Goal: Task Accomplishment & Management: Use online tool/utility

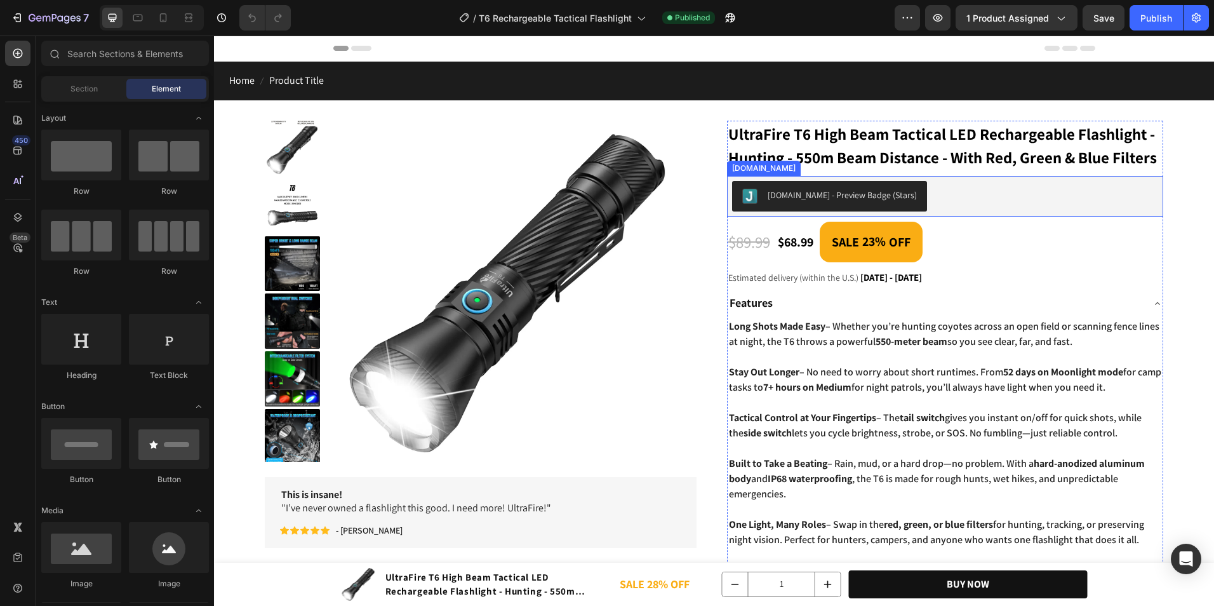
click at [856, 204] on div "Judge.me - Preview Badge (Stars)" at bounding box center [829, 196] width 175 height 15
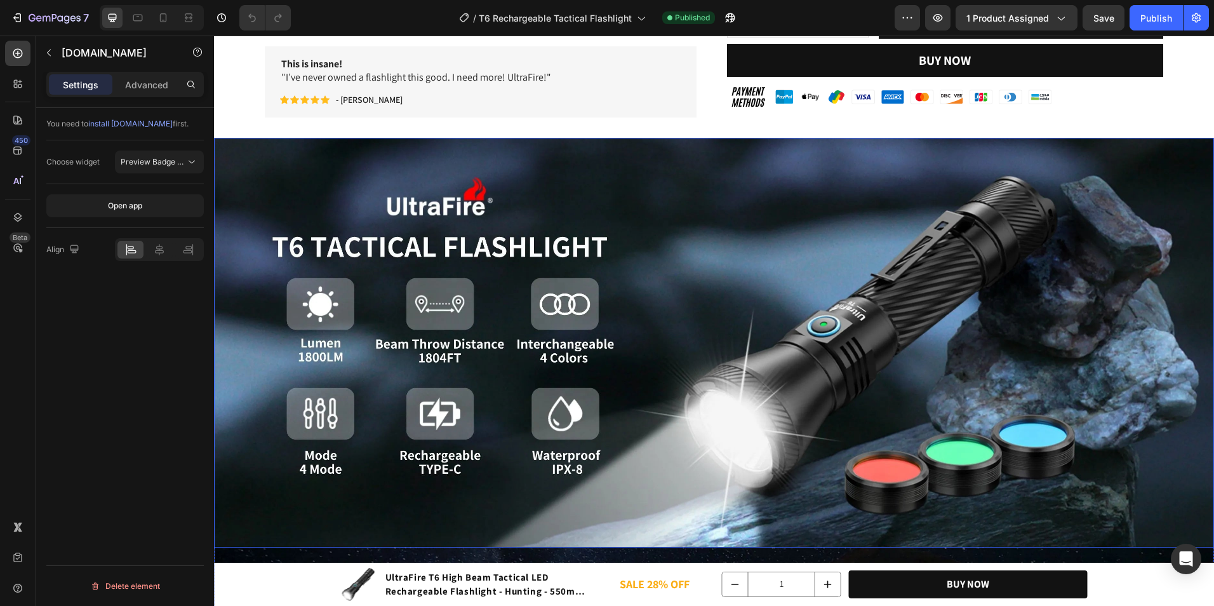
click at [644, 396] on img at bounding box center [714, 342] width 1000 height 409
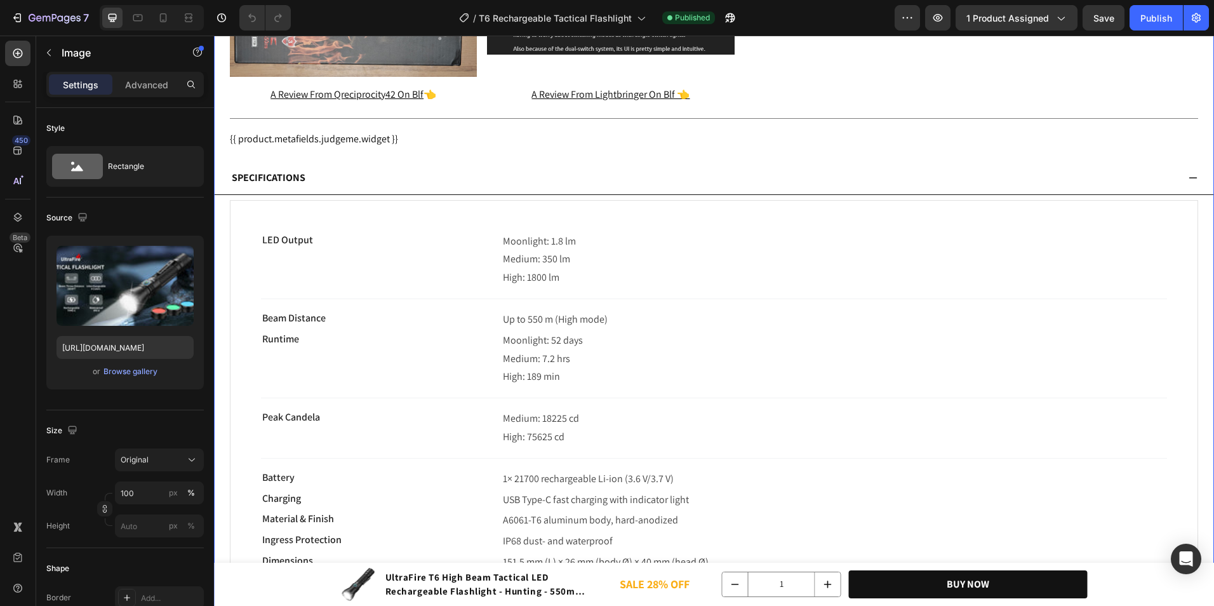
scroll to position [5268, 0]
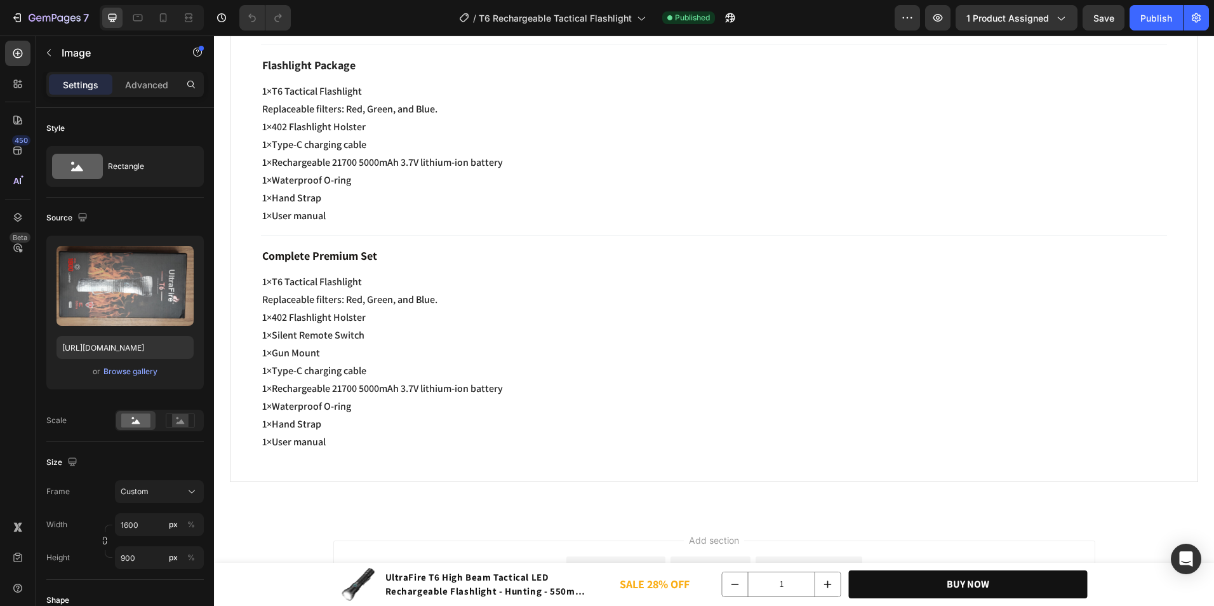
scroll to position [6284, 0]
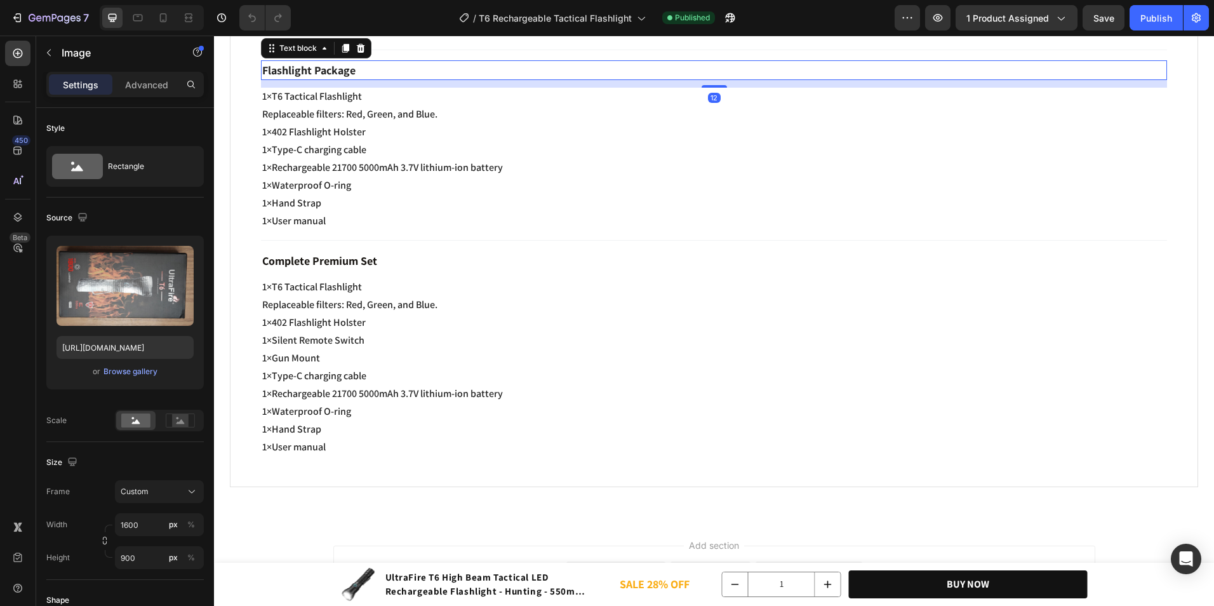
click at [370, 79] on p "Flashlight Package" at bounding box center [713, 70] width 903 height 17
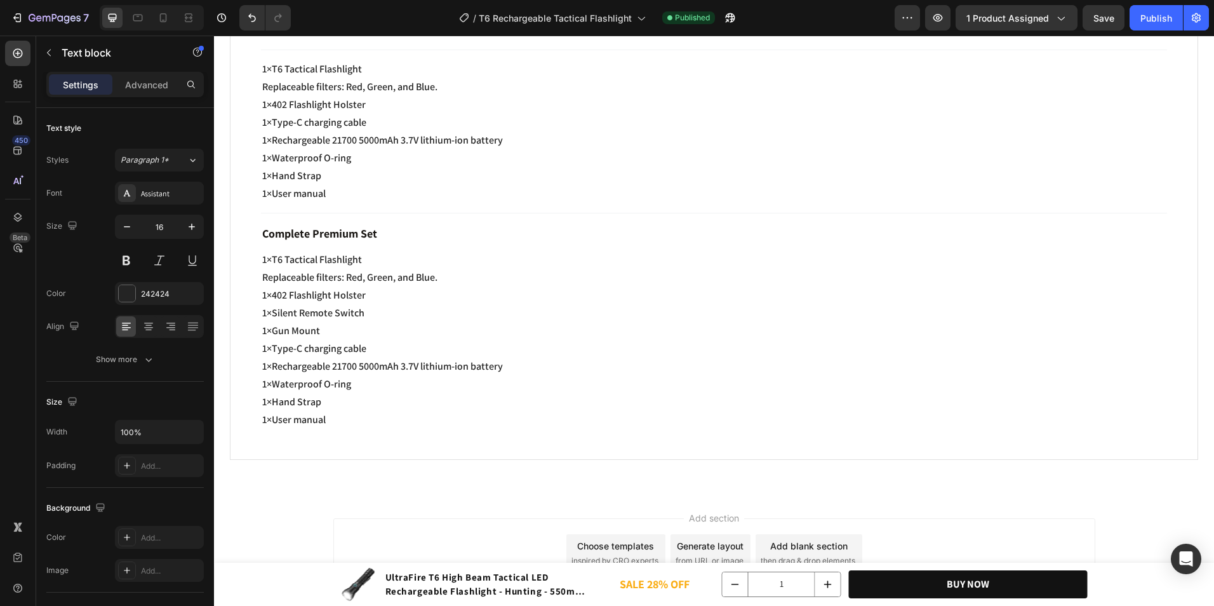
click at [370, 77] on p "1×T6 Tactical Flashlight" at bounding box center [713, 69] width 903 height 15
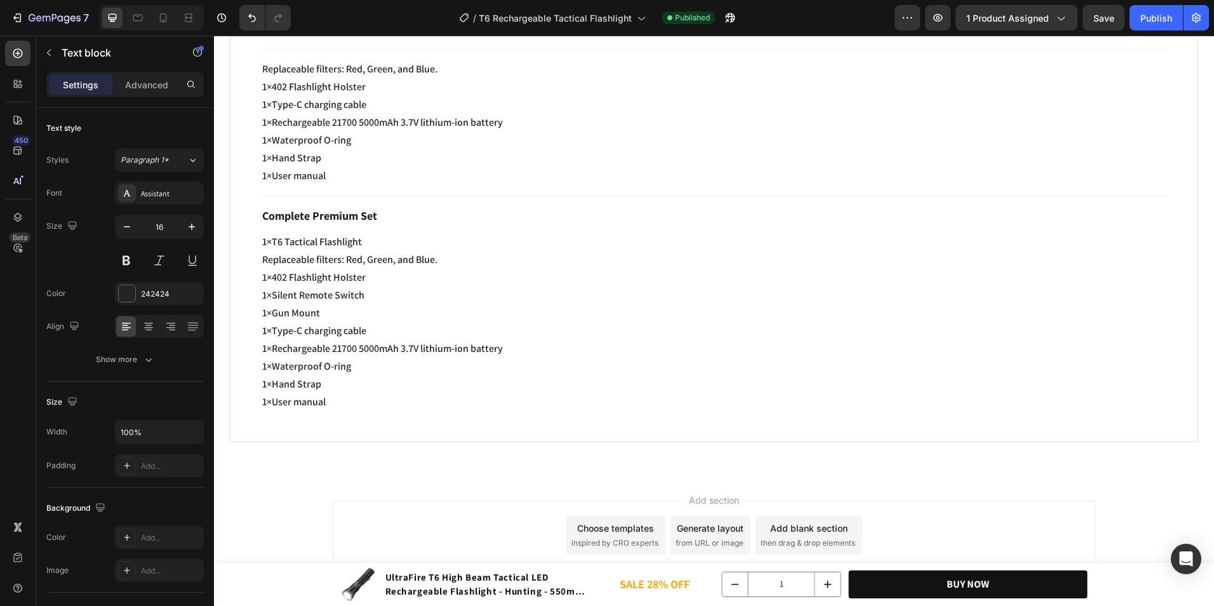
click at [370, 76] on span "Replaceable filters: Red, Green, and Blue." at bounding box center [349, 68] width 175 height 13
click at [370, 95] on p "1×402 Flashlight Holster" at bounding box center [713, 86] width 903 height 15
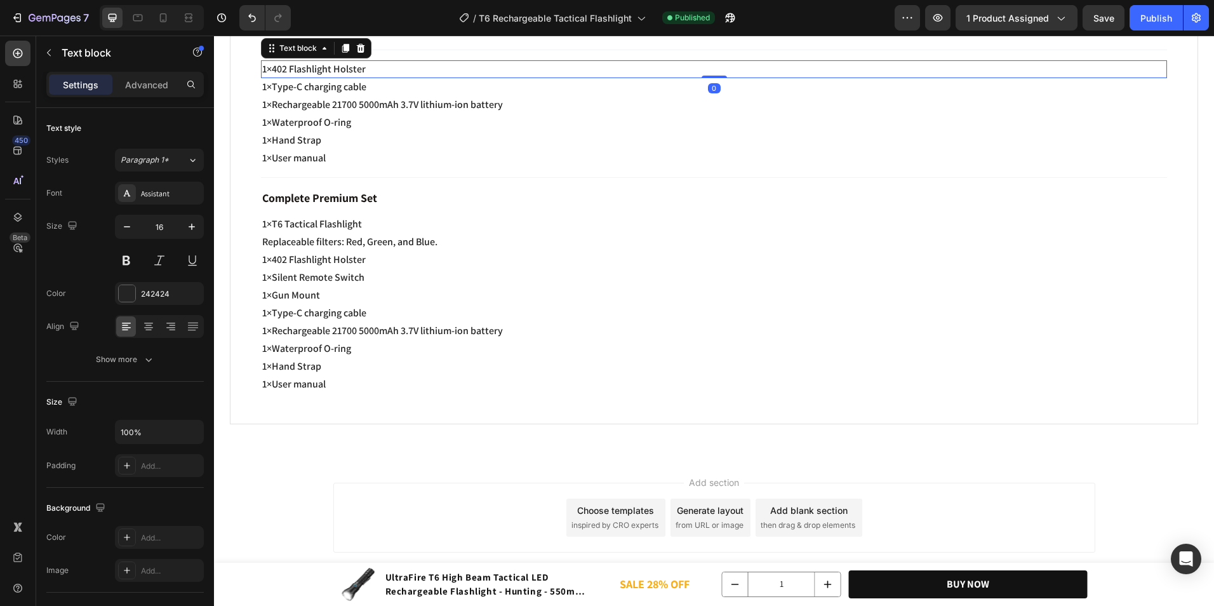
click at [370, 77] on p "1×402 Flashlight Holster" at bounding box center [713, 69] width 903 height 15
click at [370, 78] on div "1×402 Flashlight Holster" at bounding box center [714, 69] width 906 height 18
click at [370, 78] on div "Rich Text Editor. Editing area: main" at bounding box center [714, 69] width 906 height 18
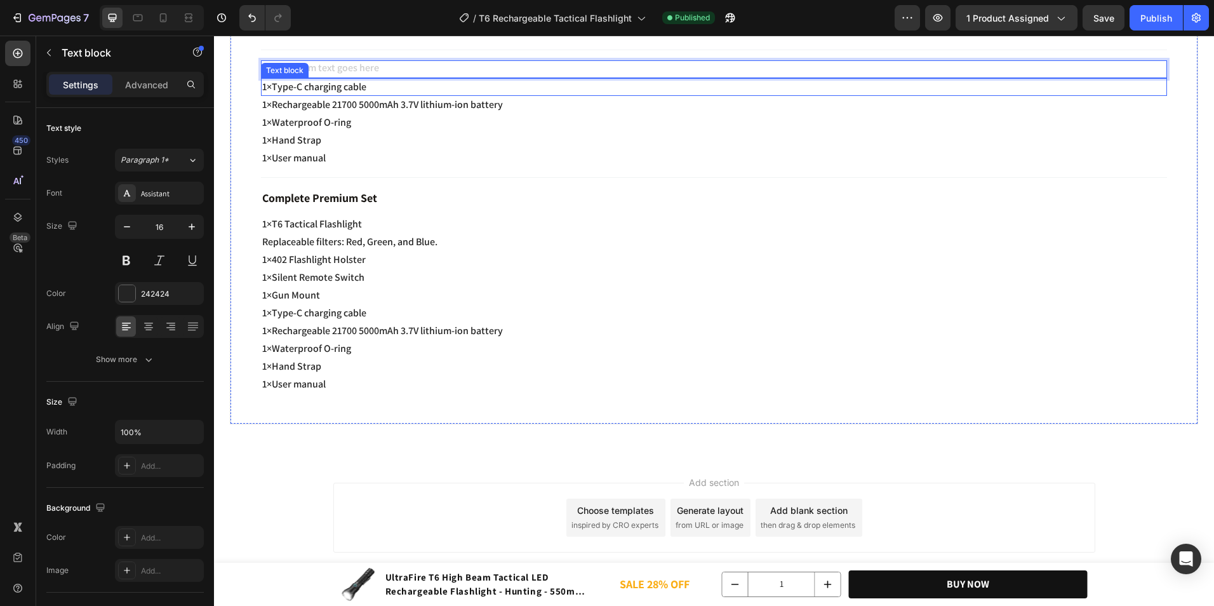
click at [370, 96] on div "1×Type-C charging cable" at bounding box center [714, 87] width 906 height 18
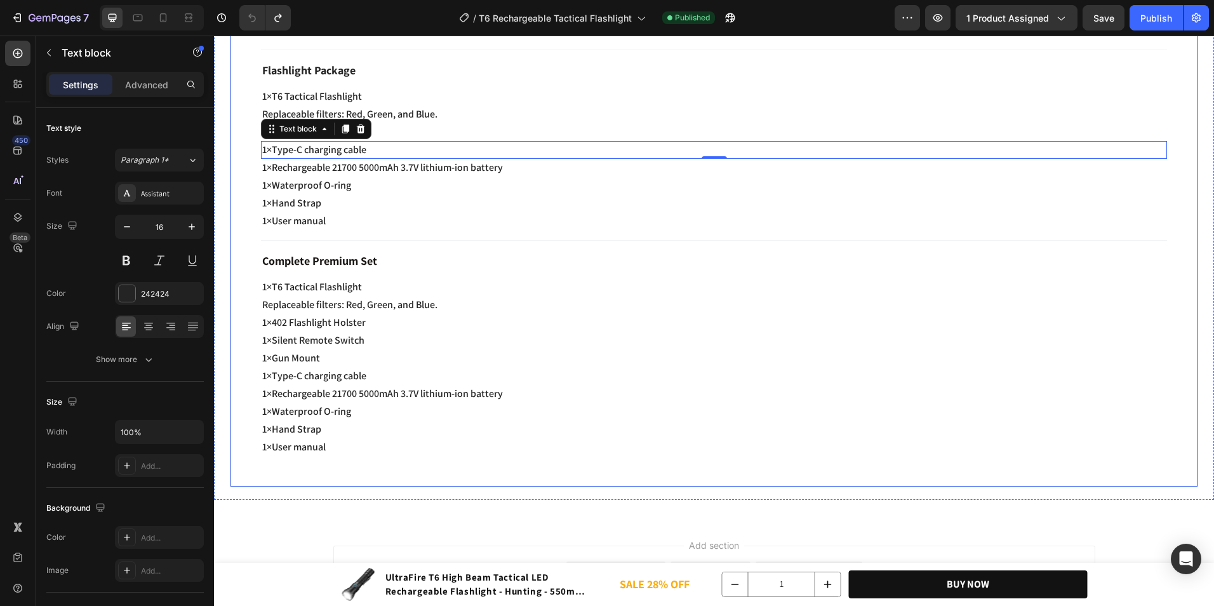
click at [277, 117] on div "Only Flashlight Text block 1×T6 Tactical Flashlight Text block Replaceable filt…" at bounding box center [714, 172] width 968 height 630
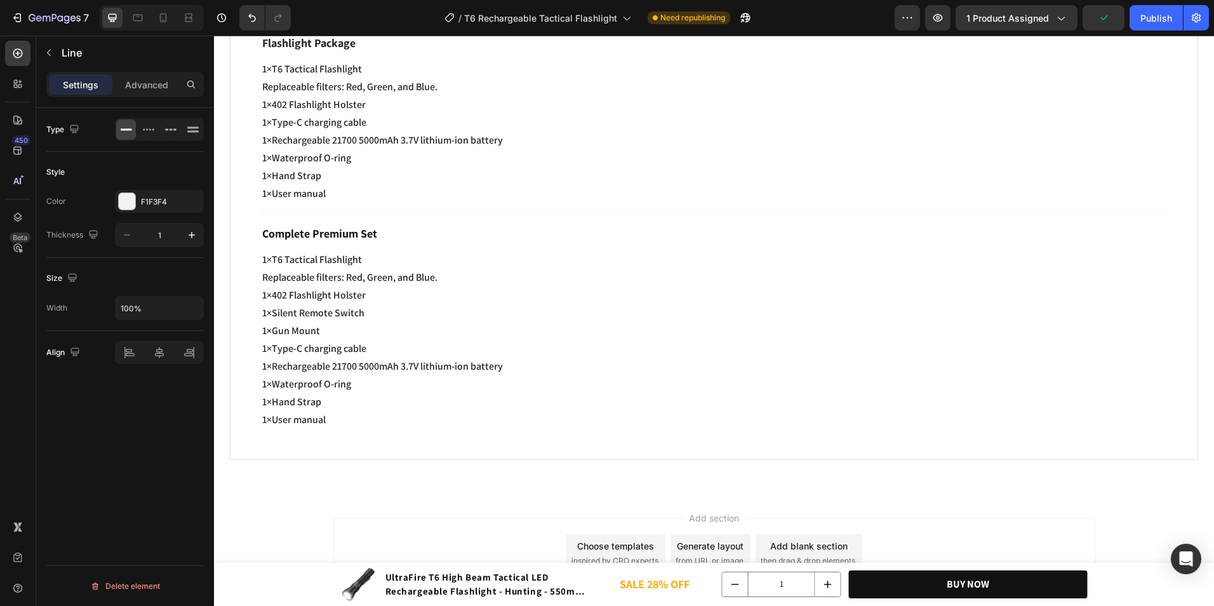
click at [356, 33] on div "Title Line" at bounding box center [714, 22] width 906 height 21
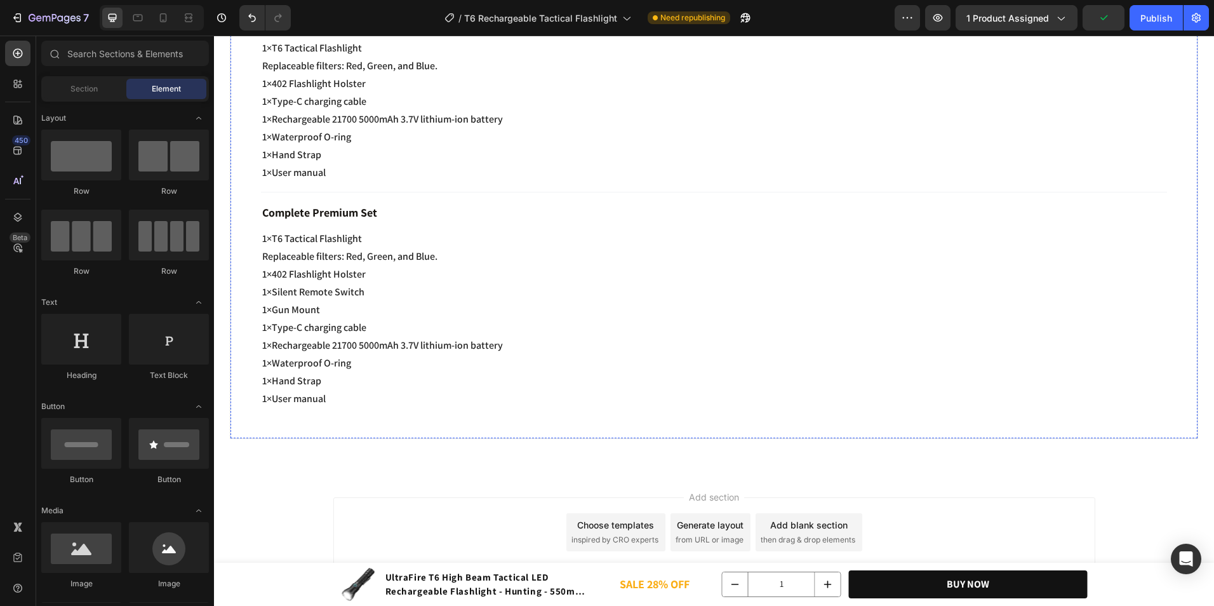
click at [346, 30] on p "Flashlight Package" at bounding box center [713, 21] width 903 height 17
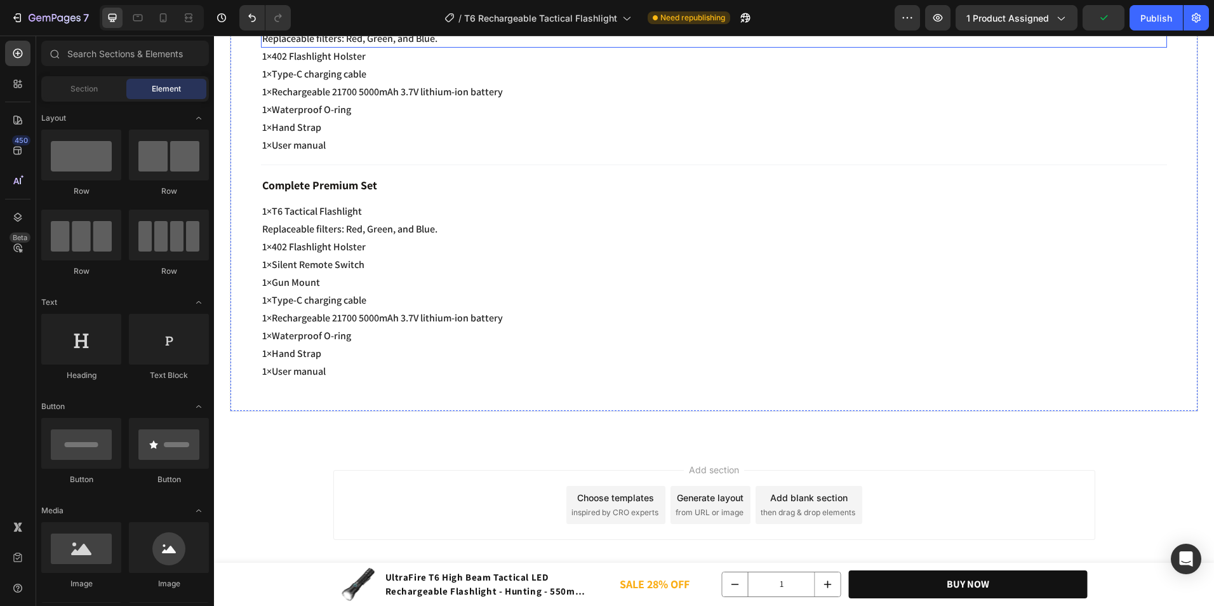
click at [346, 45] on span "Replaceable filters: Red, Green, and Blue." at bounding box center [349, 38] width 175 height 13
click at [346, 63] on span "1×402 Flashlight Holster" at bounding box center [313, 56] width 103 height 13
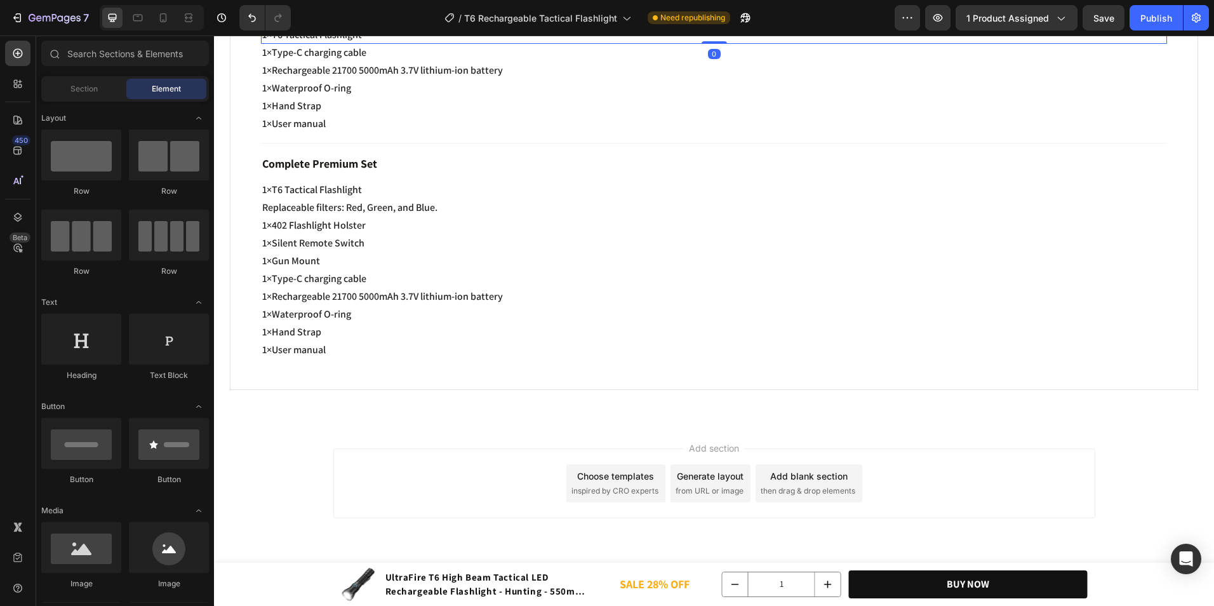
click at [360, 41] on span "1×T6 Tactical Flashlight" at bounding box center [312, 34] width 100 height 13
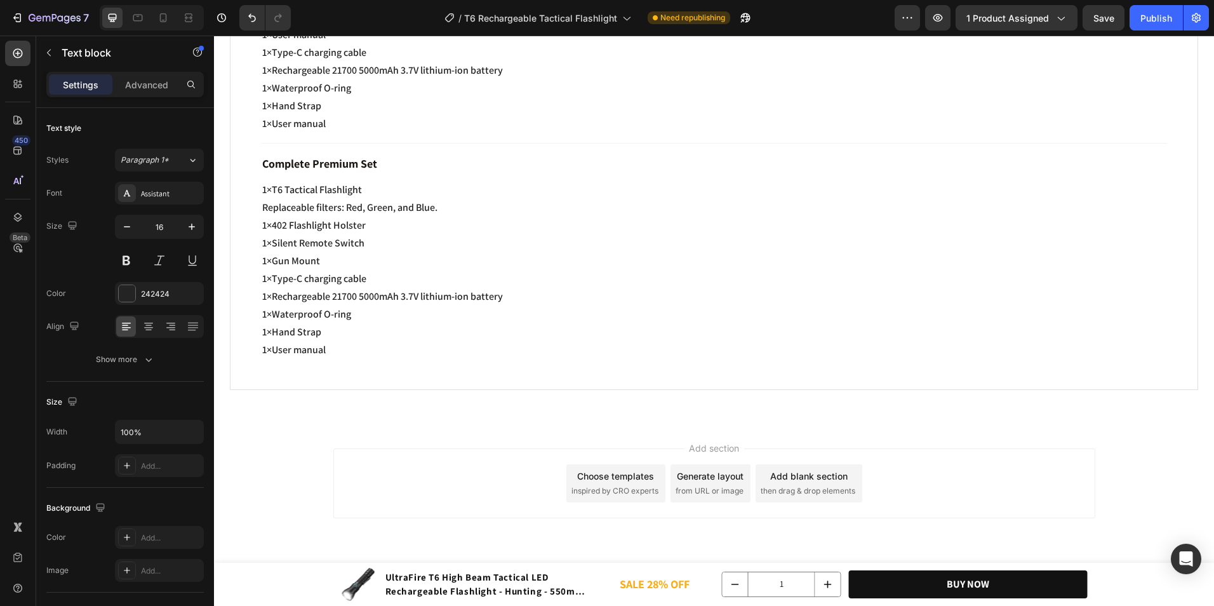
click at [360, 59] on span "1×Type-C charging cable" at bounding box center [314, 52] width 104 height 13
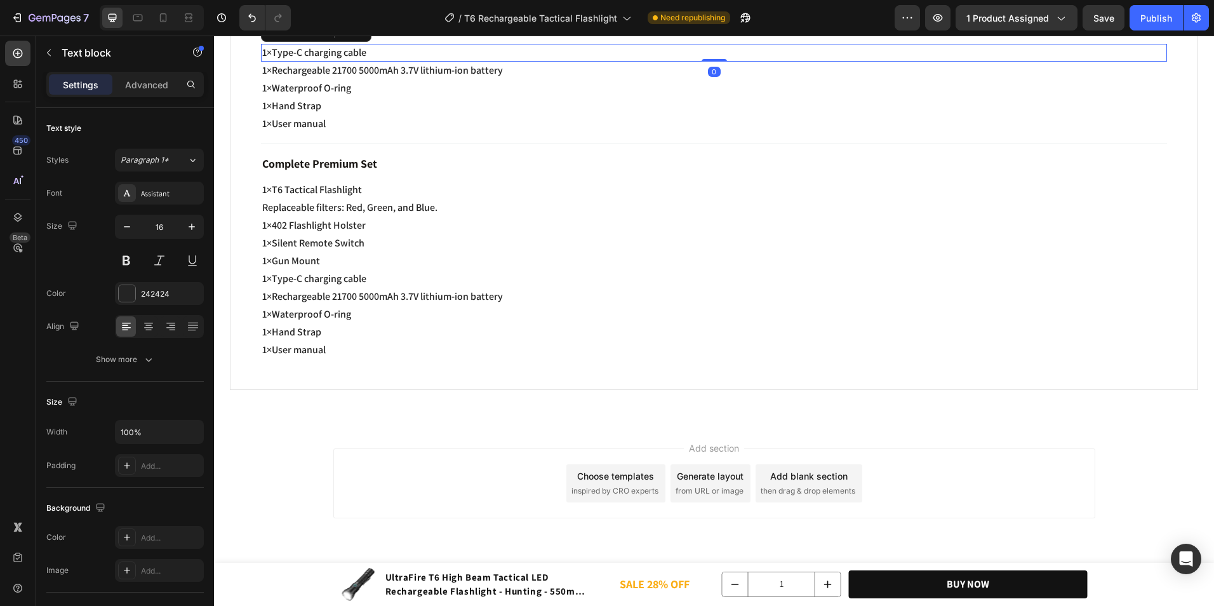
click at [360, 59] on span "1×Type-C charging cable" at bounding box center [314, 52] width 104 height 13
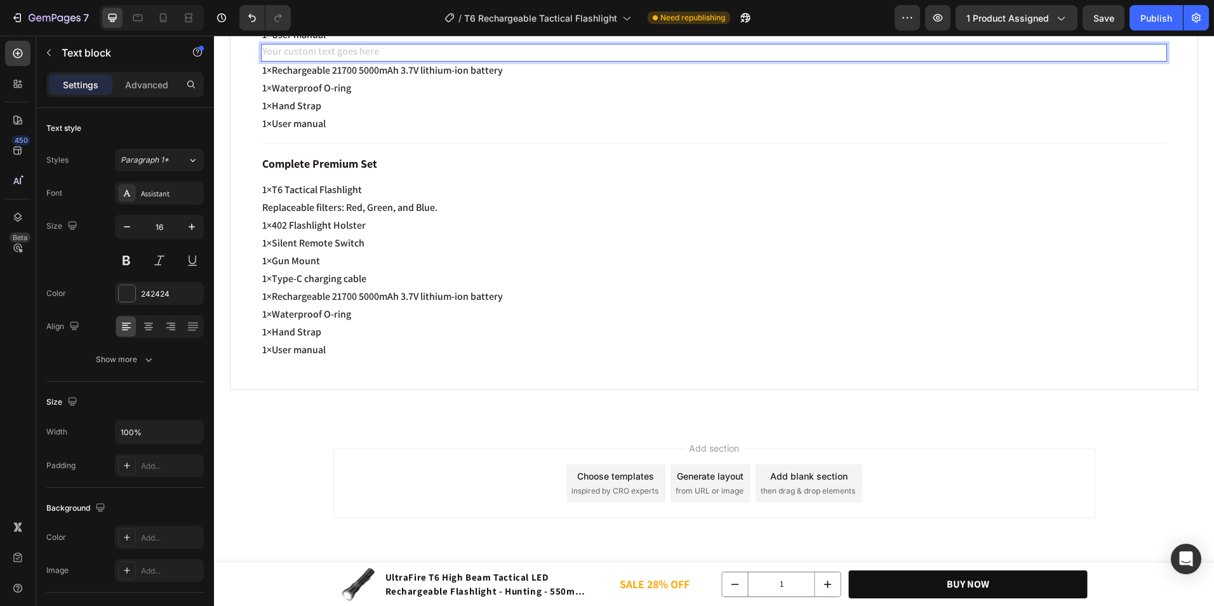
click at [360, 62] on div "Rich Text Editor. Editing area: main" at bounding box center [714, 53] width 906 height 18
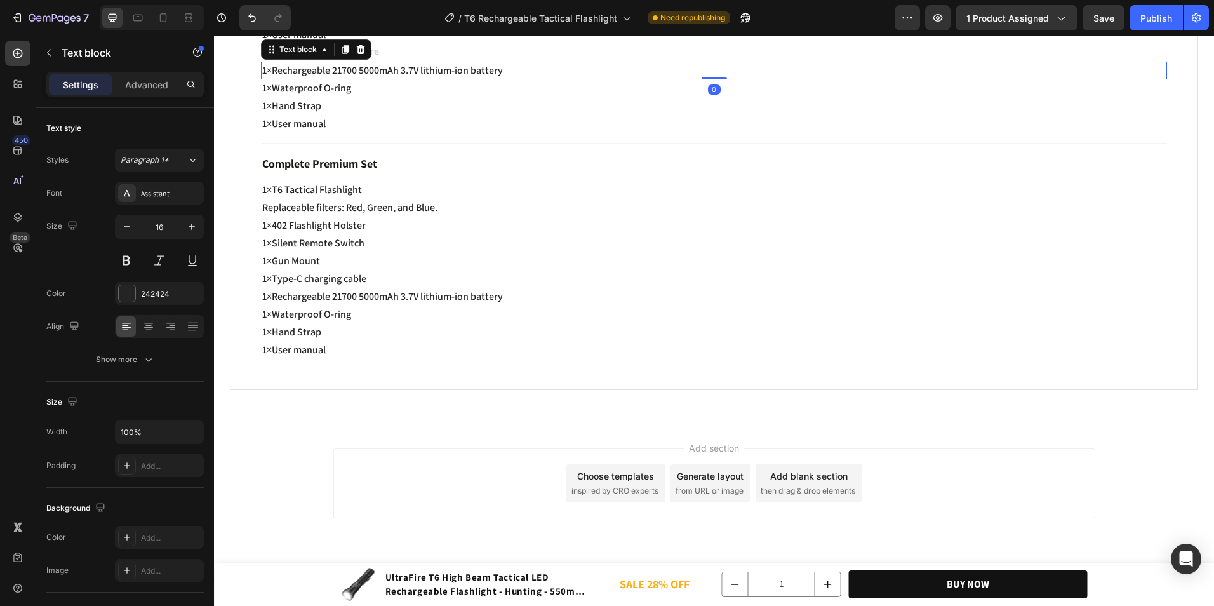
click at [364, 77] on span "1×Rechargeable 21700 5000mAh 3.7V lithium-ion battery" at bounding box center [382, 69] width 241 height 13
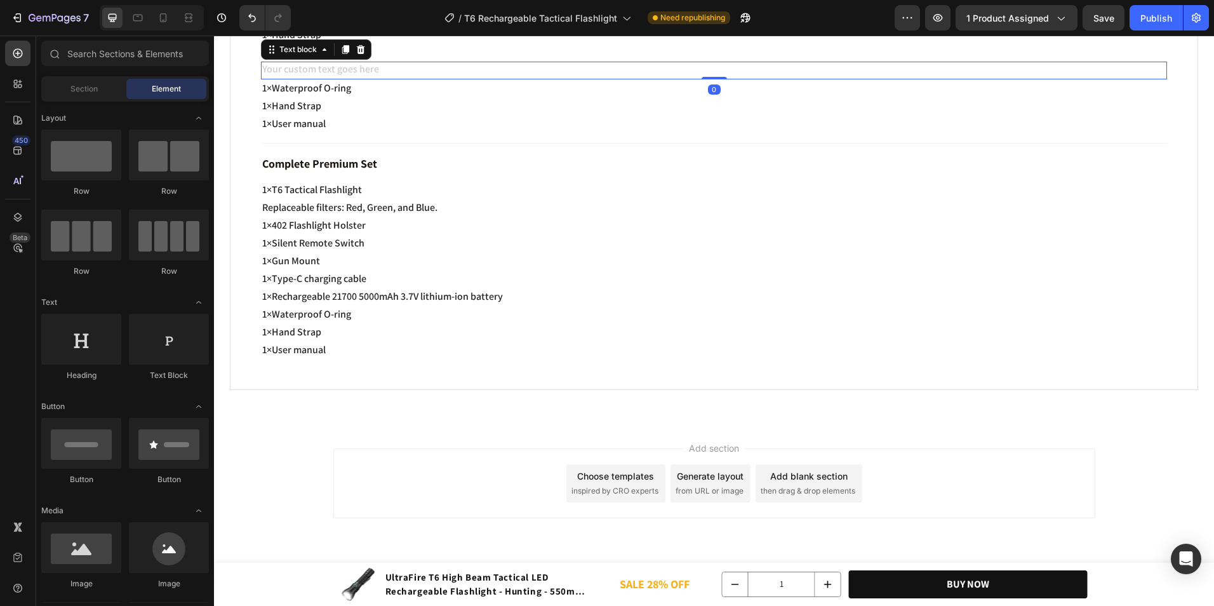
click at [369, 79] on div "Rich Text Editor. Editing area: main" at bounding box center [714, 71] width 906 height 18
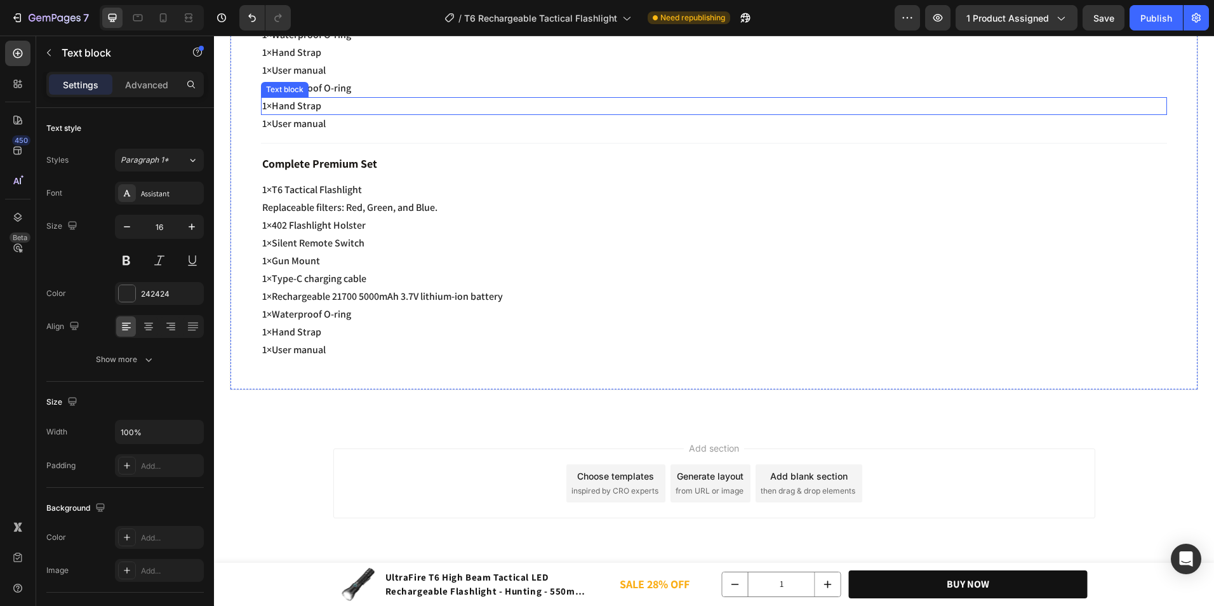
click at [367, 115] on div "1×Hand Strap" at bounding box center [714, 106] width 906 height 18
click at [367, 133] on div "1×User manual" at bounding box center [714, 124] width 906 height 18
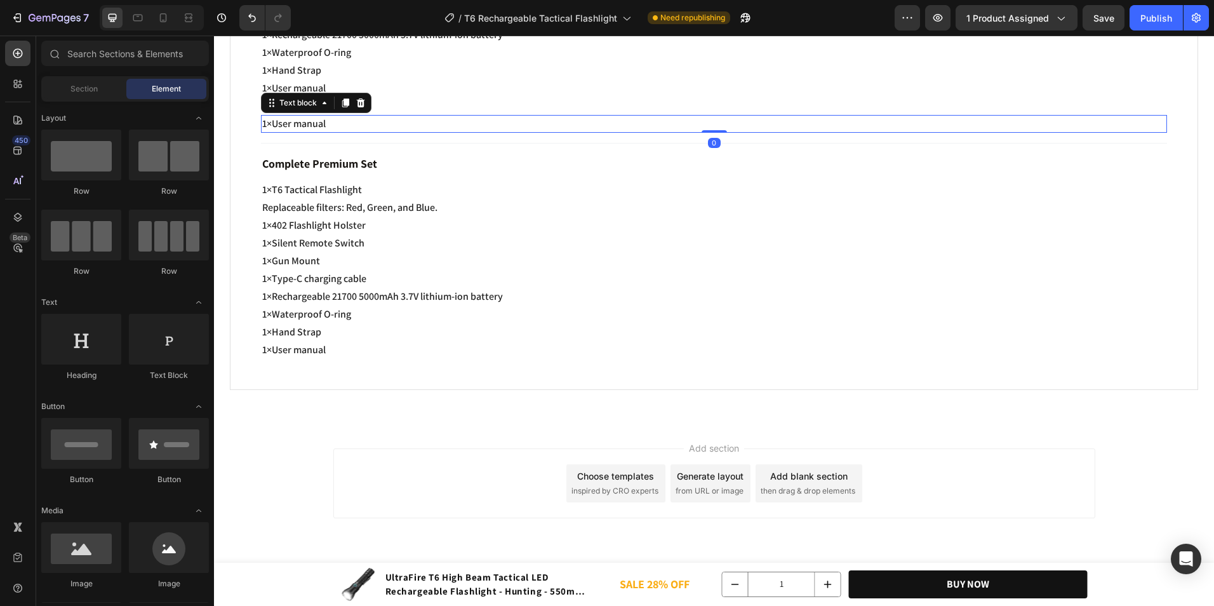
click at [367, 154] on div "Title Line" at bounding box center [714, 143] width 906 height 21
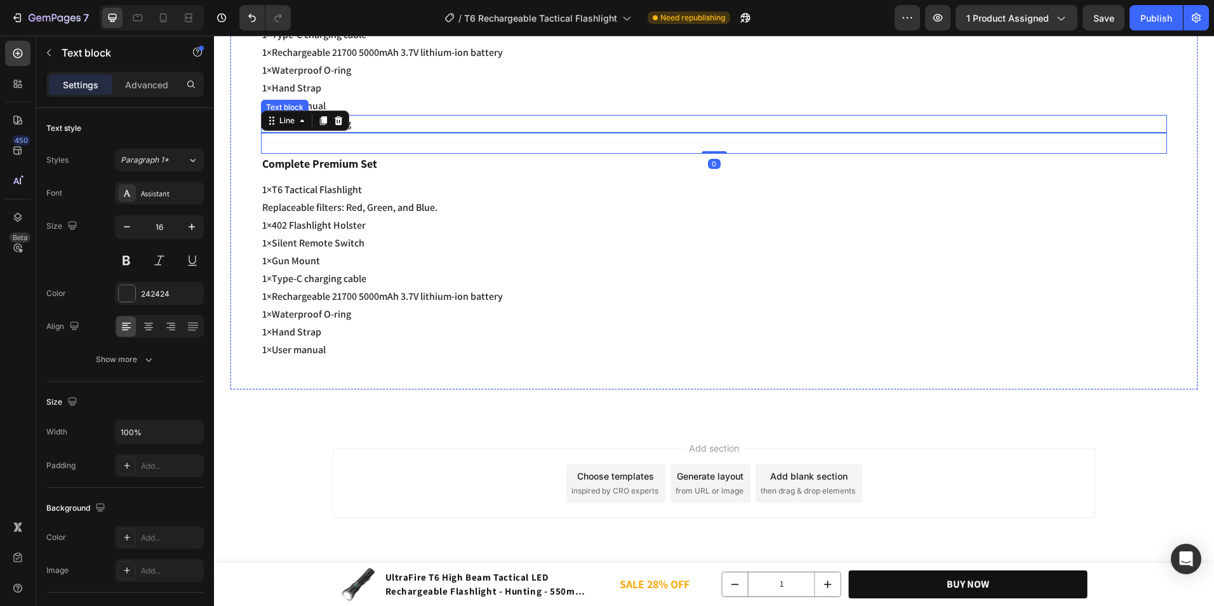
click at [373, 131] on p "1×Waterproof O-ring" at bounding box center [713, 123] width 903 height 15
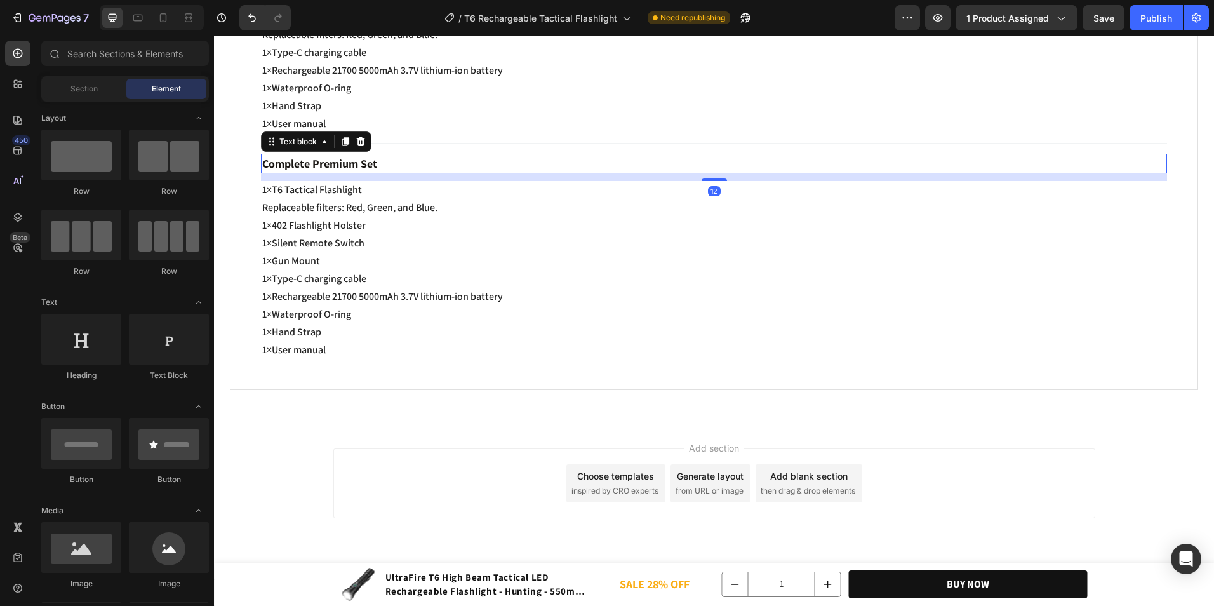
click at [369, 171] on strong "Complete Premium Set" at bounding box center [319, 163] width 115 height 15
click at [369, 197] on p "1×T6 Tactical Flashlight" at bounding box center [713, 189] width 903 height 15
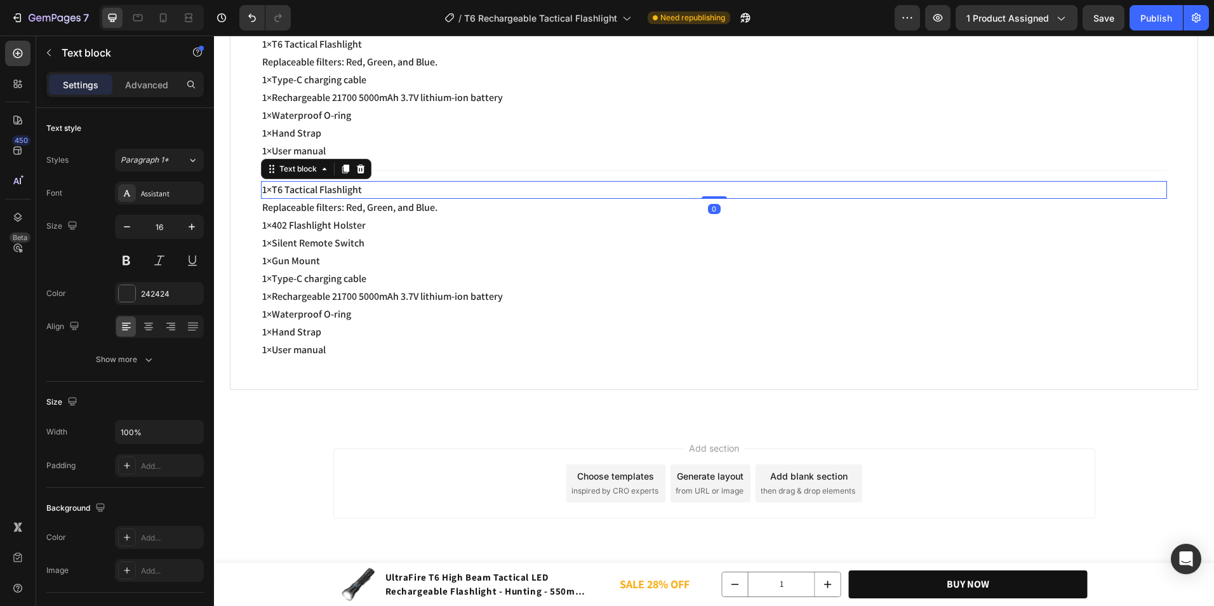
click at [369, 197] on p "1×T6 Tactical Flashlight" at bounding box center [713, 189] width 903 height 15
click at [369, 199] on div "Rich Text Editor. Editing area: main" at bounding box center [714, 190] width 906 height 18
click at [369, 214] on span "Replaceable filters: Red, Green, and Blue." at bounding box center [349, 207] width 175 height 13
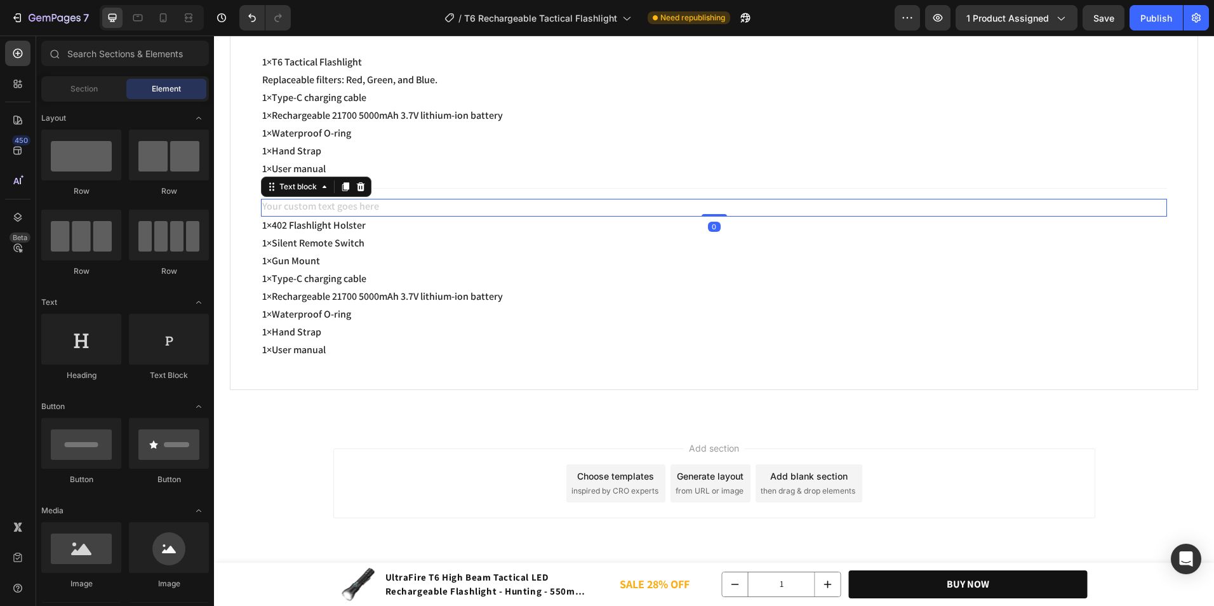
click at [371, 216] on div "Rich Text Editor. Editing area: main" at bounding box center [714, 208] width 906 height 18
click at [371, 233] on p "1×402 Flashlight Holster" at bounding box center [713, 225] width 903 height 15
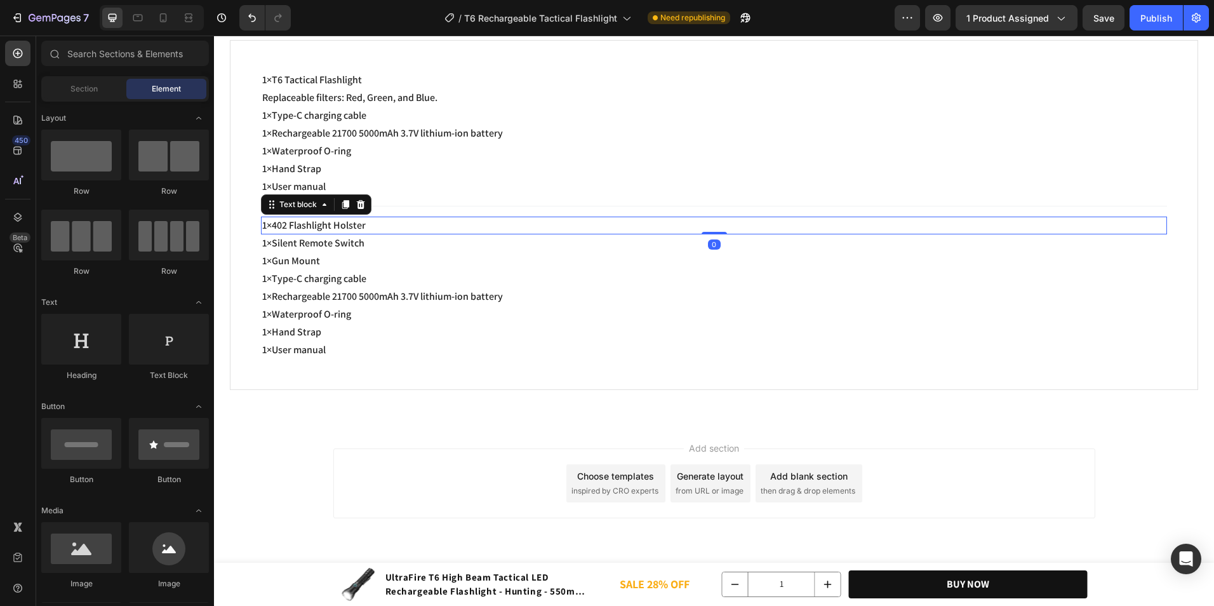
click at [371, 251] on p "1×Silent Remote Switch" at bounding box center [713, 242] width 903 height 15
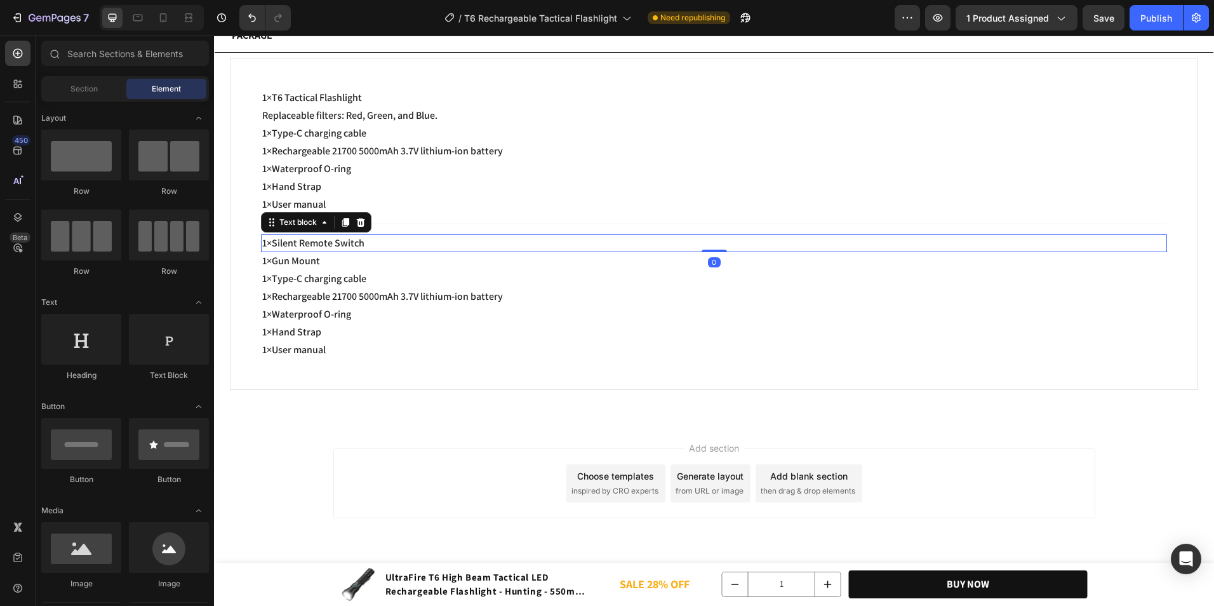
click at [371, 268] on p "1×Gun Mount" at bounding box center [713, 260] width 903 height 15
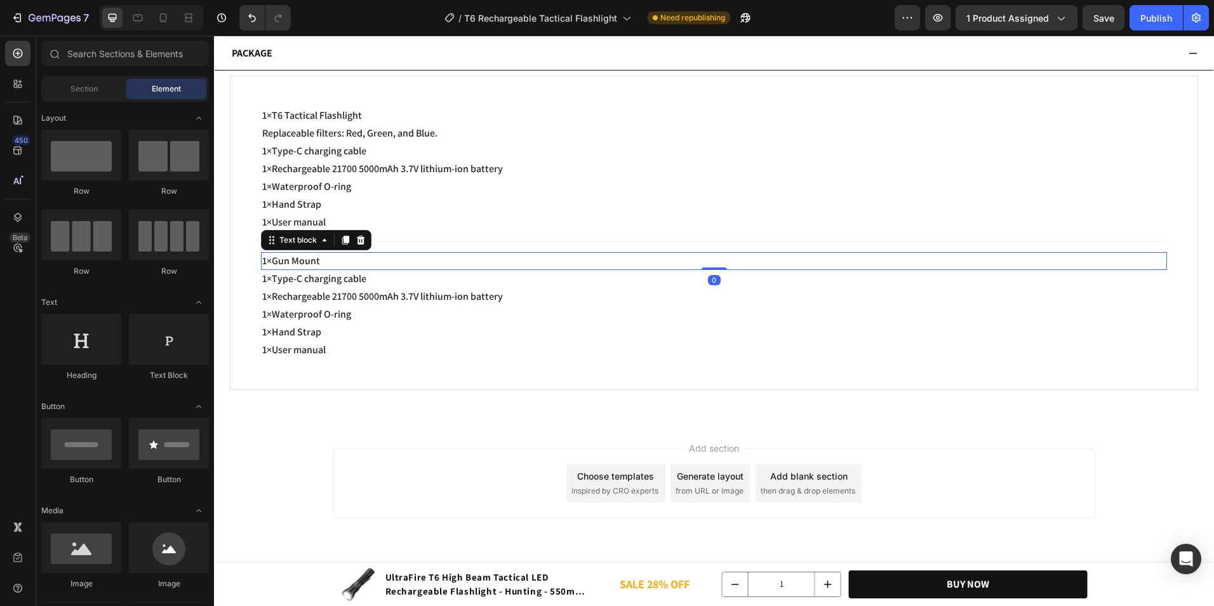
click at [371, 286] on p "1×Type-C charging cable" at bounding box center [713, 278] width 903 height 15
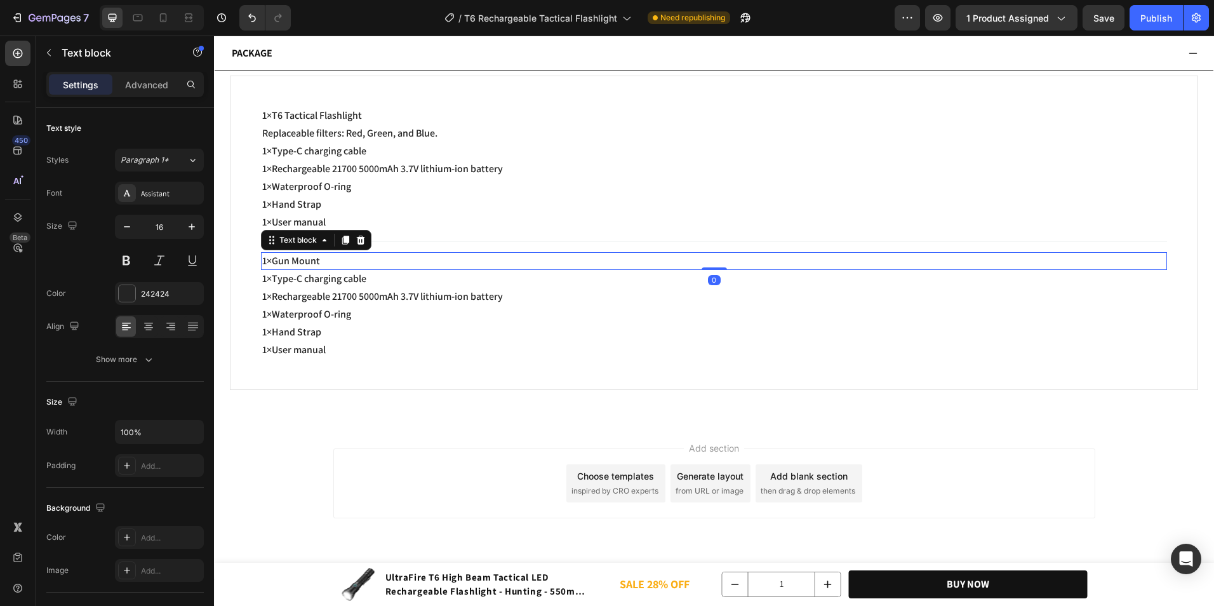
click at [371, 289] on span "1×Rechargeable 21700 5000mAh 3.7V lithium-ion battery" at bounding box center [382, 295] width 241 height 13
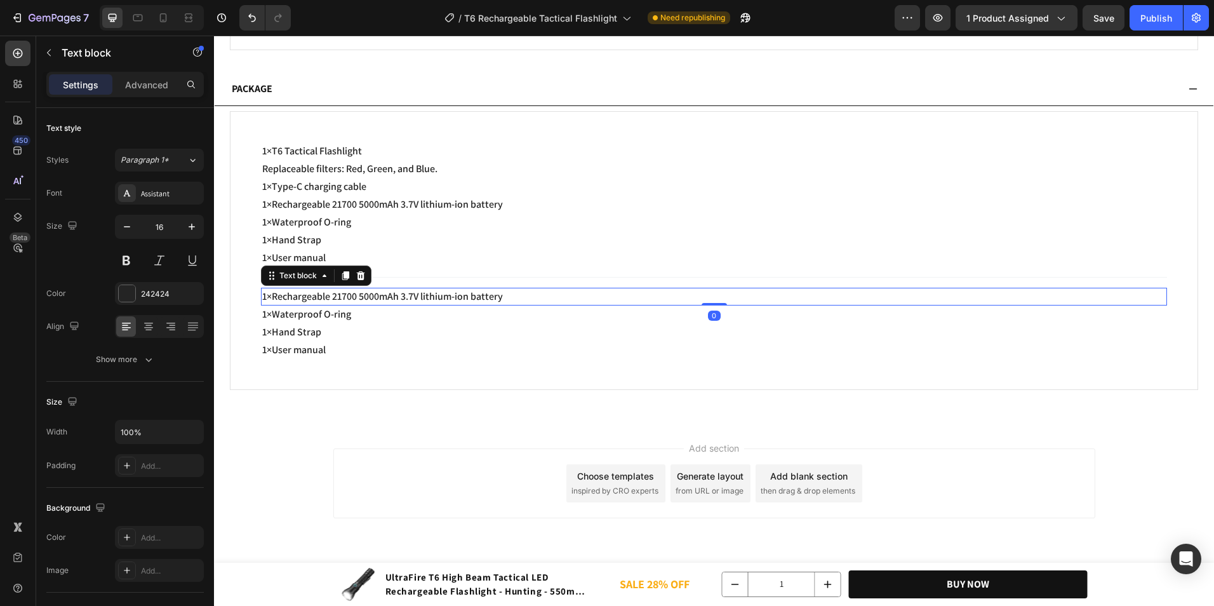
click at [371, 288] on div "Title Line" at bounding box center [714, 277] width 906 height 21
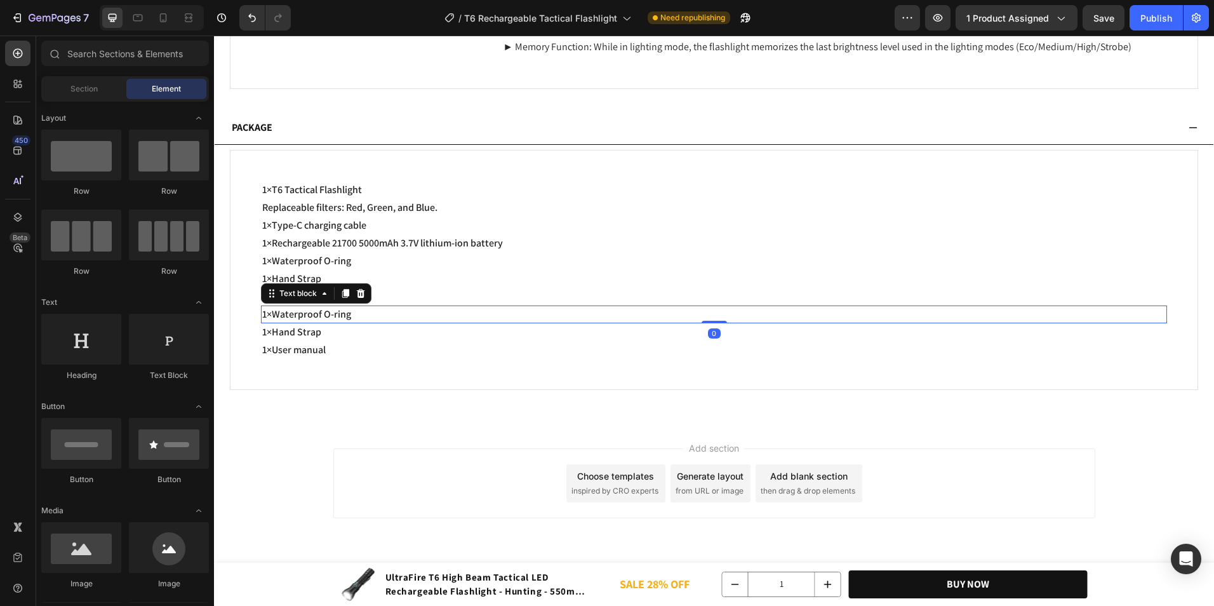
click at [364, 315] on p "1×Waterproof O-ring" at bounding box center [713, 314] width 903 height 15
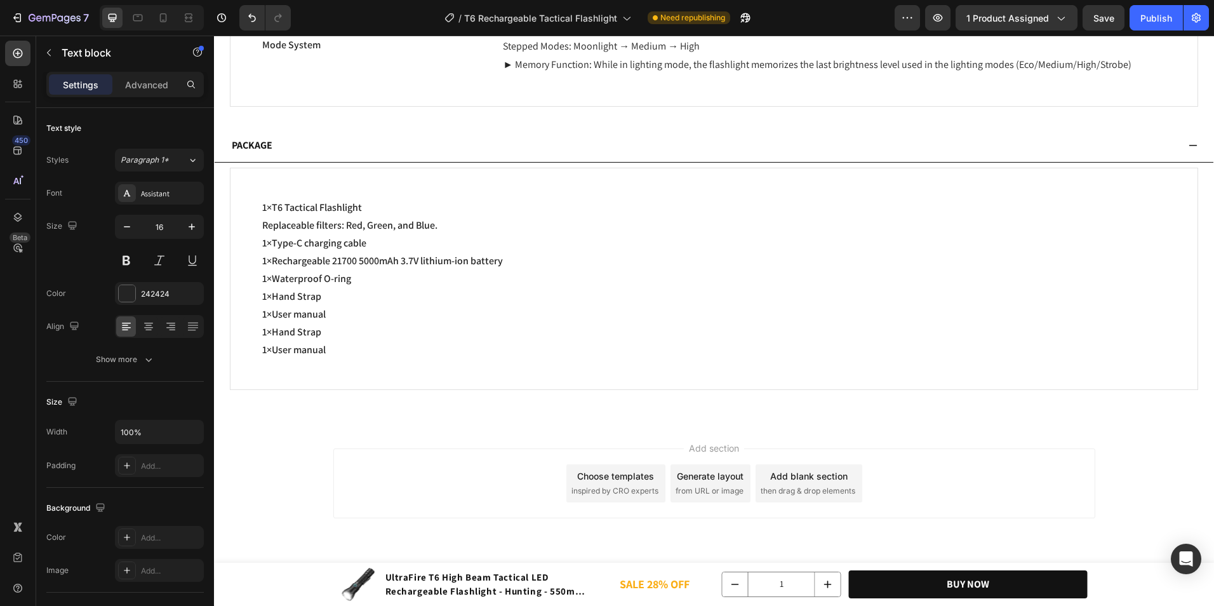
click at [364, 315] on p "1×User manual" at bounding box center [713, 314] width 903 height 15
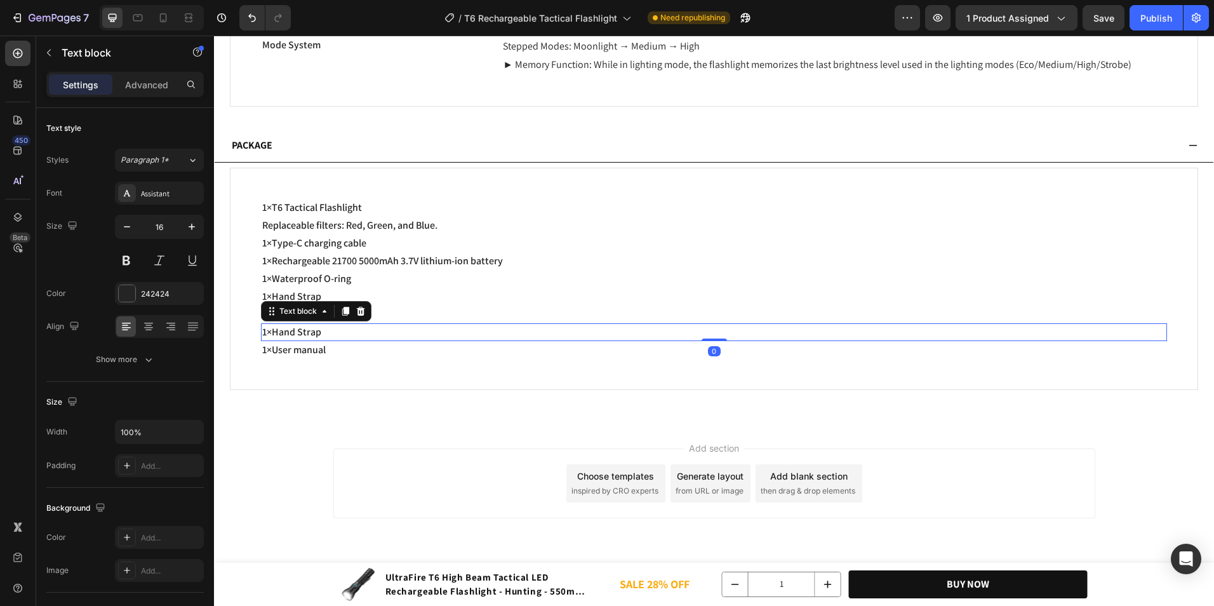
click at [361, 327] on p "1×Hand Strap" at bounding box center [713, 331] width 903 height 15
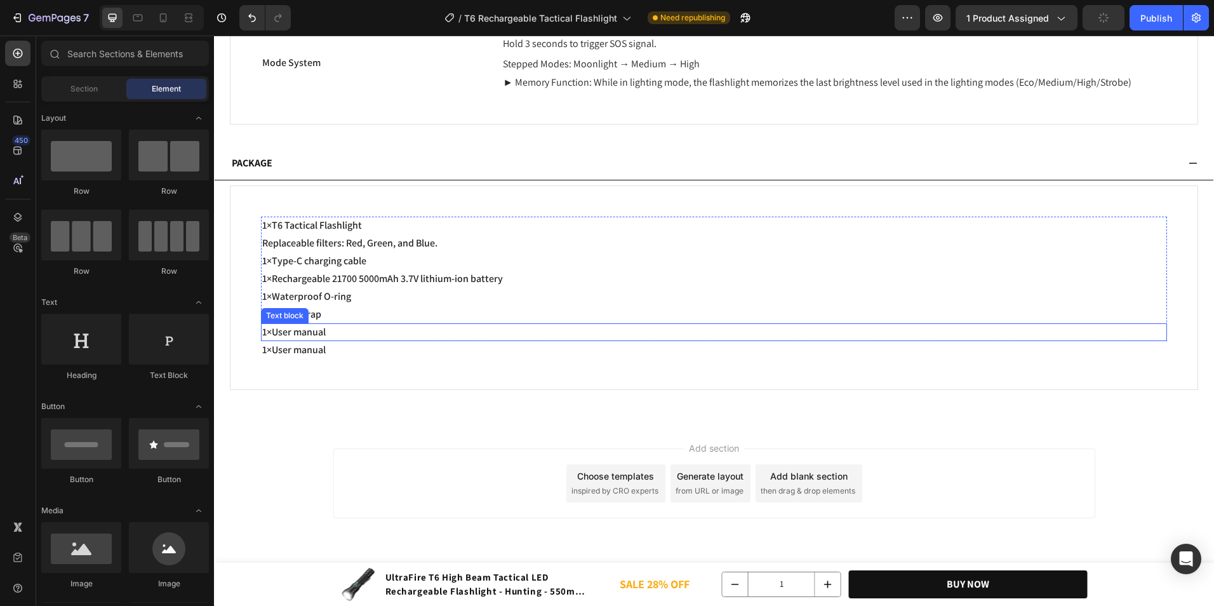
click at [358, 342] on p "1×User manual" at bounding box center [713, 349] width 903 height 15
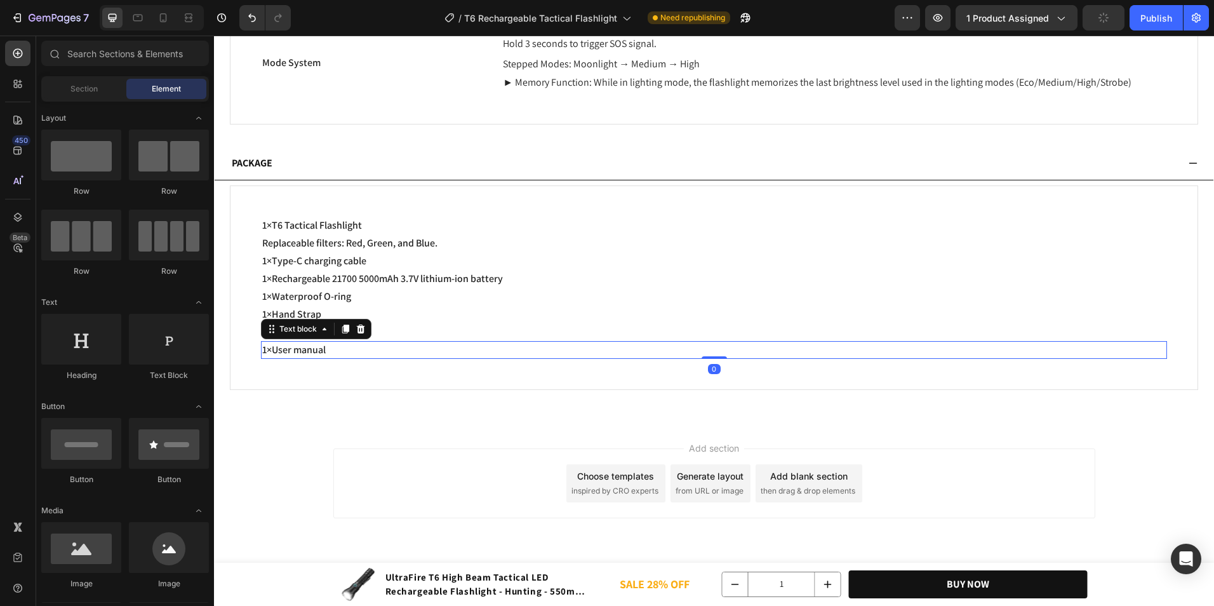
scroll to position [6184, 0]
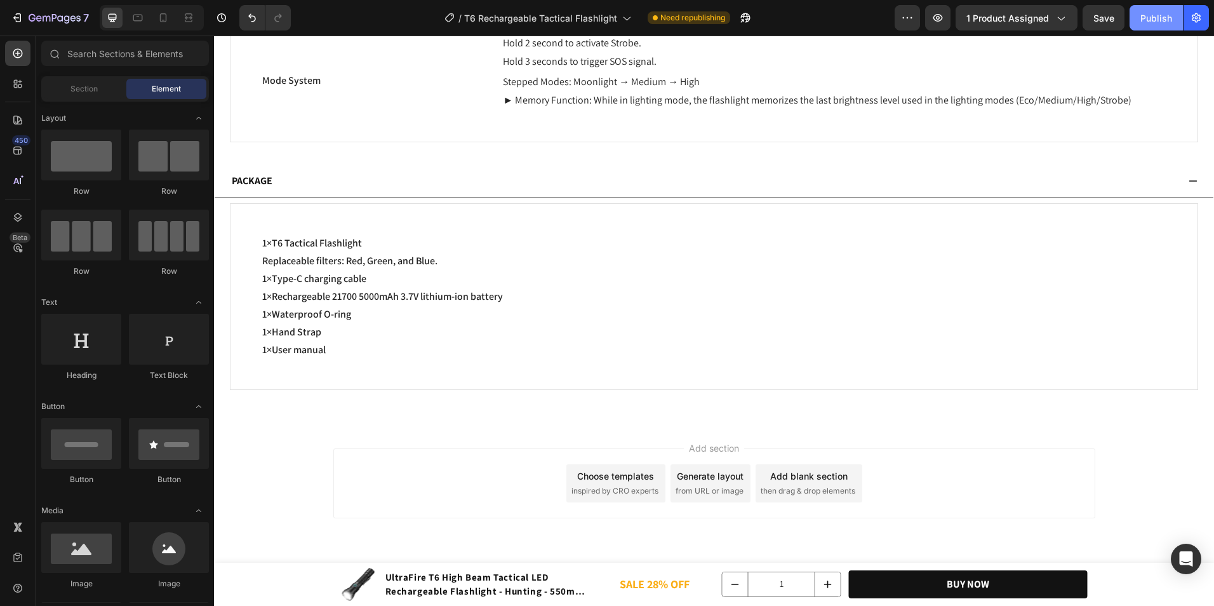
drag, startPoint x: 1150, startPoint y: 8, endPoint x: 928, endPoint y: 23, distance: 222.0
click at [1150, 8] on button "Publish" at bounding box center [1155, 17] width 53 height 25
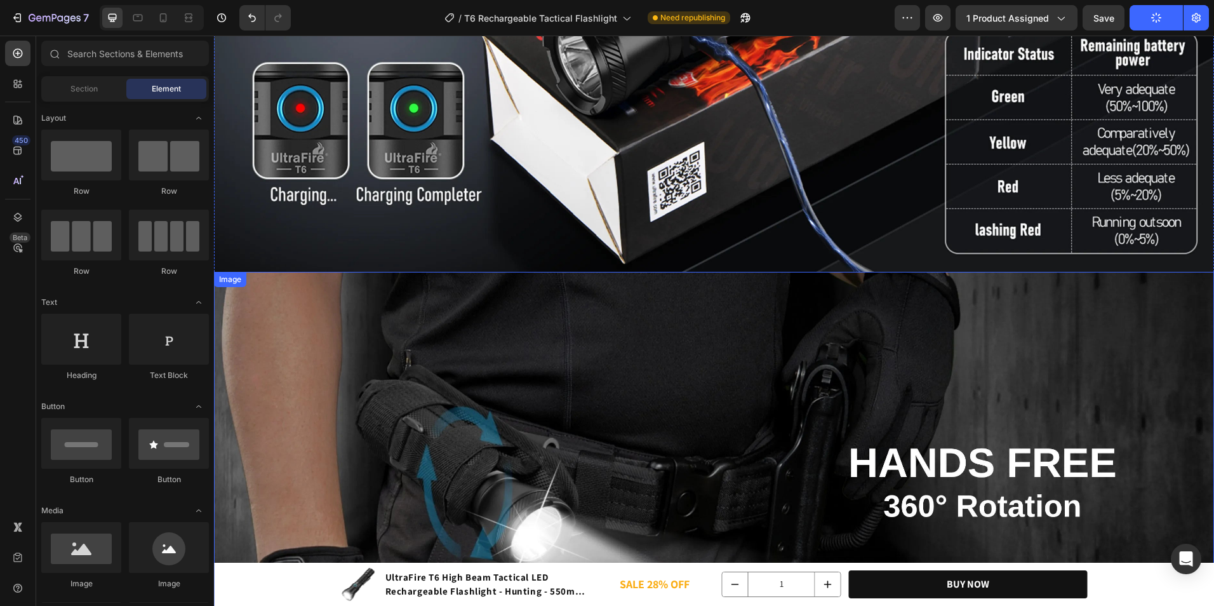
click at [849, 387] on img at bounding box center [714, 476] width 1000 height 409
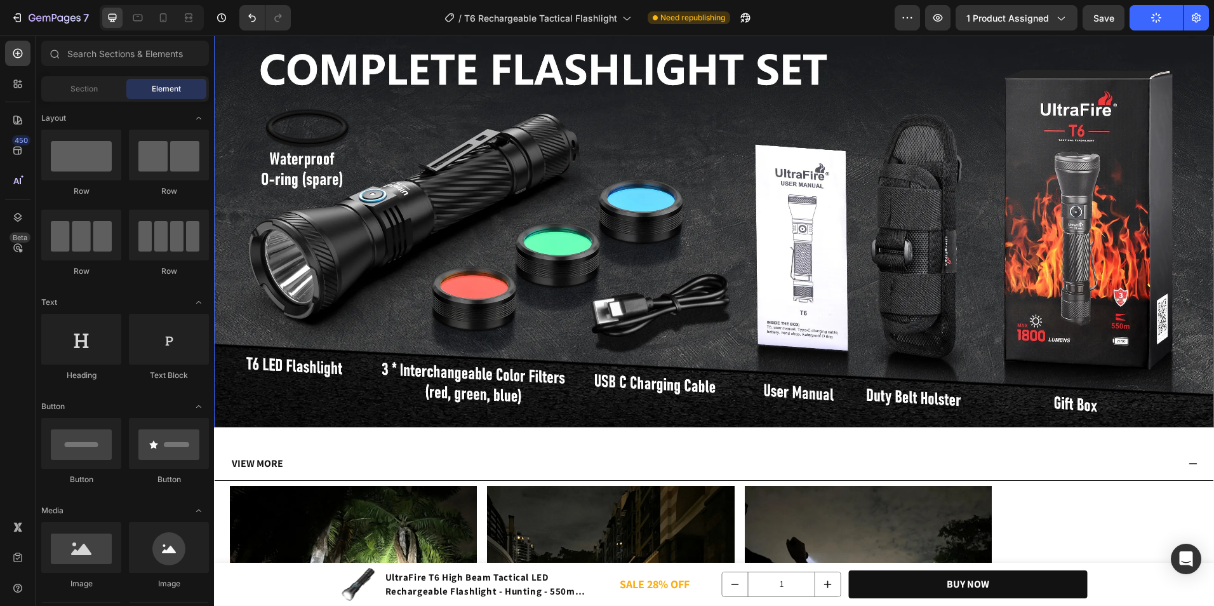
click at [835, 281] on img at bounding box center [714, 222] width 1000 height 409
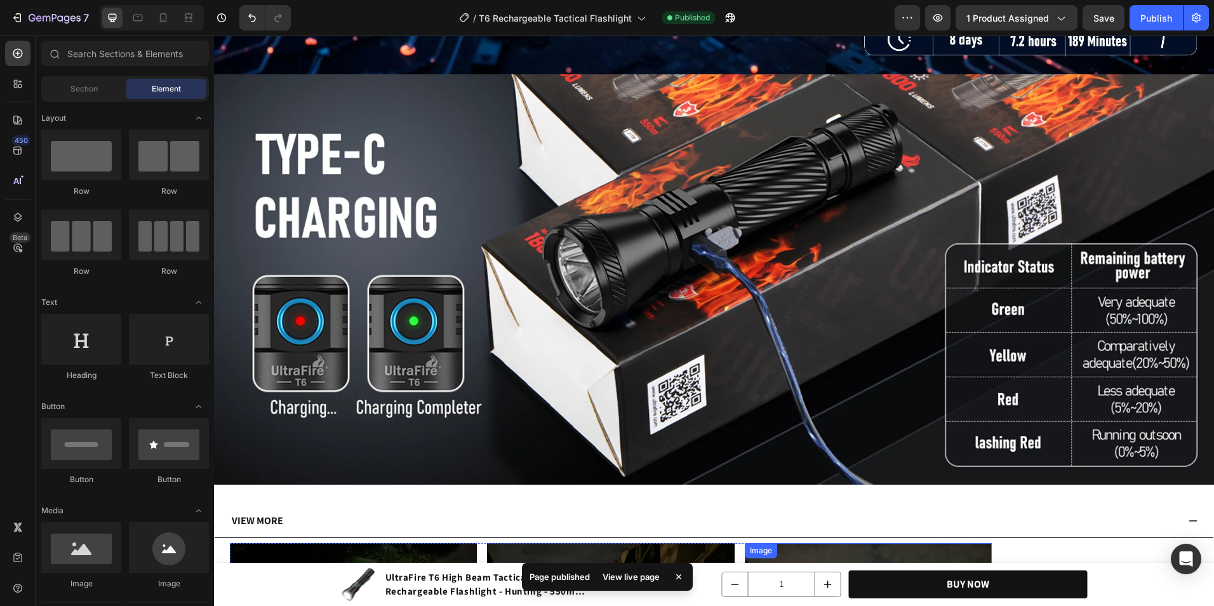
scroll to position [3201, 0]
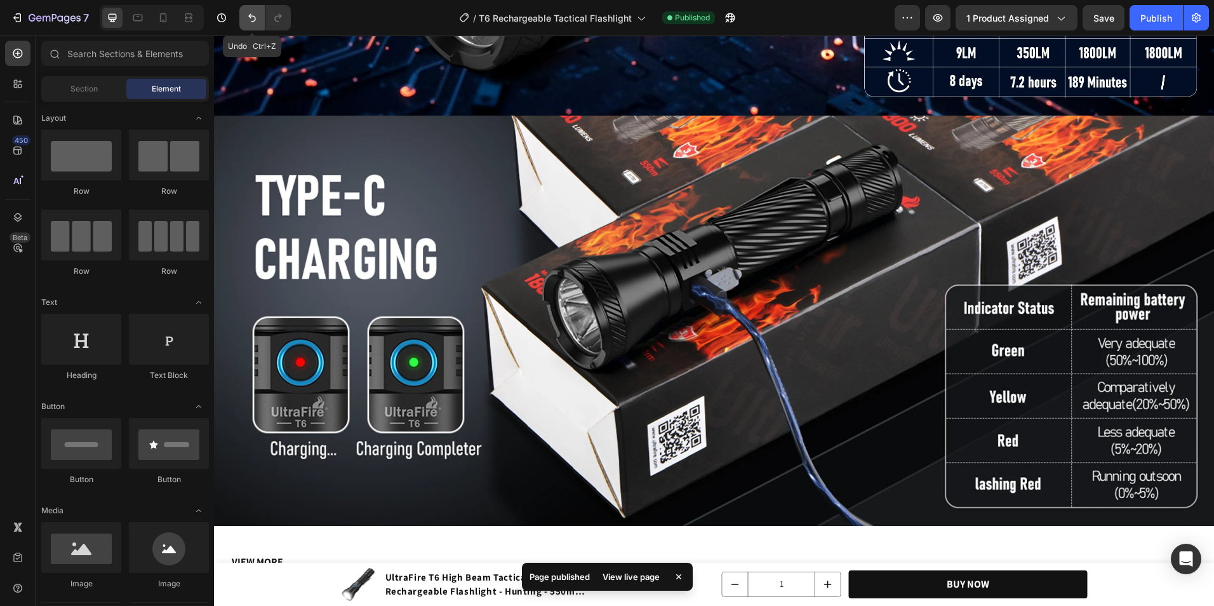
click at [257, 15] on icon "Undo/Redo" at bounding box center [252, 17] width 13 height 13
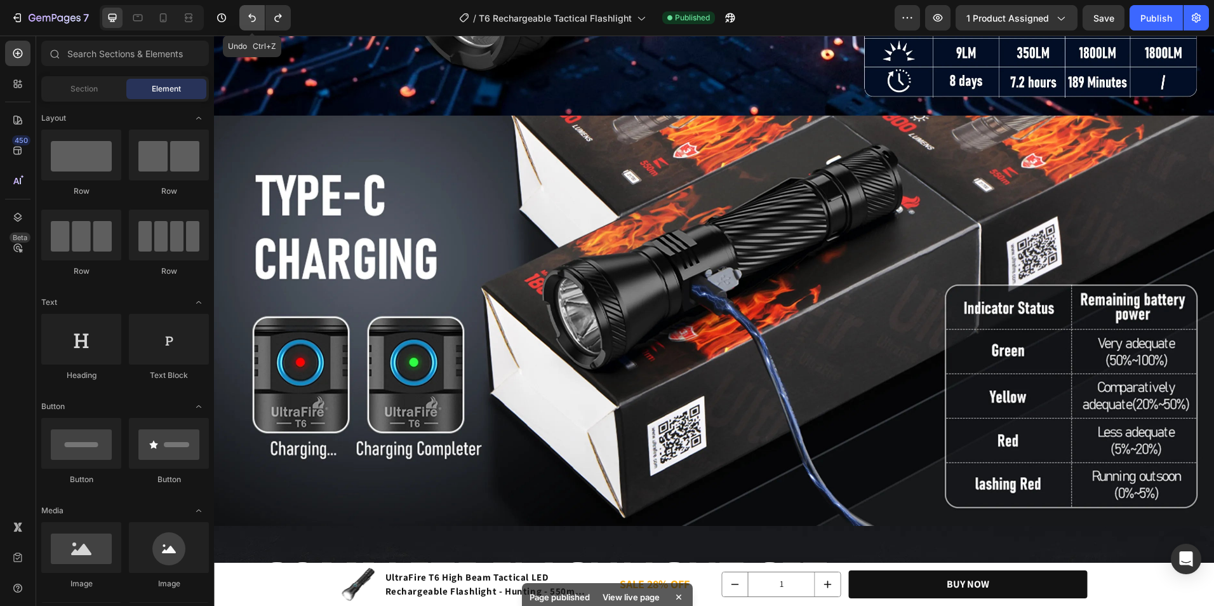
click at [257, 15] on icon "Undo/Redo" at bounding box center [252, 17] width 13 height 13
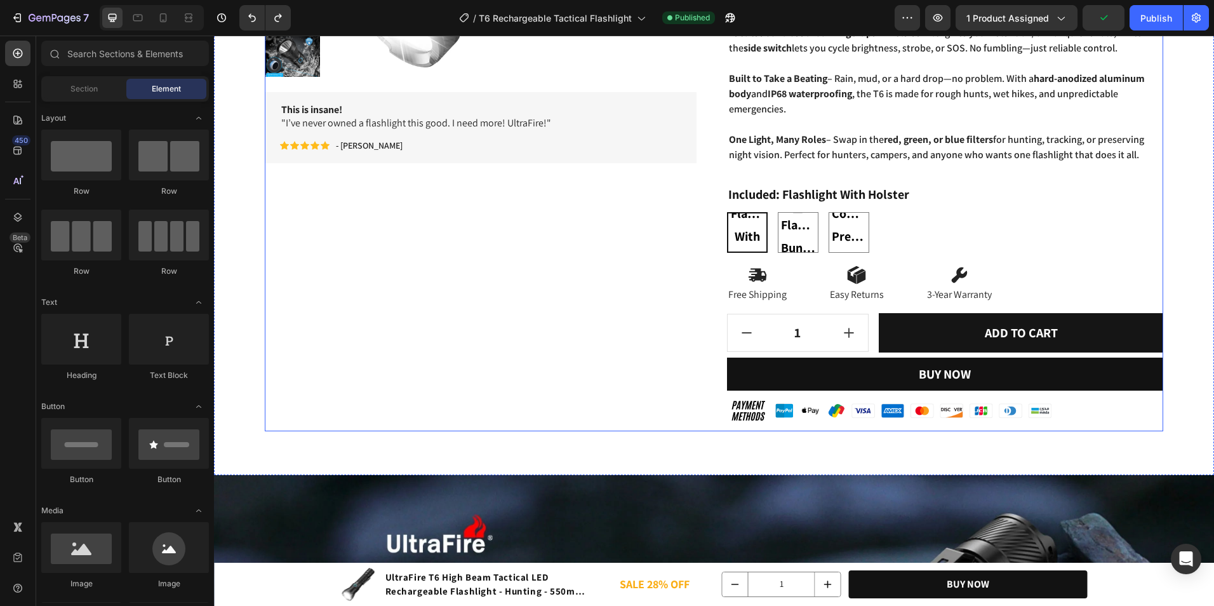
scroll to position [472, 0]
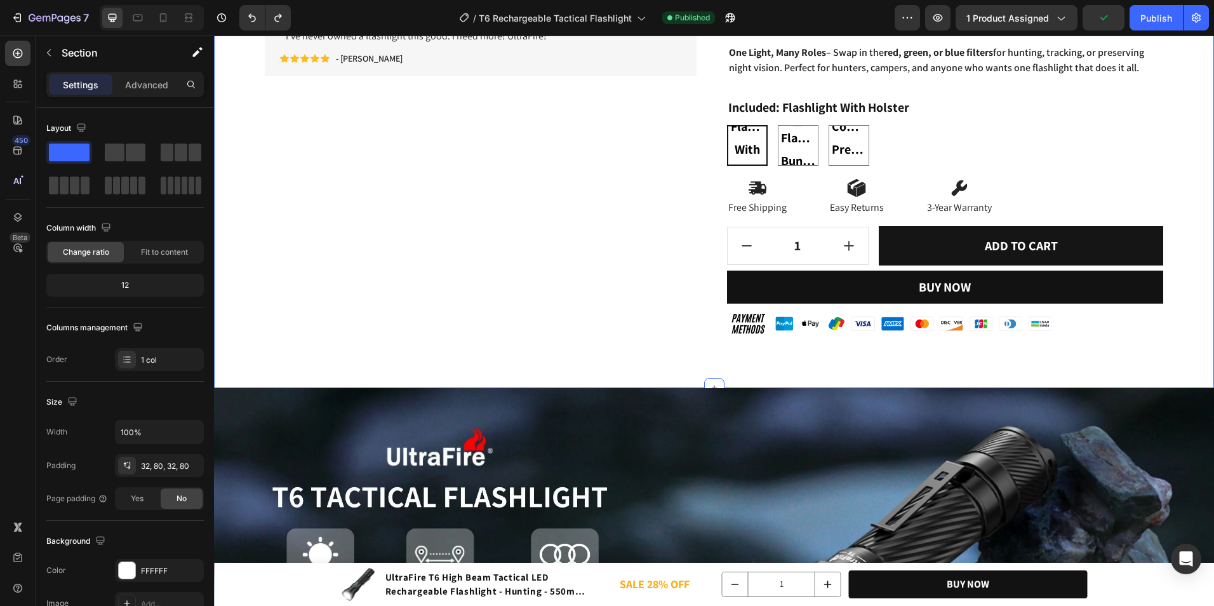
click at [636, 372] on div "Product Images This is insane! "I’ve never owned a flashlight this good. I need…" at bounding box center [714, 8] width 1000 height 759
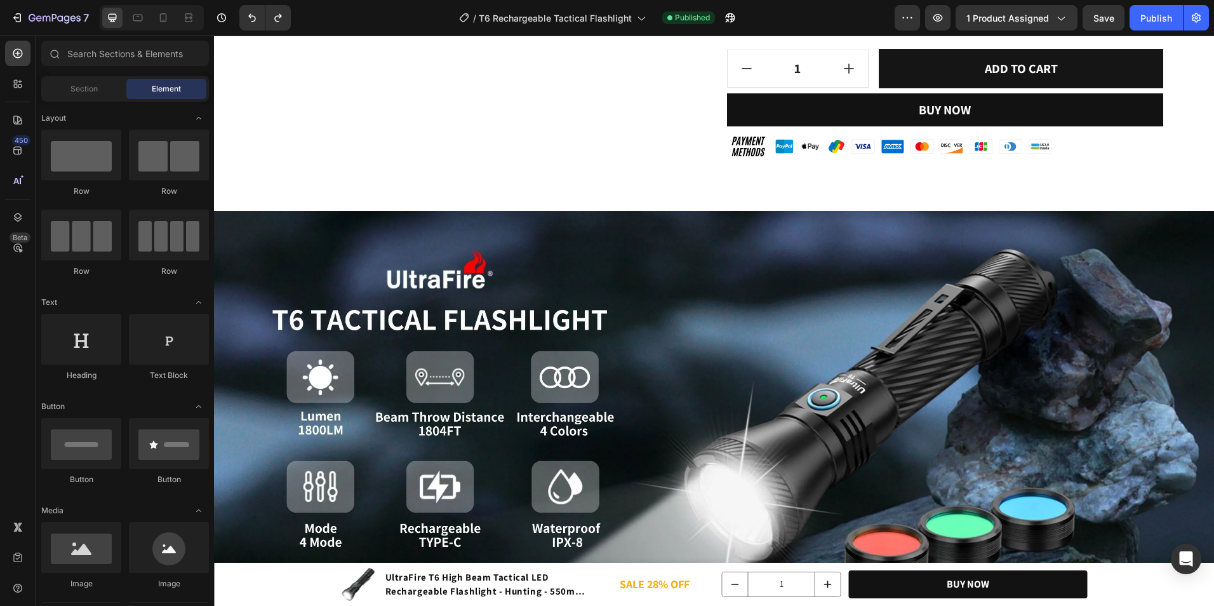
scroll to position [641, 0]
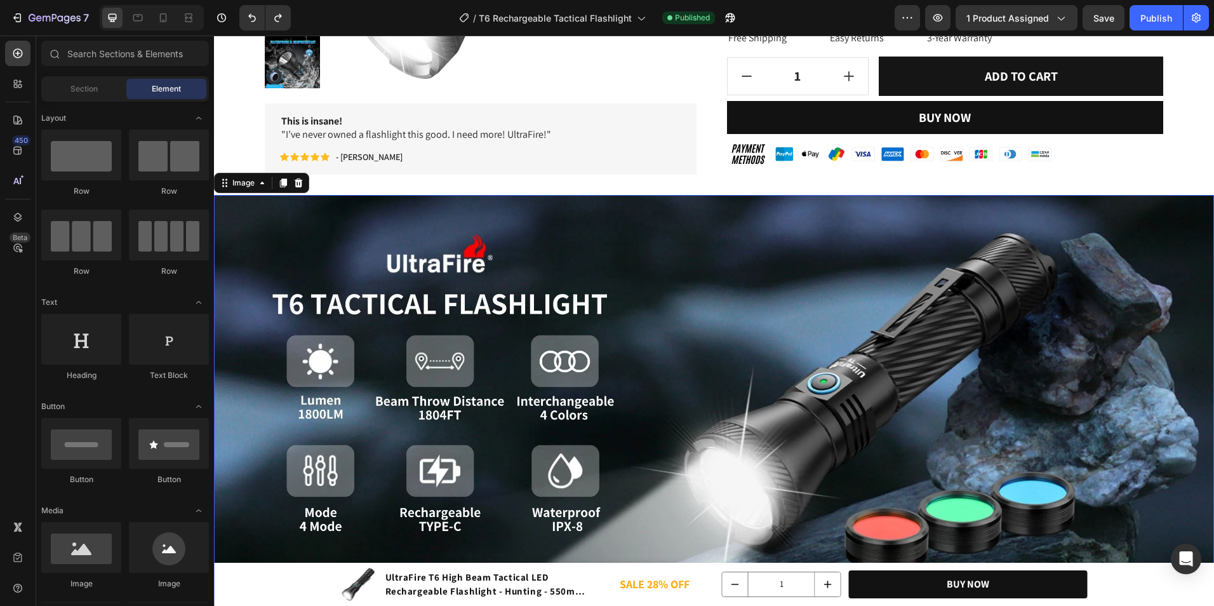
click at [244, 227] on img at bounding box center [714, 399] width 1000 height 409
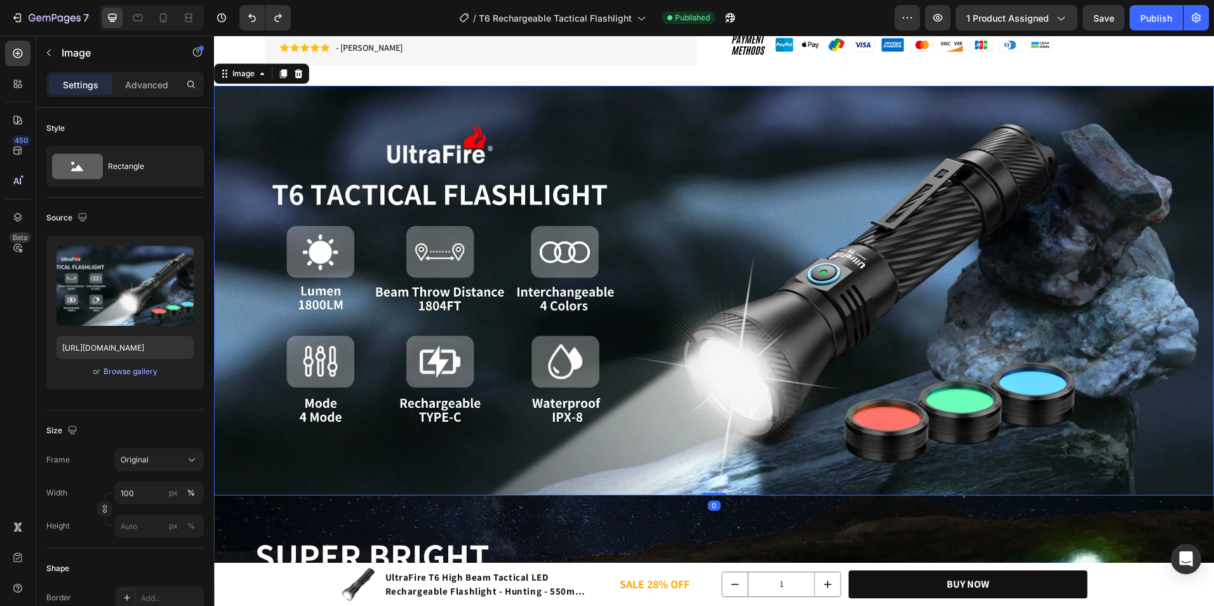
scroll to position [895, 0]
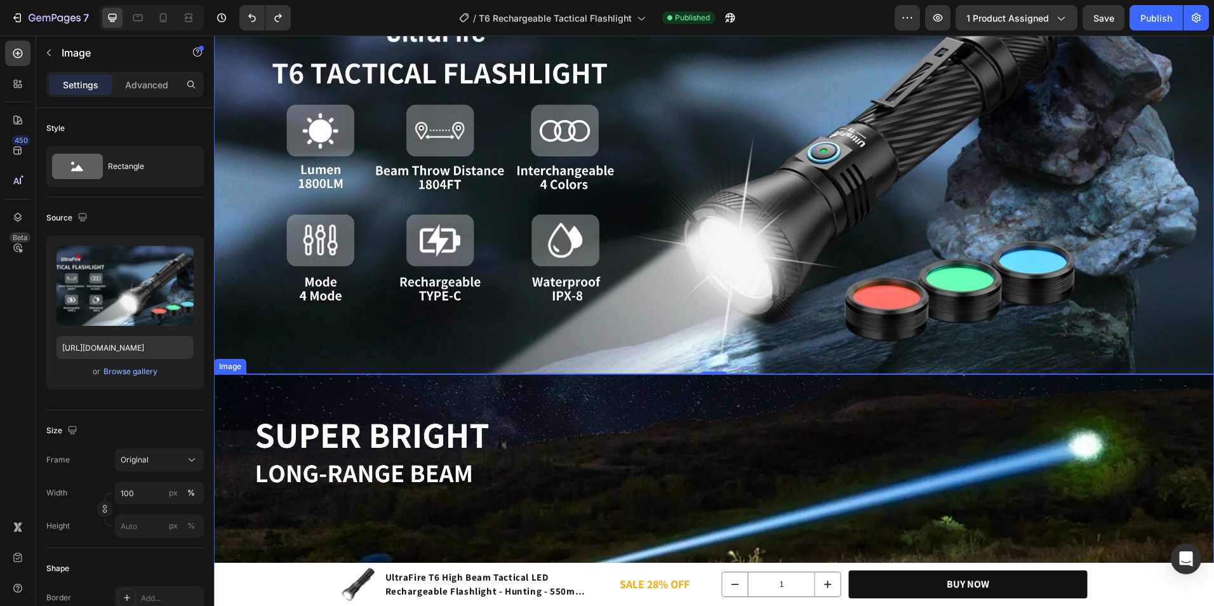
drag, startPoint x: 717, startPoint y: 369, endPoint x: 717, endPoint y: 394, distance: 25.4
click at [717, 374] on div at bounding box center [713, 372] width 25 height 3
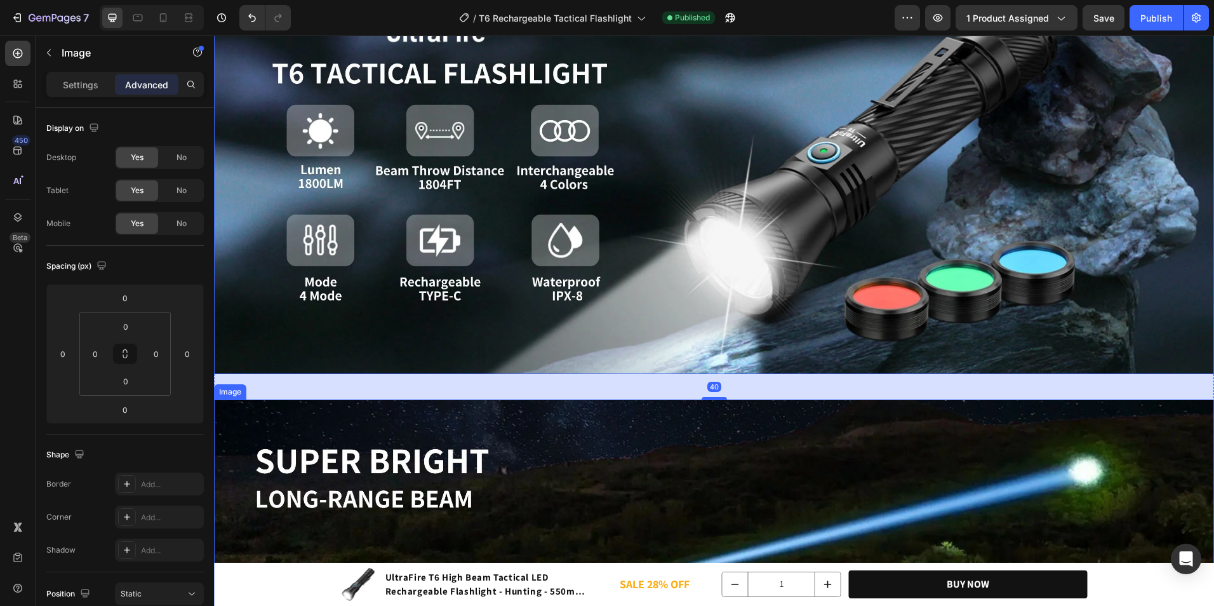
drag, startPoint x: 599, startPoint y: 418, endPoint x: 580, endPoint y: 397, distance: 28.4
click at [598, 418] on img at bounding box center [714, 603] width 1000 height 409
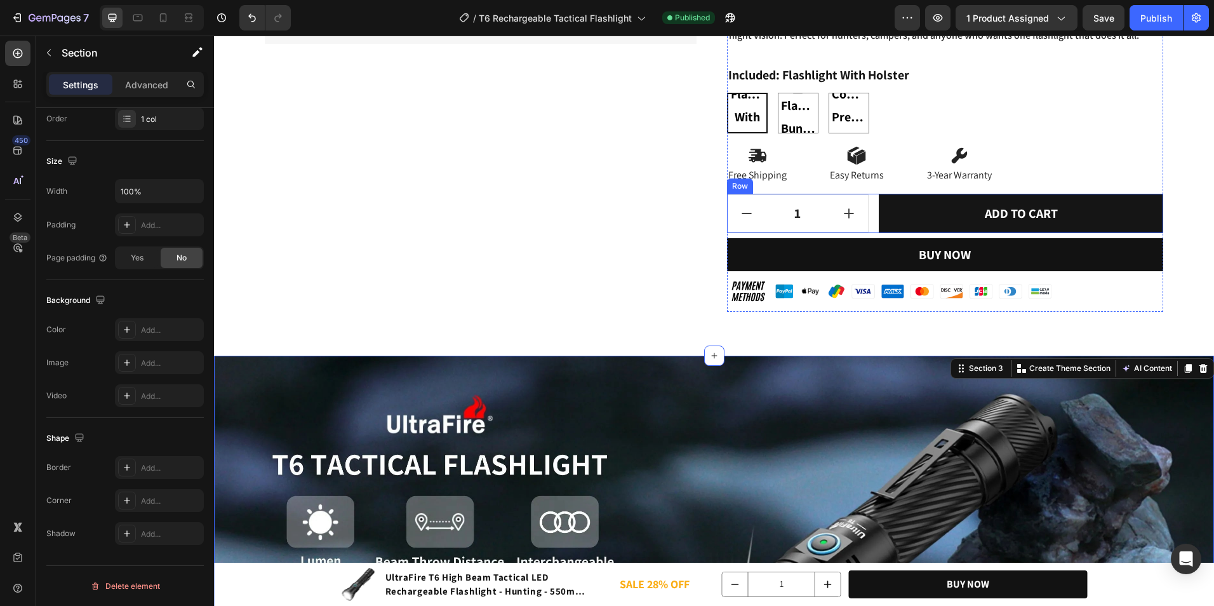
scroll to position [514, 0]
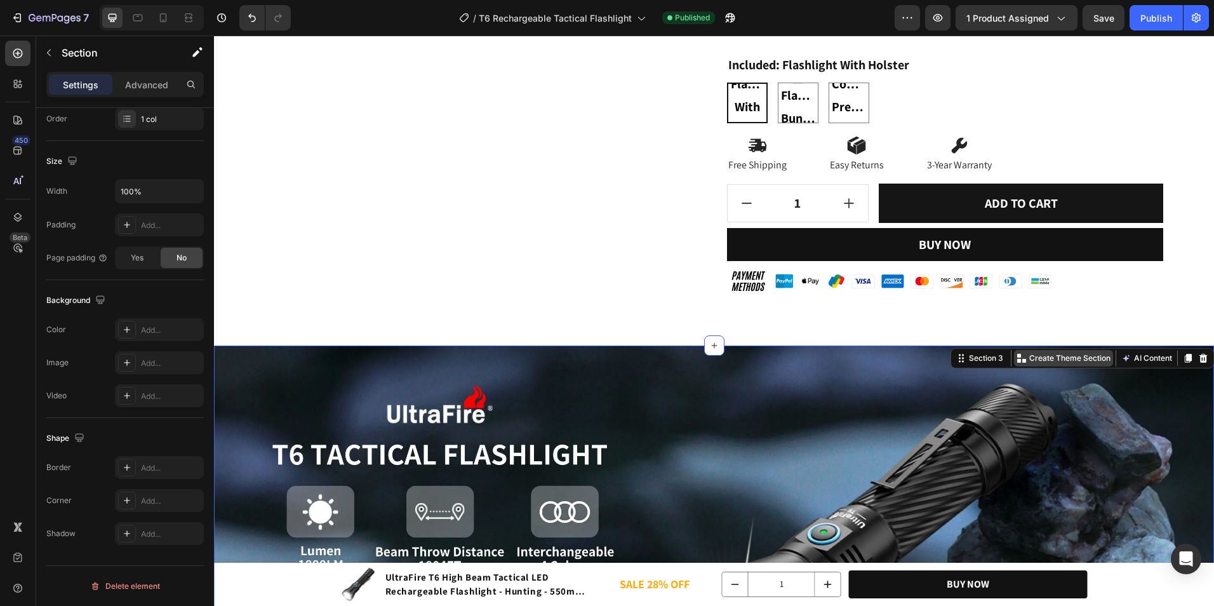
click at [1071, 351] on div "Create Theme Section" at bounding box center [1063, 358] width 99 height 17
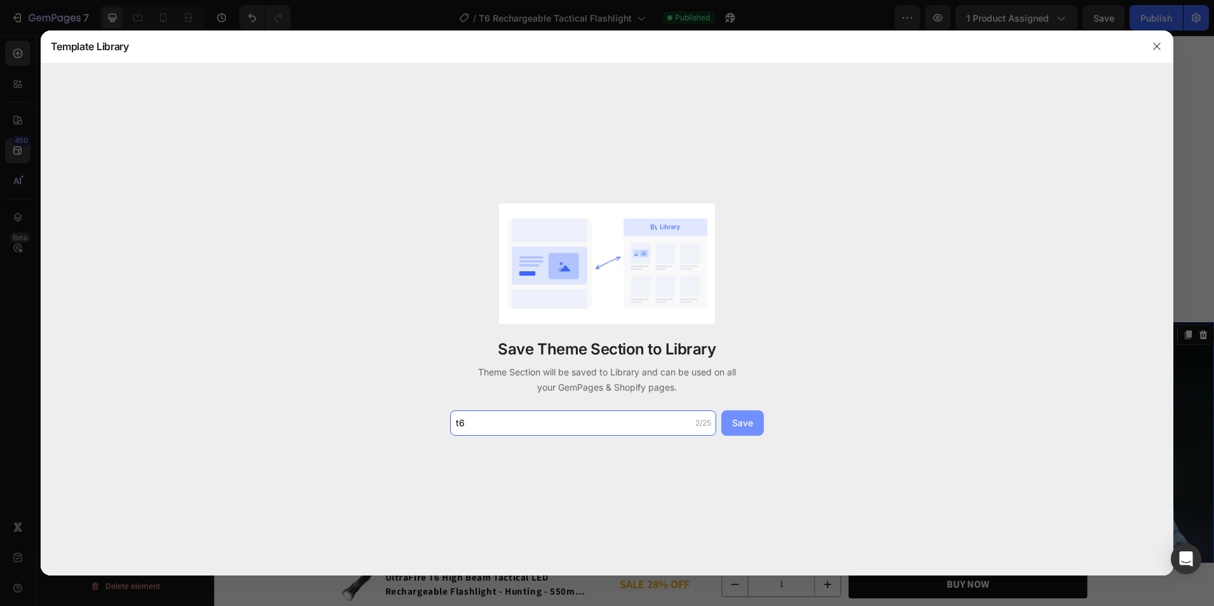
type input "t6"
click at [741, 418] on div "Save" at bounding box center [742, 422] width 21 height 13
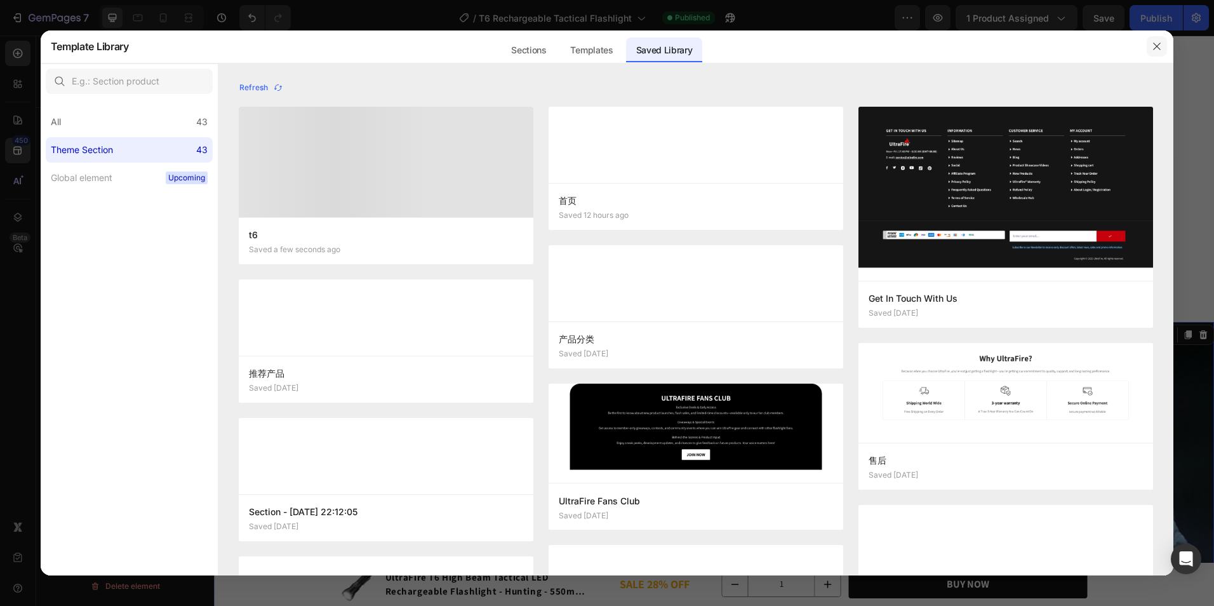
click at [1160, 53] on button "button" at bounding box center [1156, 46] width 20 height 20
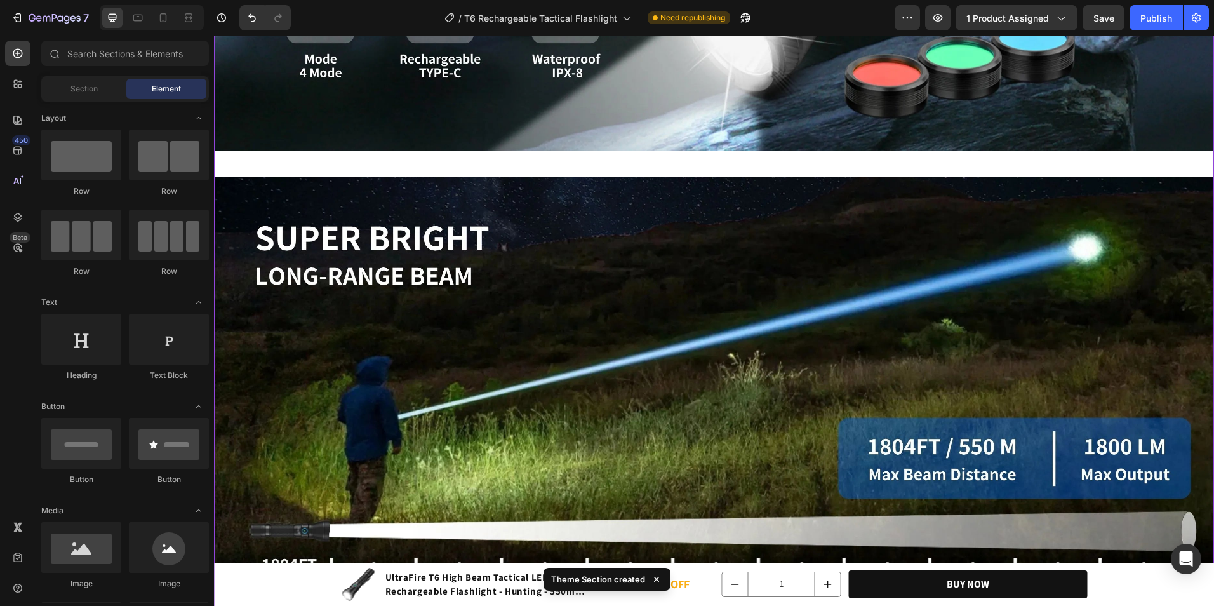
scroll to position [1115, 0]
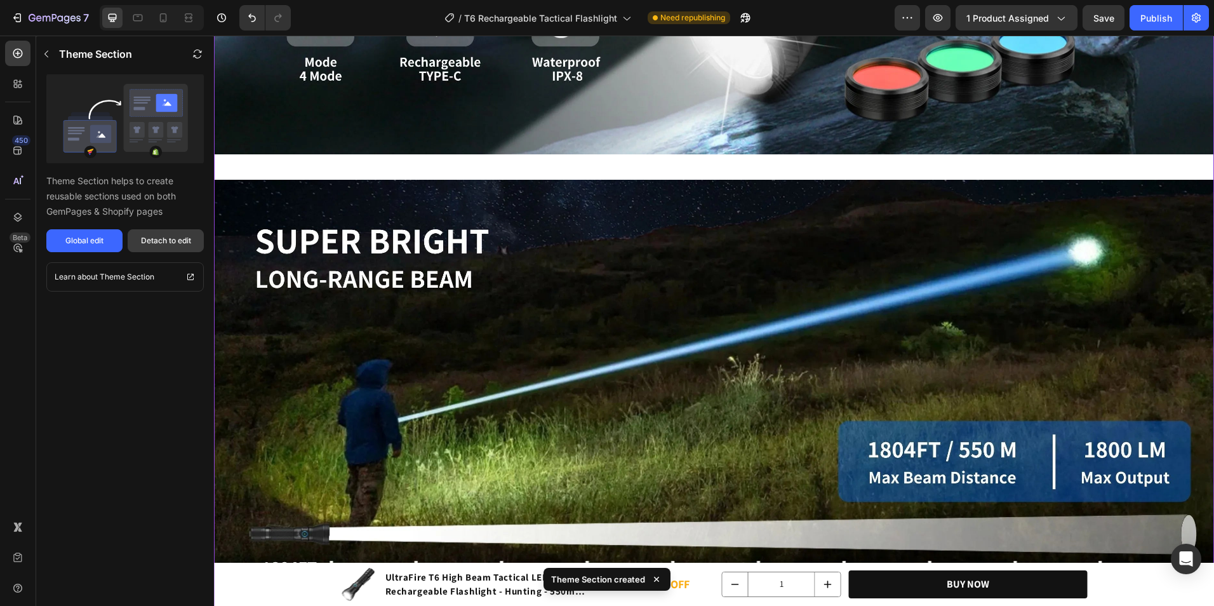
click at [164, 237] on div "Detach to edit" at bounding box center [166, 240] width 50 height 11
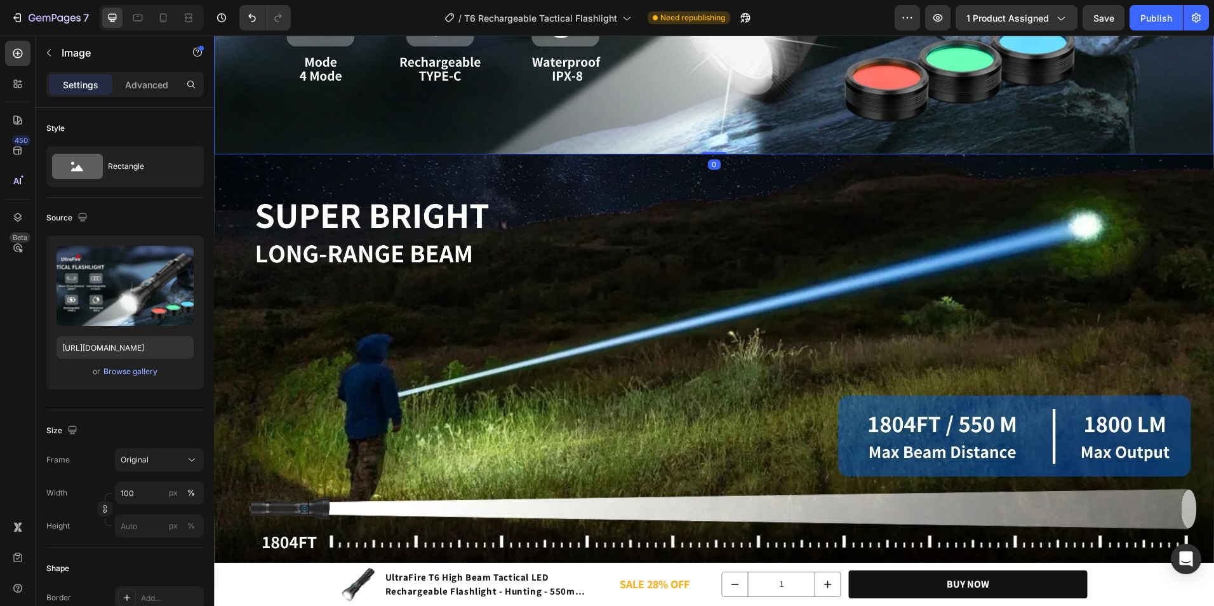
drag, startPoint x: 710, startPoint y: 174, endPoint x: 717, endPoint y: 110, distance: 63.9
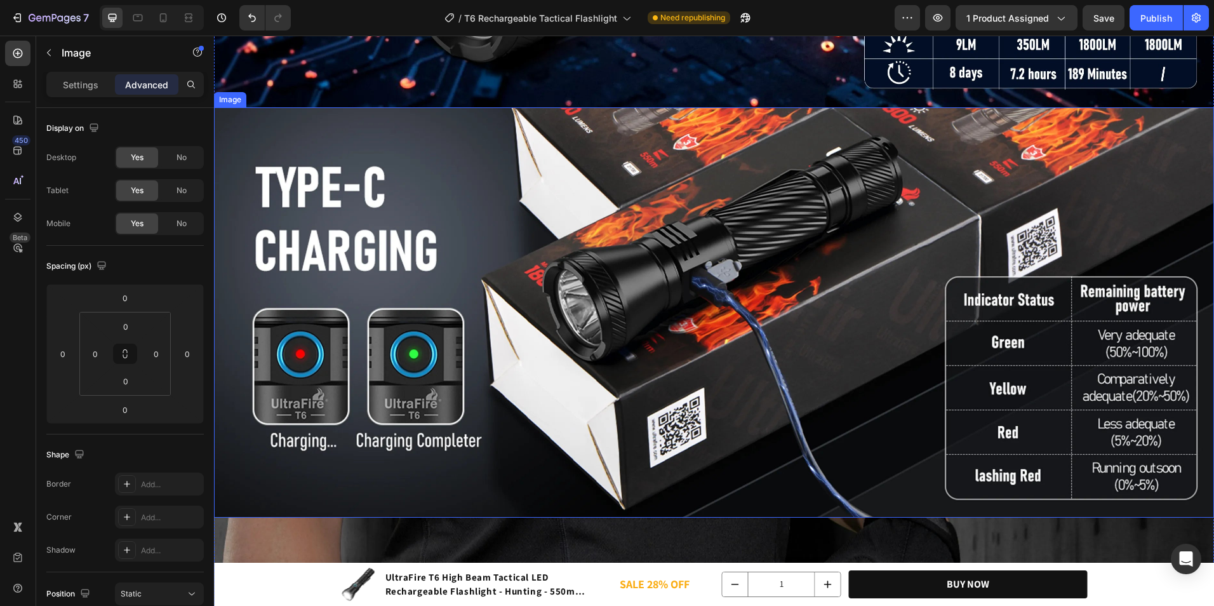
scroll to position [3654, 0]
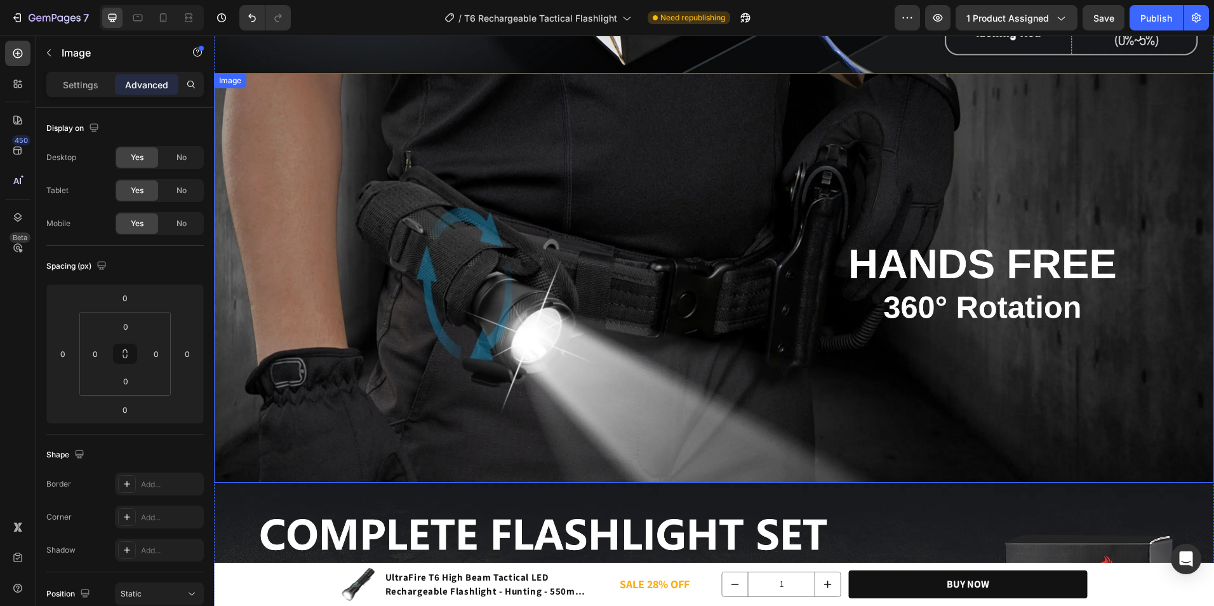
click at [774, 305] on img at bounding box center [714, 277] width 1000 height 409
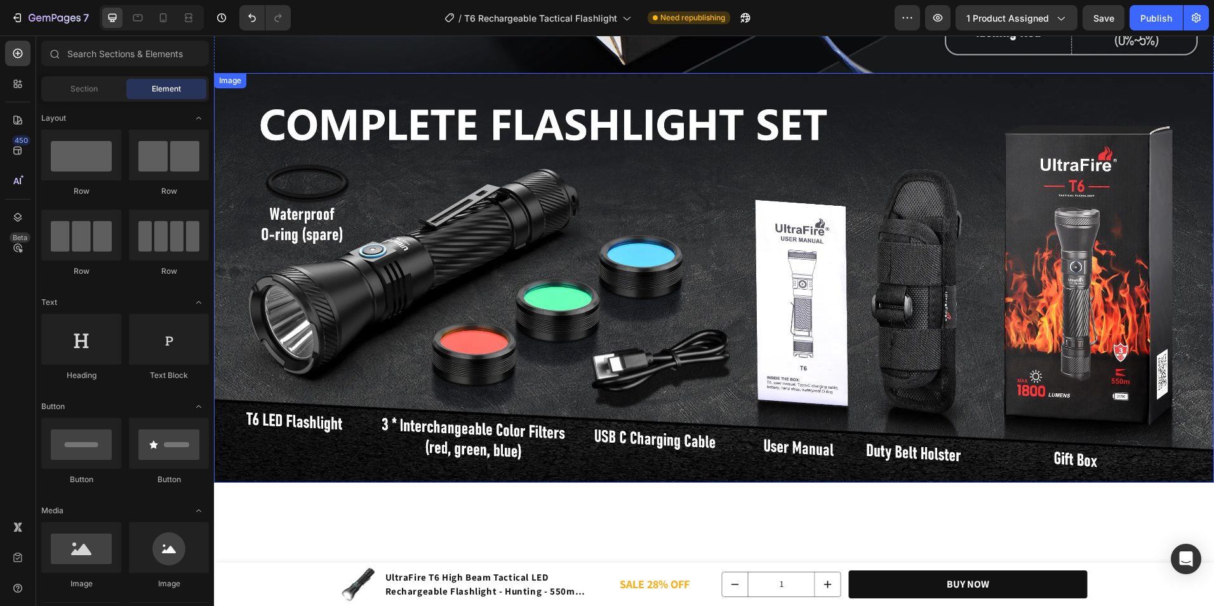
click at [753, 295] on img at bounding box center [714, 277] width 1000 height 409
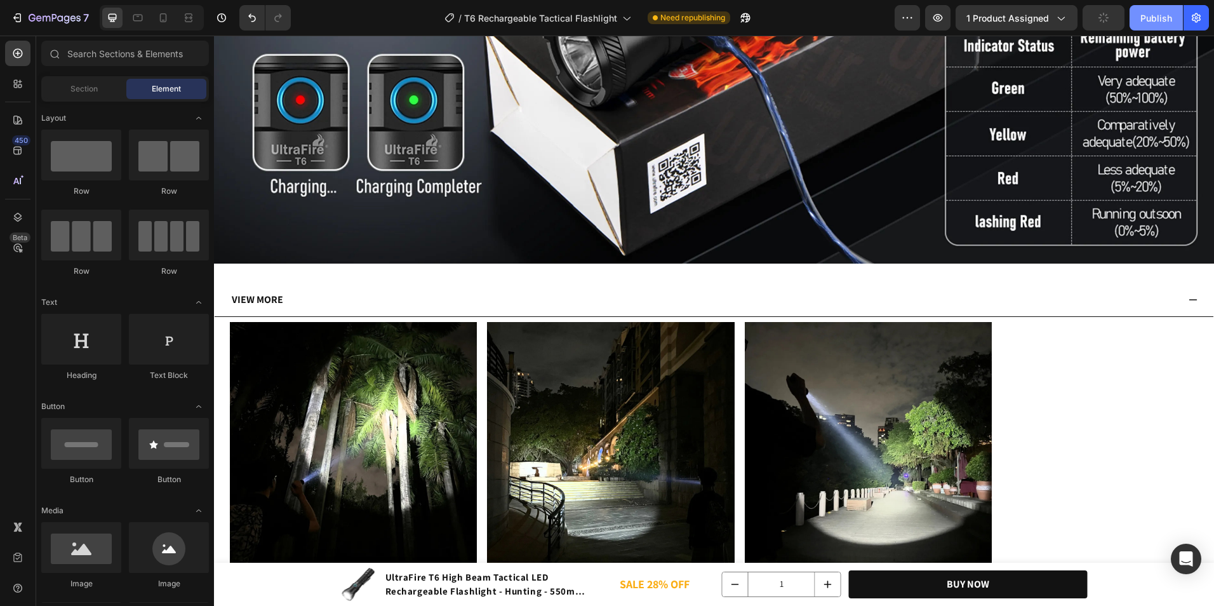
click at [1166, 17] on div "Publish" at bounding box center [1156, 17] width 32 height 13
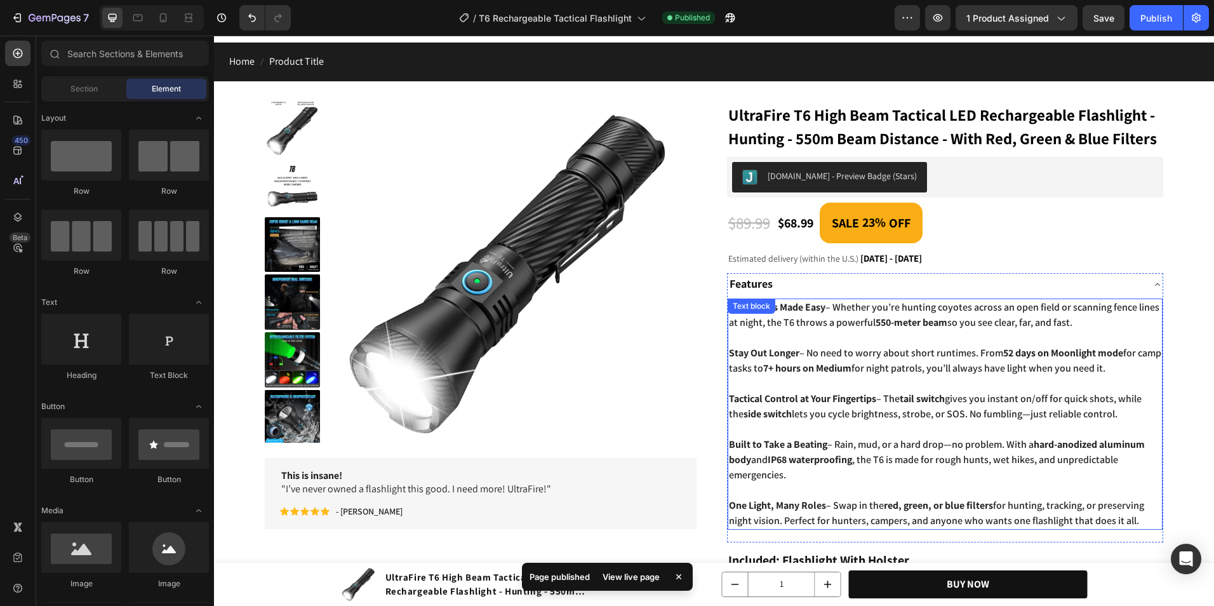
scroll to position [0, 0]
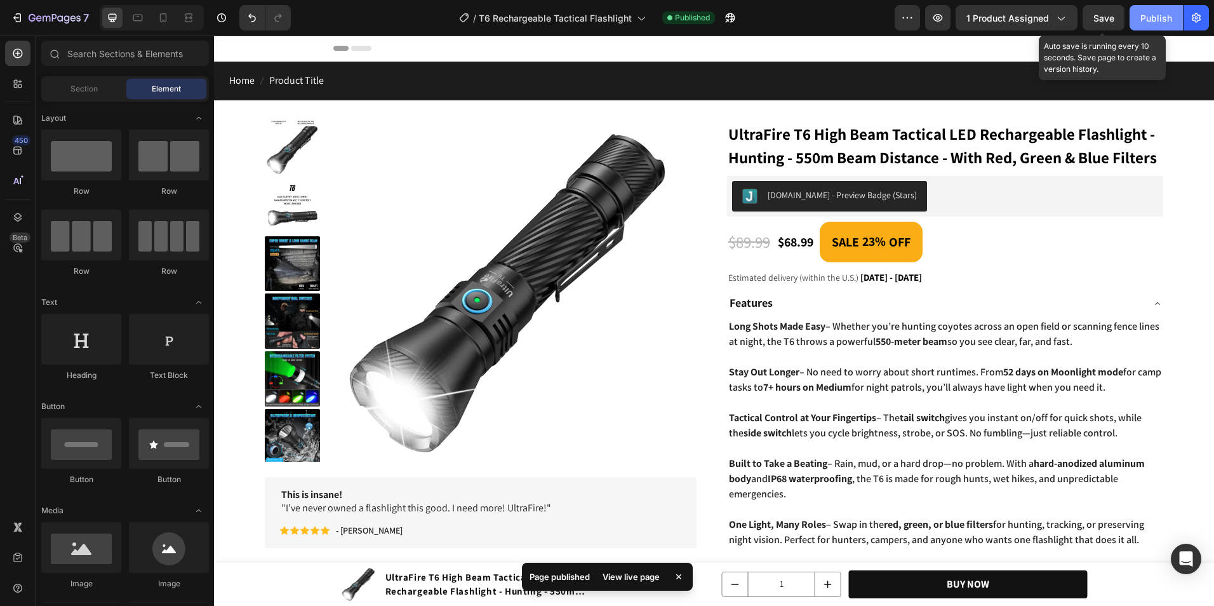
drag, startPoint x: 1106, startPoint y: 13, endPoint x: 1137, endPoint y: 13, distance: 31.1
click at [1106, 13] on span "Save" at bounding box center [1103, 18] width 21 height 11
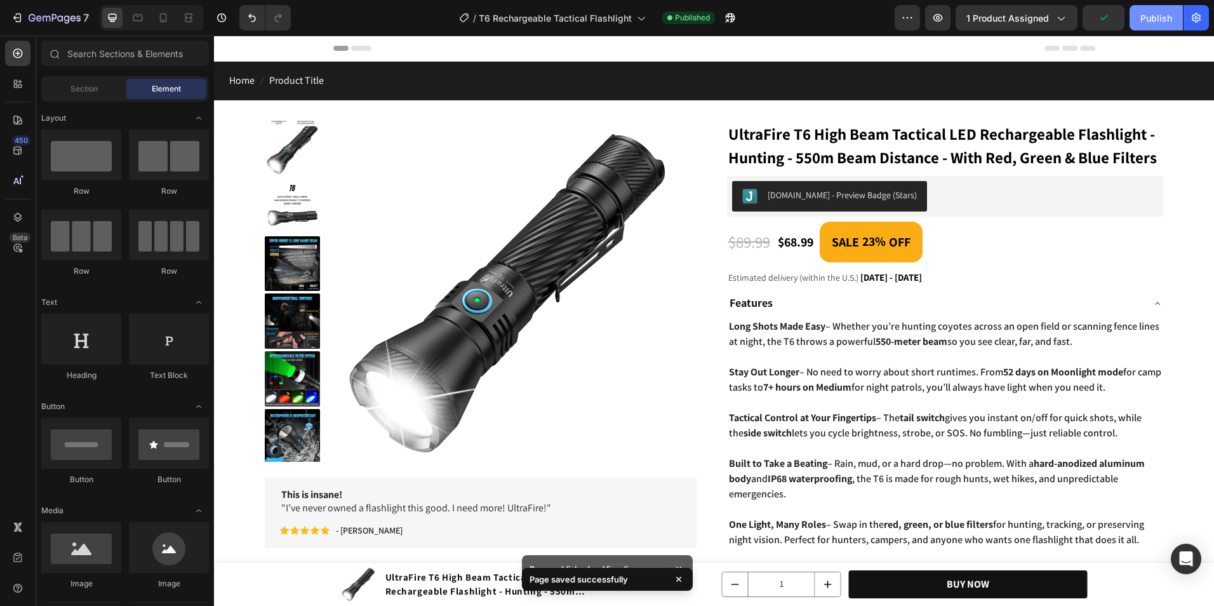
click at [1161, 13] on div "Publish" at bounding box center [1156, 17] width 32 height 13
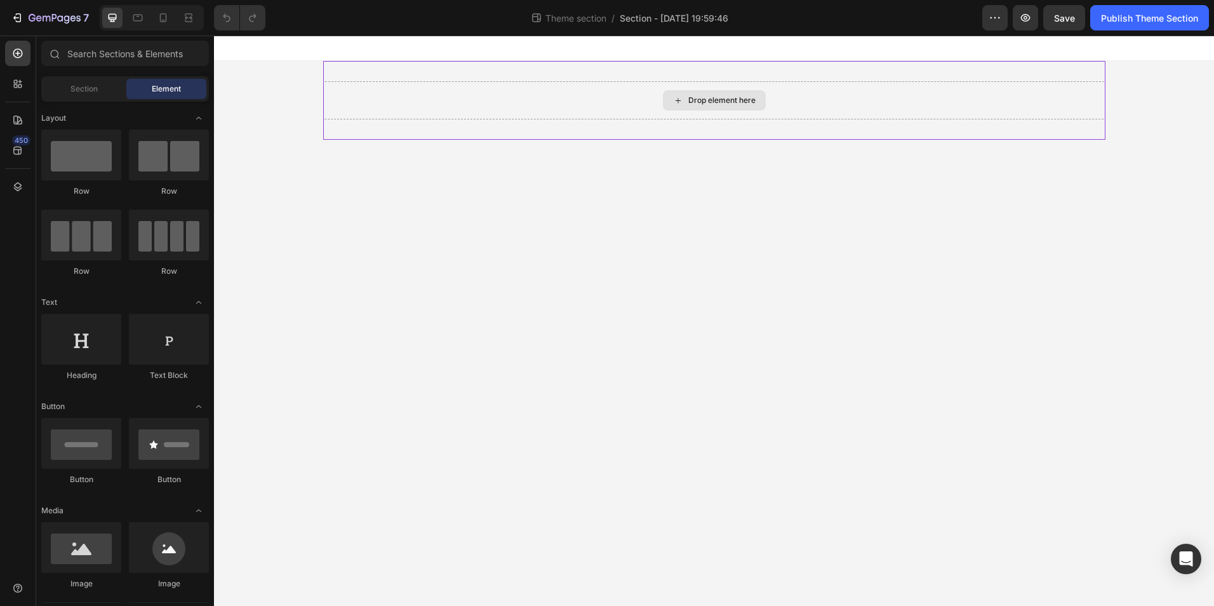
click at [539, 101] on div "Drop element here" at bounding box center [714, 100] width 782 height 38
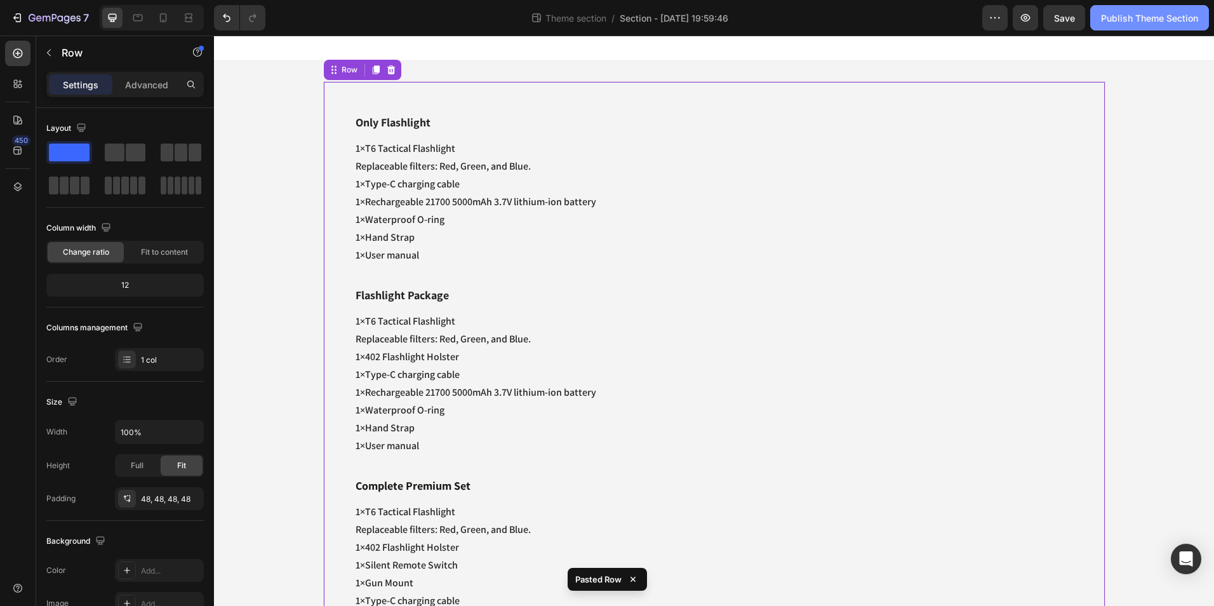
click at [1158, 13] on div "Publish Theme Section" at bounding box center [1149, 17] width 97 height 13
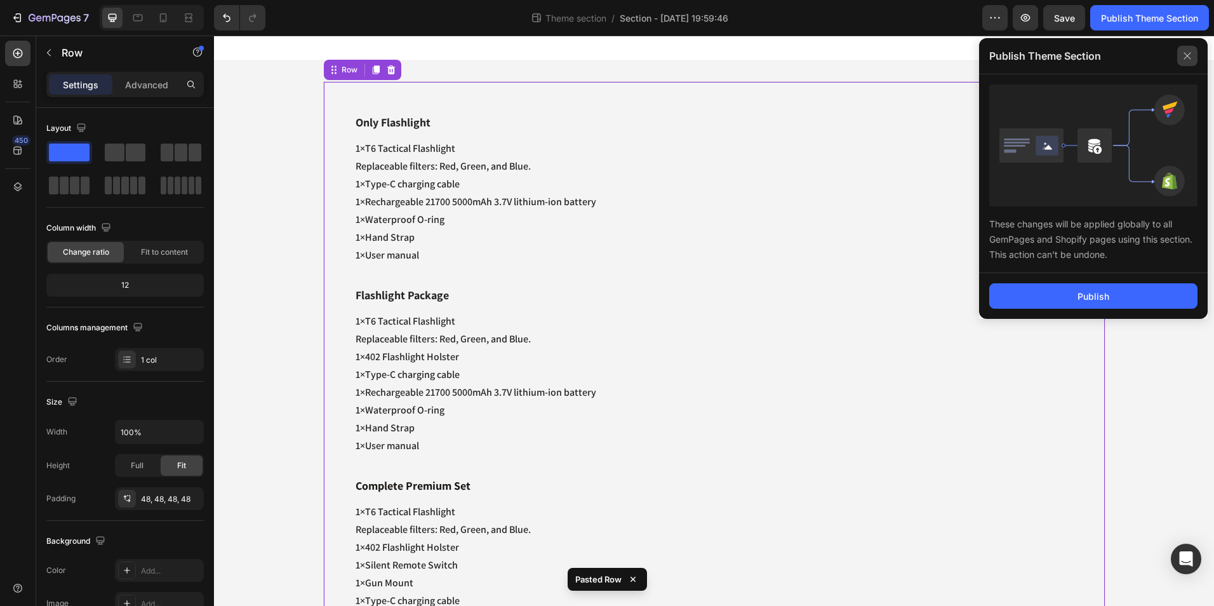
click at [1182, 55] on icon at bounding box center [1187, 56] width 20 height 20
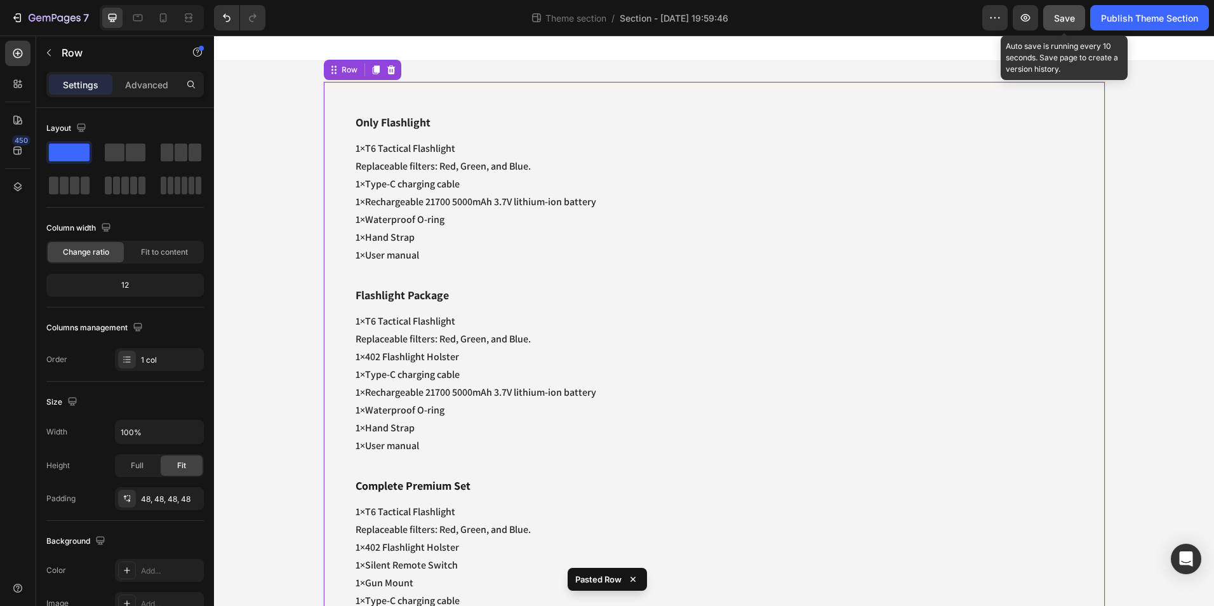
click at [1054, 20] on span "Save" at bounding box center [1064, 18] width 21 height 11
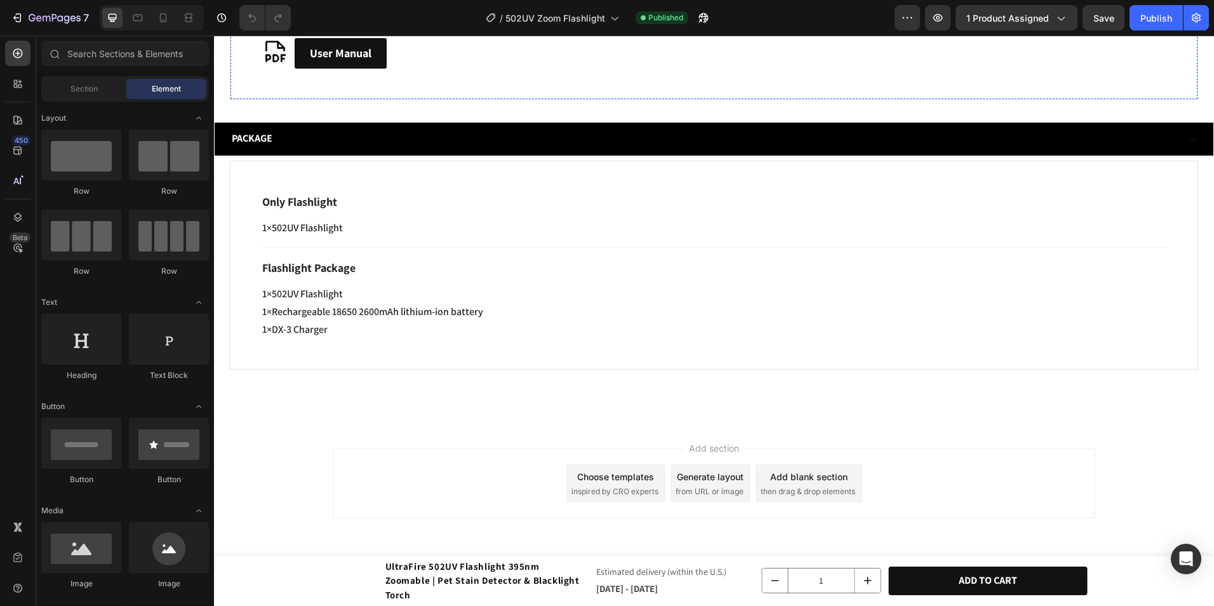
scroll to position [2905, 0]
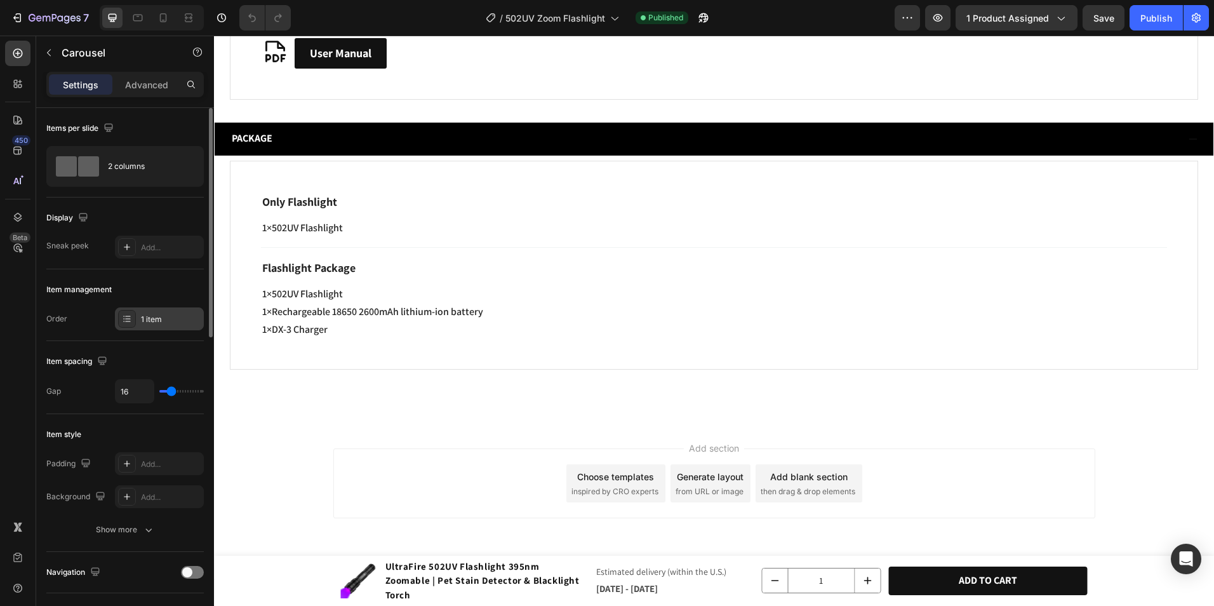
click at [151, 309] on div "1 item" at bounding box center [159, 318] width 89 height 23
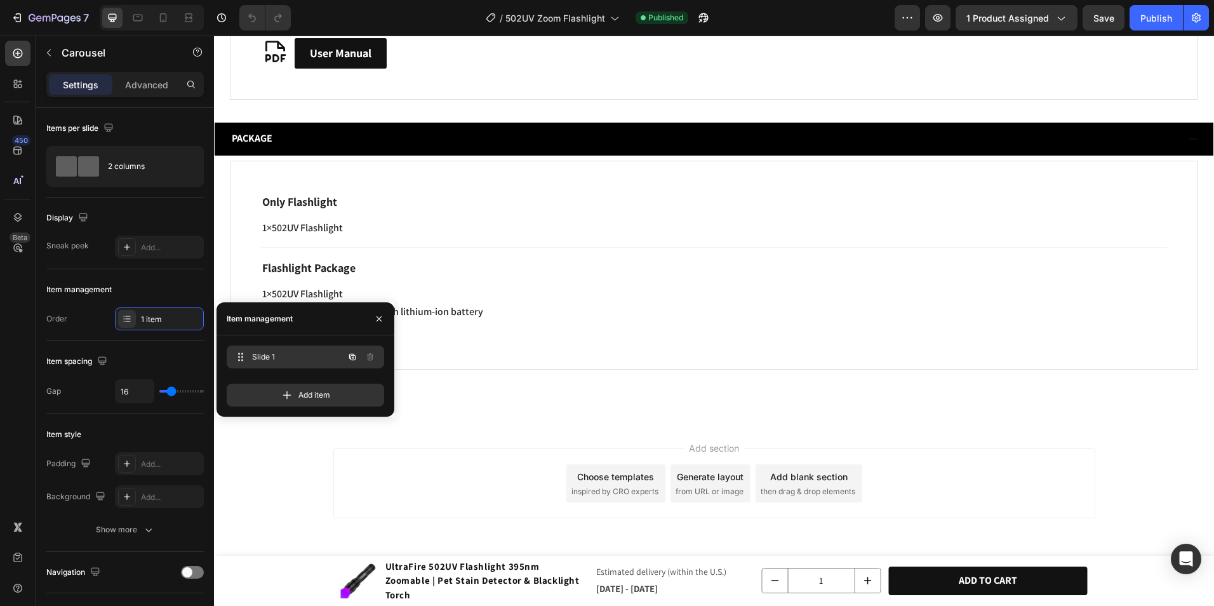
click at [347, 357] on icon "button" at bounding box center [352, 357] width 10 height 10
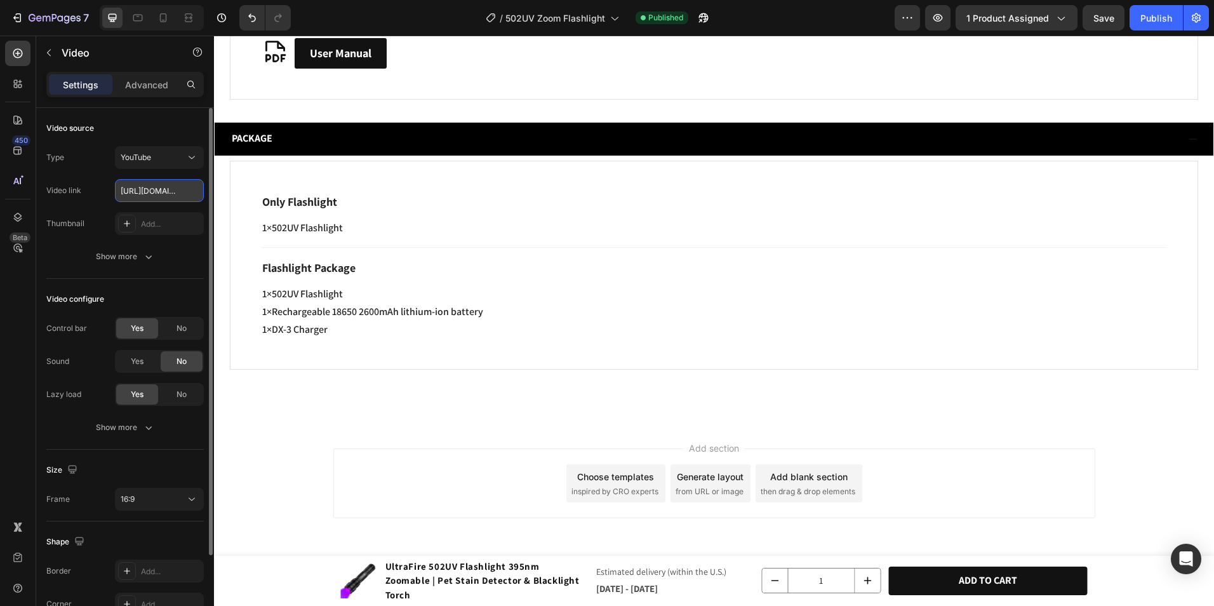
click at [157, 188] on input "[URL][DOMAIN_NAME]" at bounding box center [159, 190] width 89 height 23
paste input "aZzCqcYLJA4?si=KvyOpriEL4W89yi6"
type input "[URL][DOMAIN_NAME]"
click at [157, 129] on div "Video source" at bounding box center [124, 128] width 157 height 20
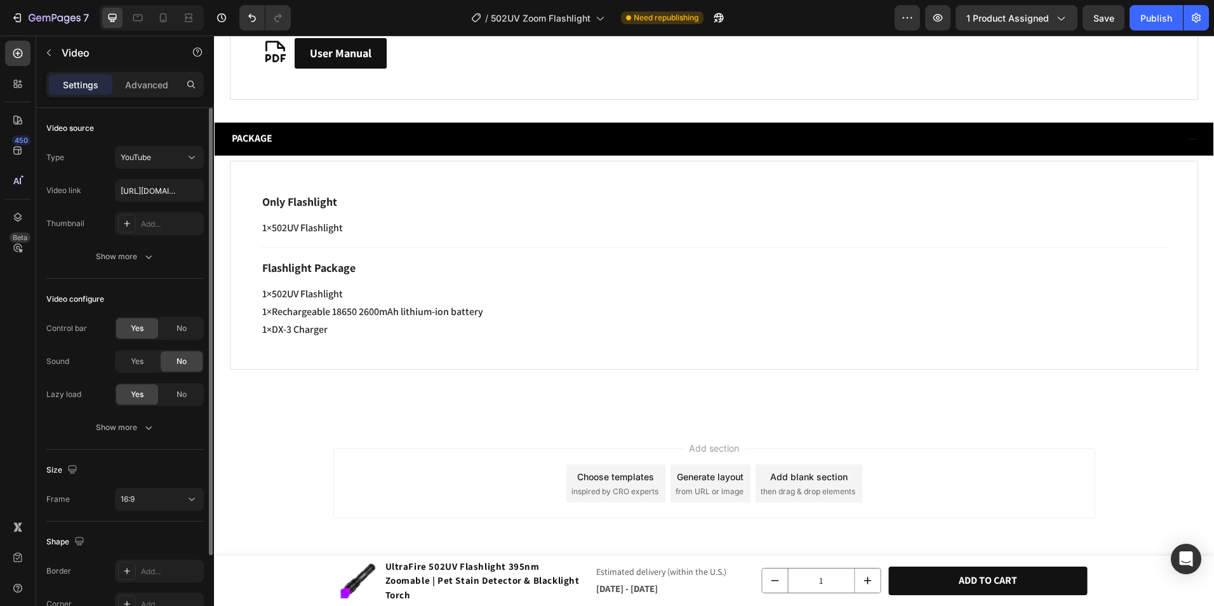
scroll to position [103, 0]
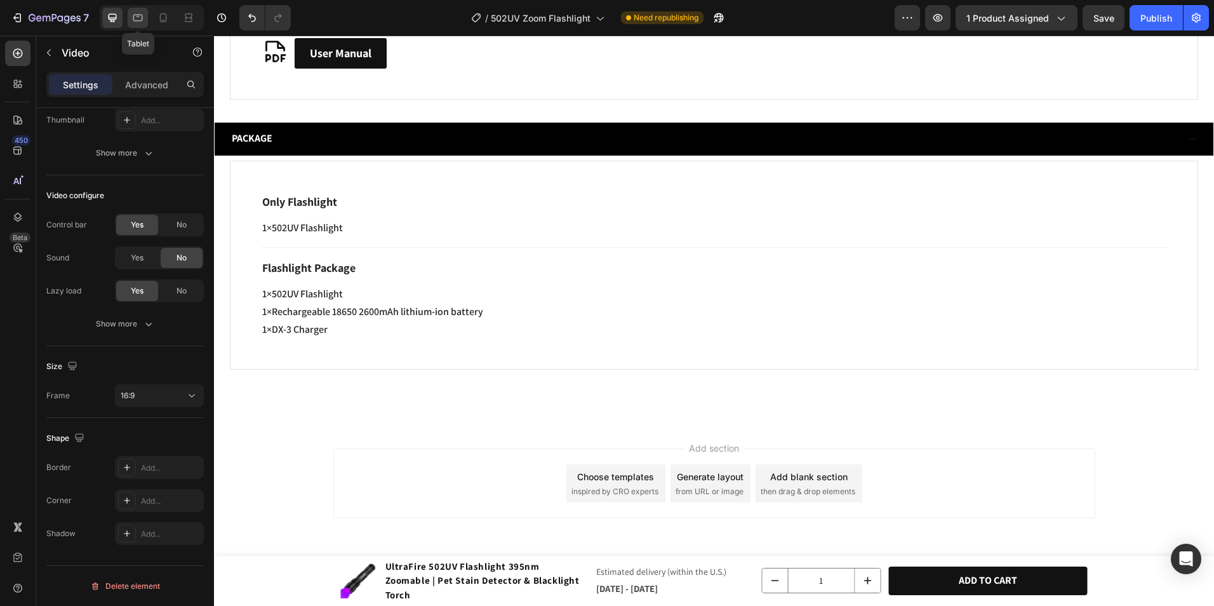
click at [135, 22] on icon at bounding box center [137, 17] width 13 height 13
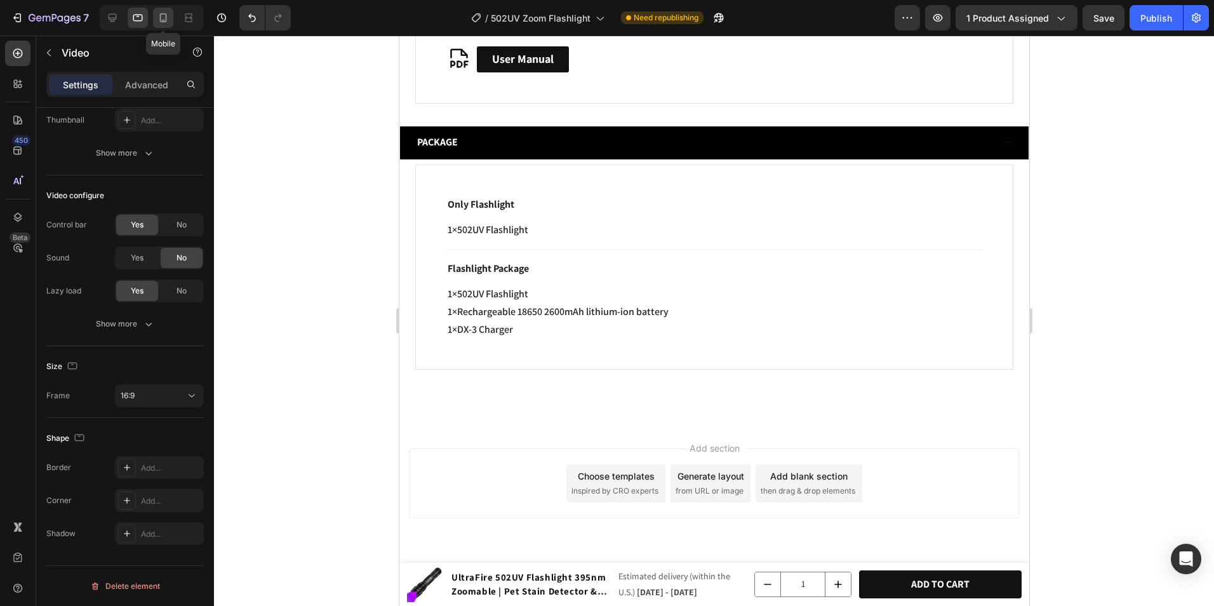
click at [157, 17] on icon at bounding box center [163, 17] width 13 height 13
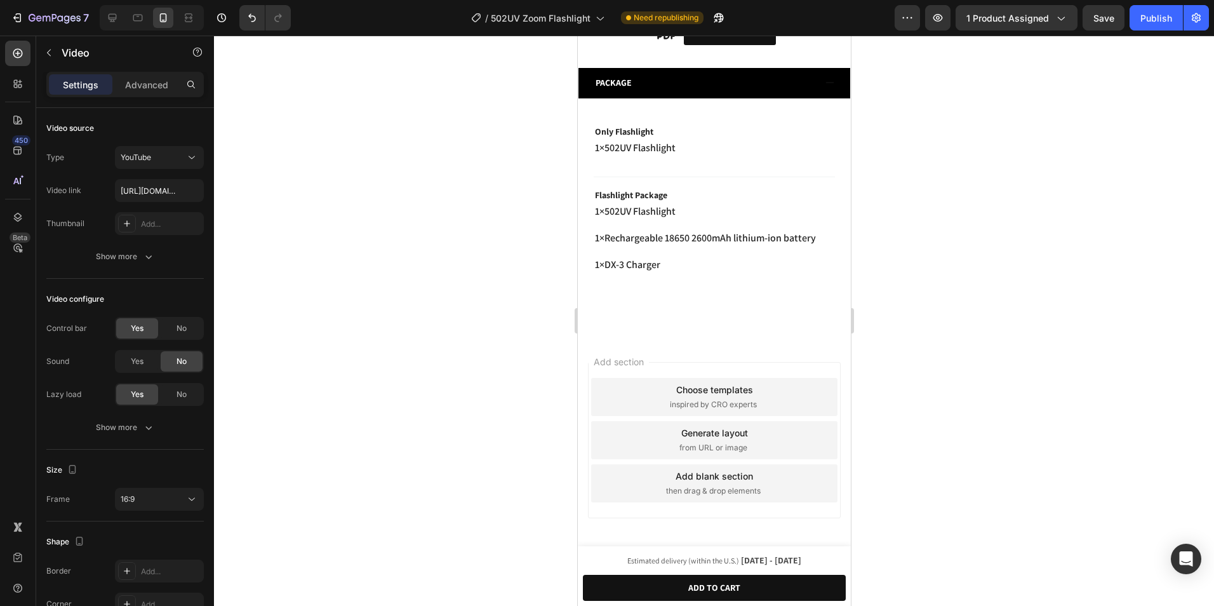
click at [123, 13] on div at bounding box center [152, 17] width 104 height 25
click at [109, 19] on icon at bounding box center [112, 17] width 13 height 13
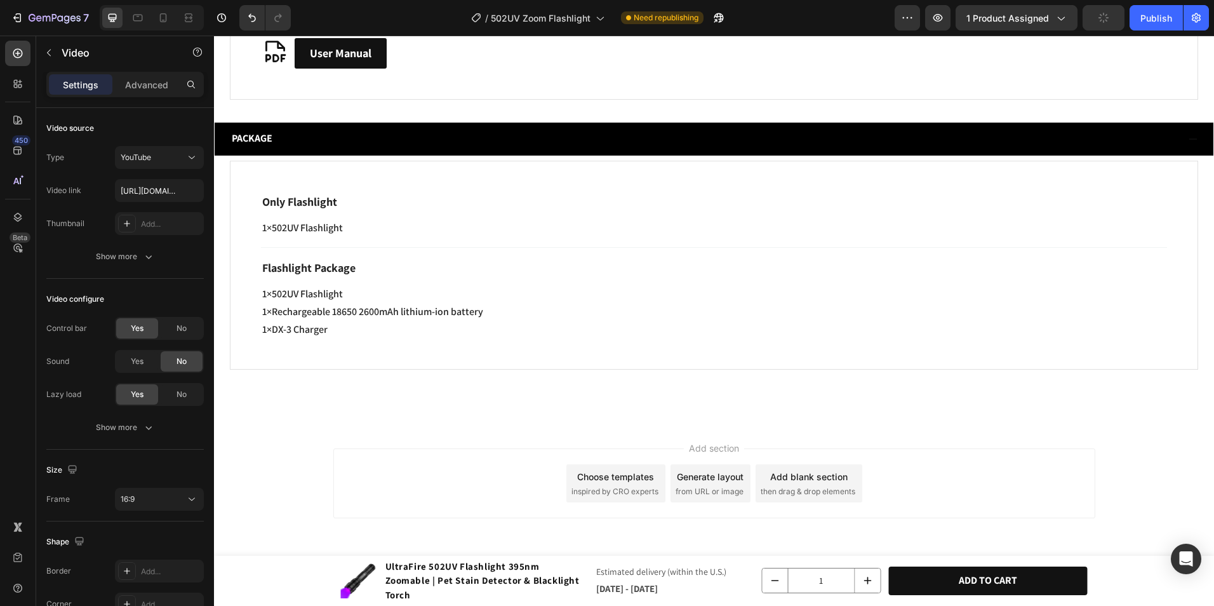
scroll to position [2950, 0]
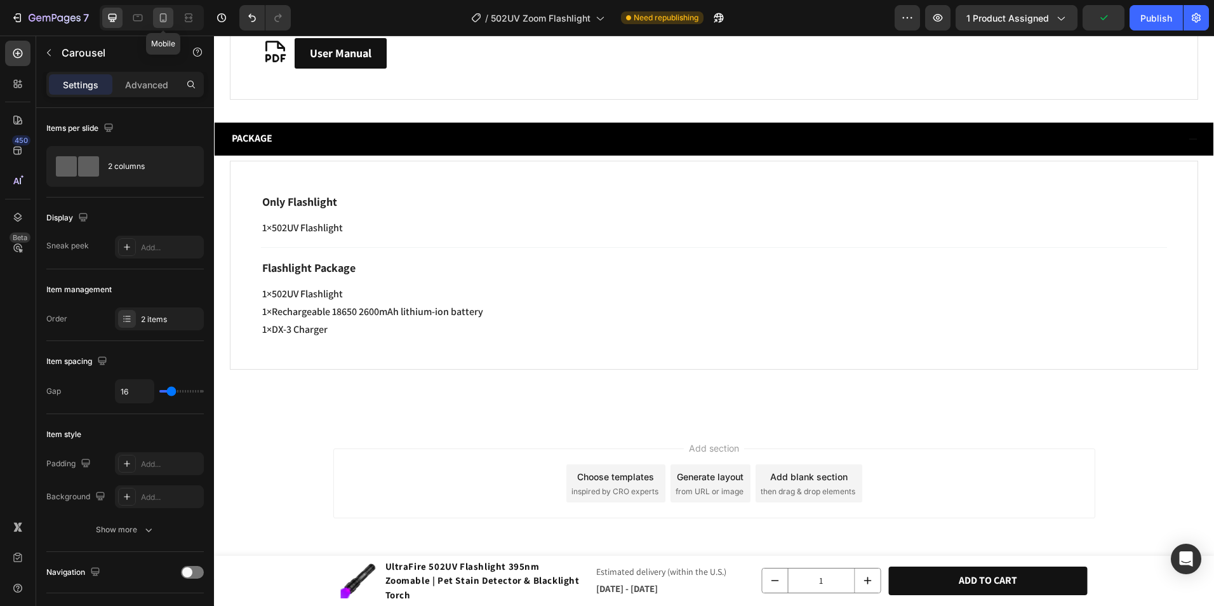
click at [173, 14] on div at bounding box center [163, 18] width 20 height 20
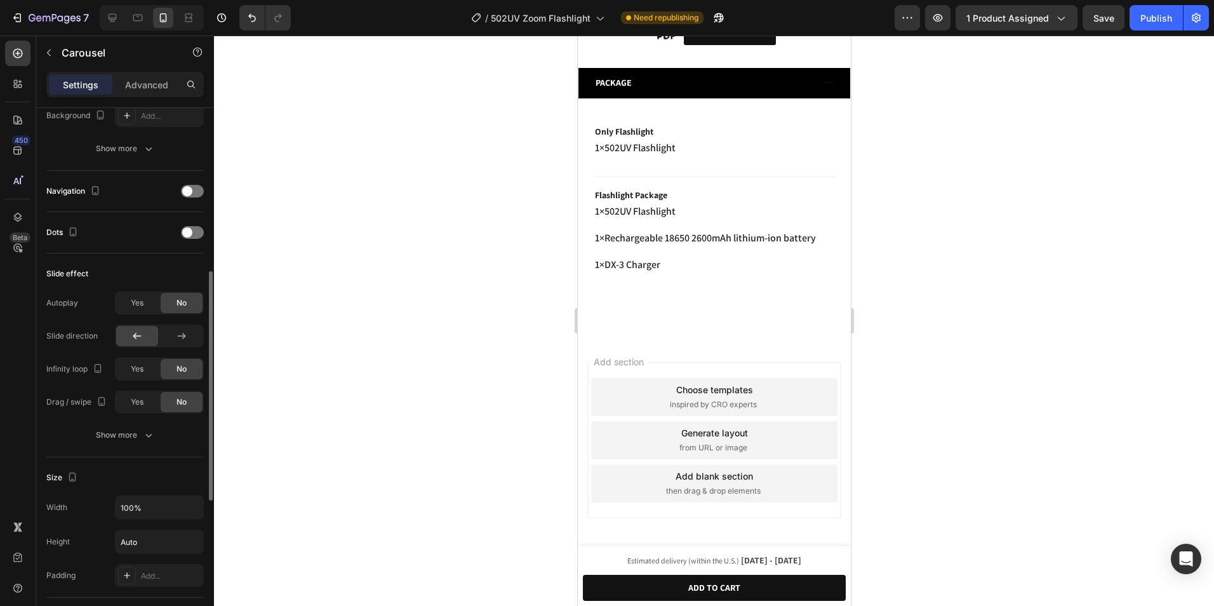
scroll to position [254, 0]
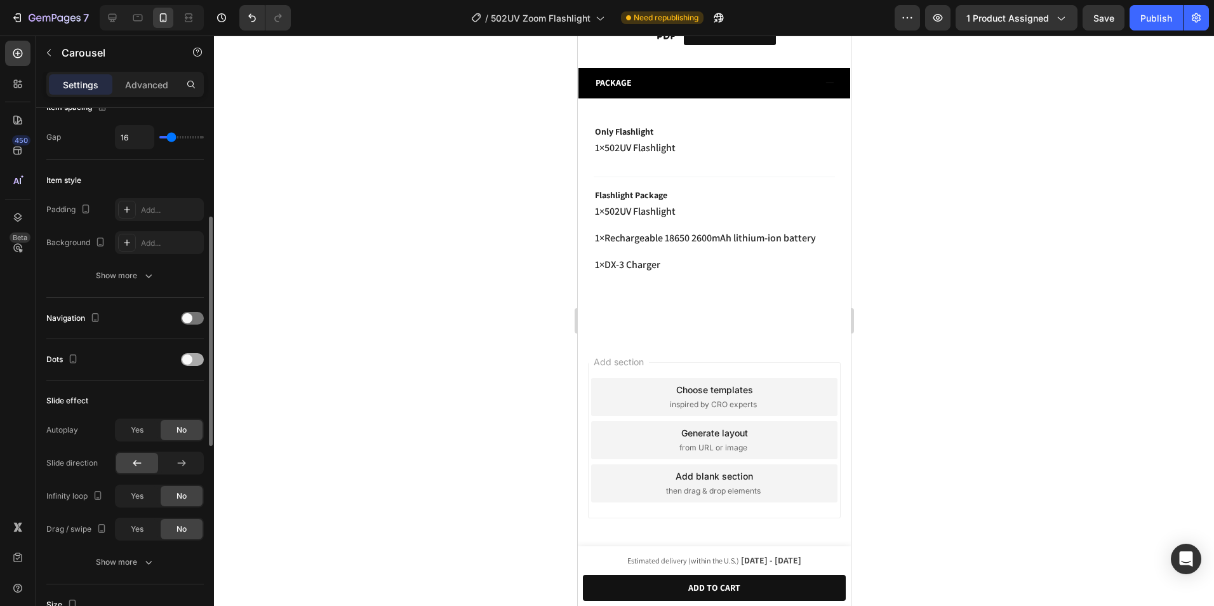
click at [197, 358] on div at bounding box center [192, 359] width 23 height 13
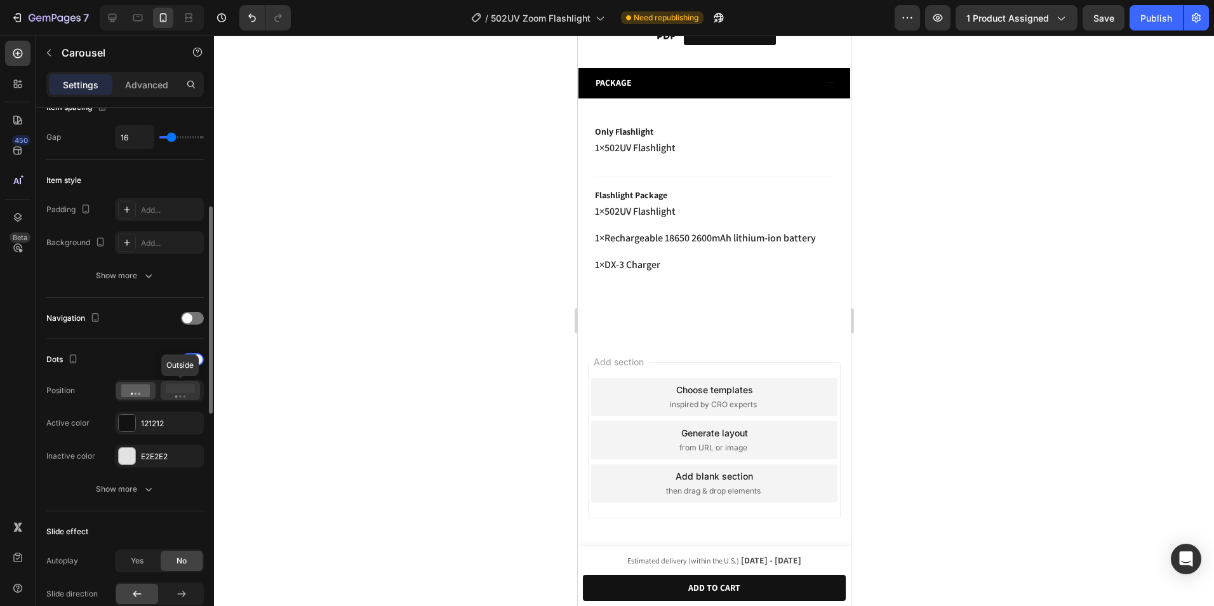
click at [164, 392] on div at bounding box center [180, 390] width 39 height 19
click at [119, 11] on icon at bounding box center [112, 17] width 13 height 13
type input "1200"
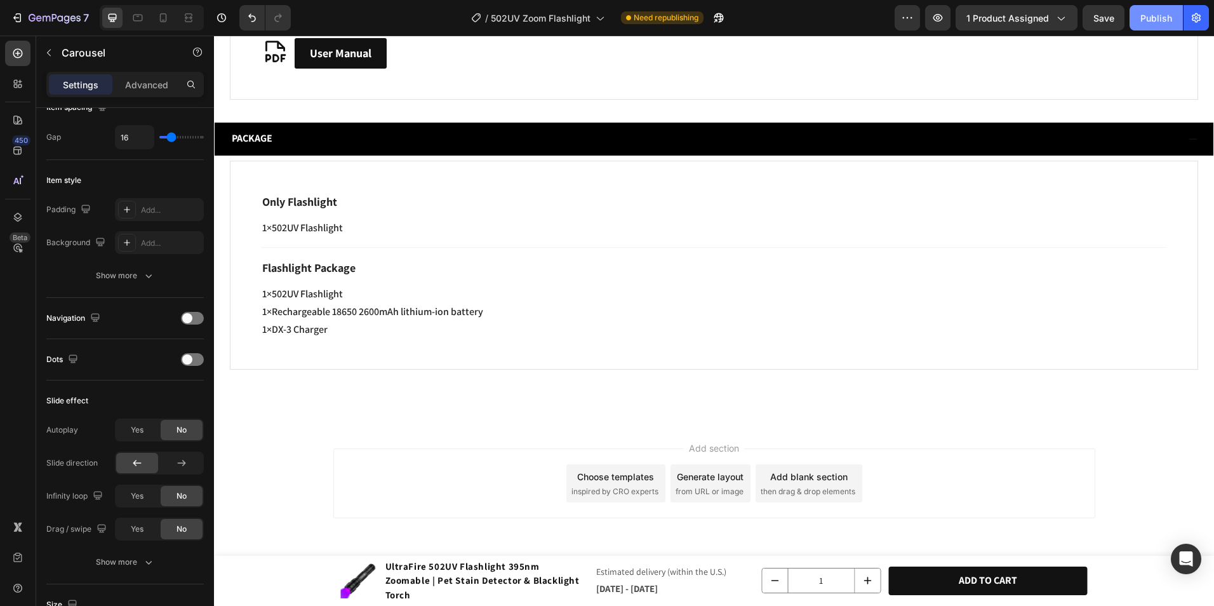
scroll to position [2950, 0]
click at [1153, 17] on div "Publish" at bounding box center [1156, 17] width 32 height 13
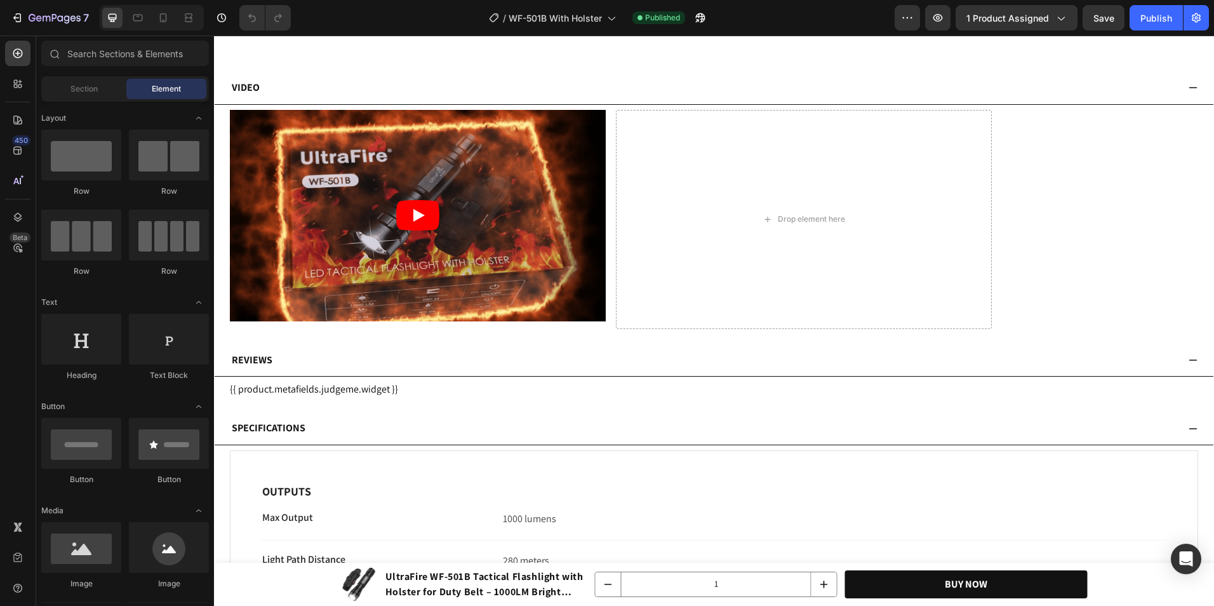
scroll to position [4957, 0]
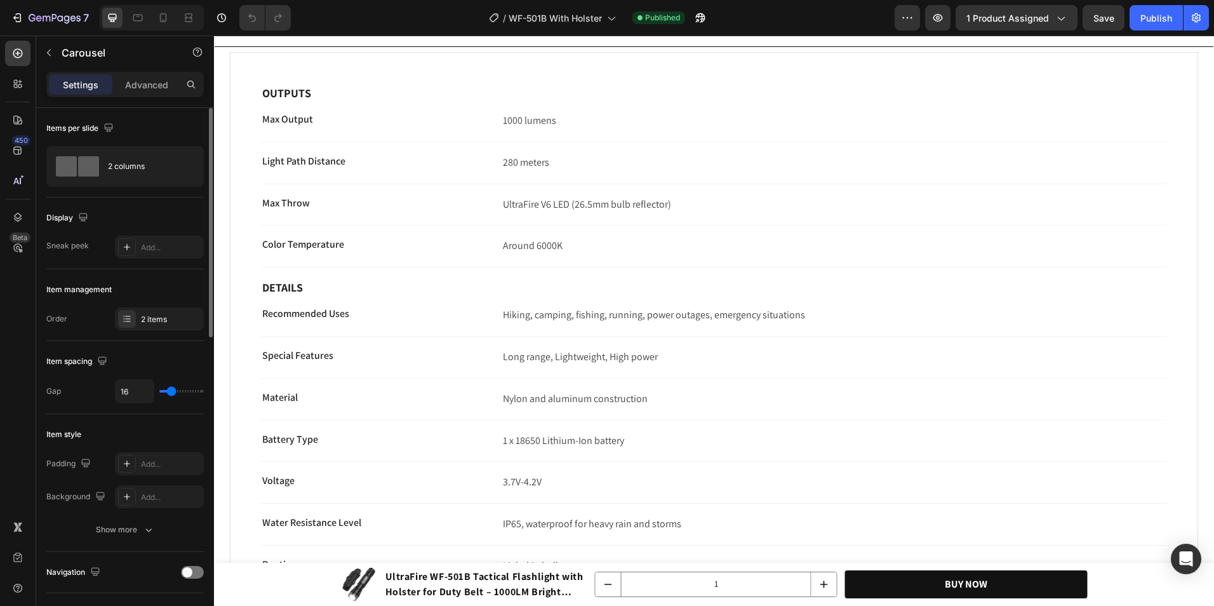
click at [137, 307] on div "Item management Order 2 items" at bounding box center [124, 305] width 157 height 72
click at [137, 312] on div "2 items" at bounding box center [159, 318] width 89 height 23
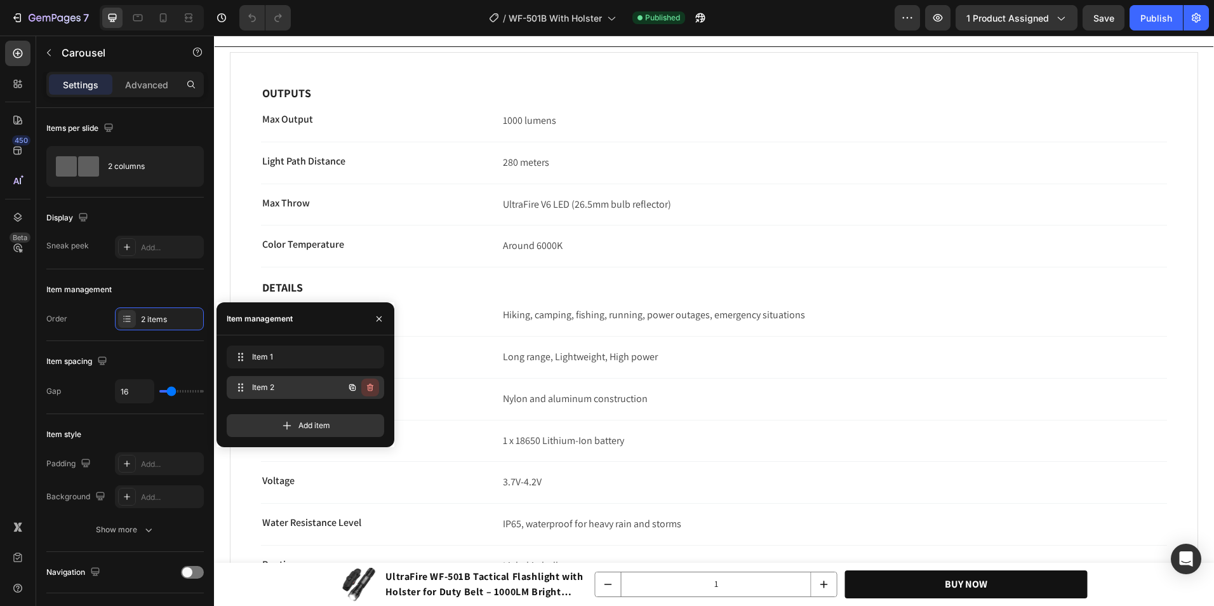
click at [368, 392] on icon "button" at bounding box center [370, 387] width 10 height 10
click at [368, 388] on div "Delete" at bounding box center [361, 386] width 23 height 11
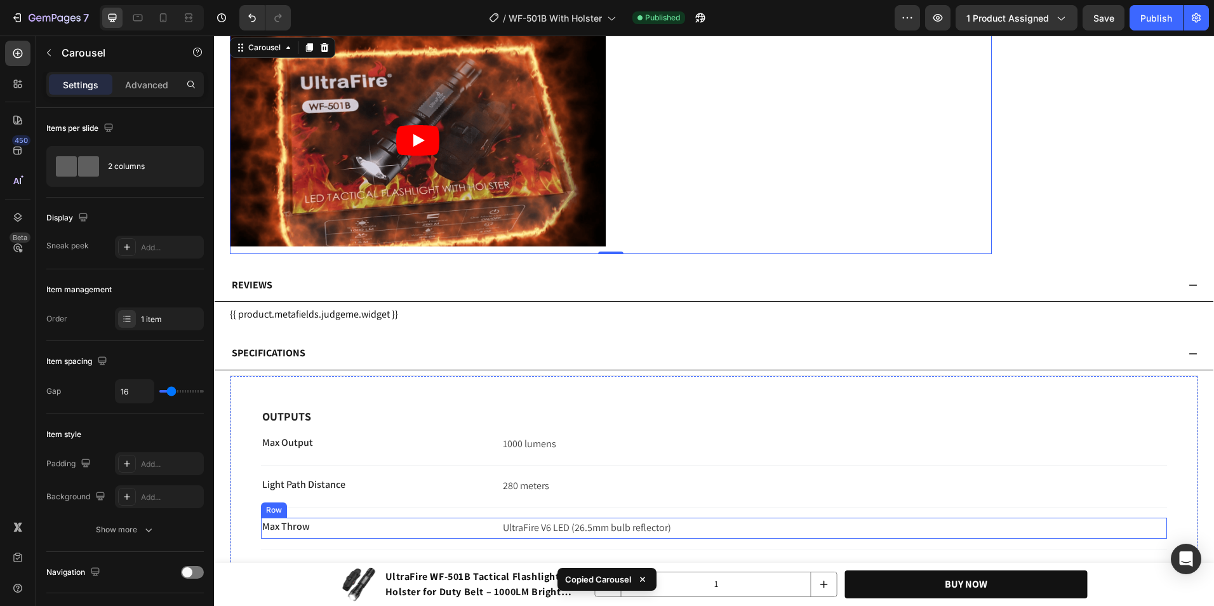
scroll to position [5020, 0]
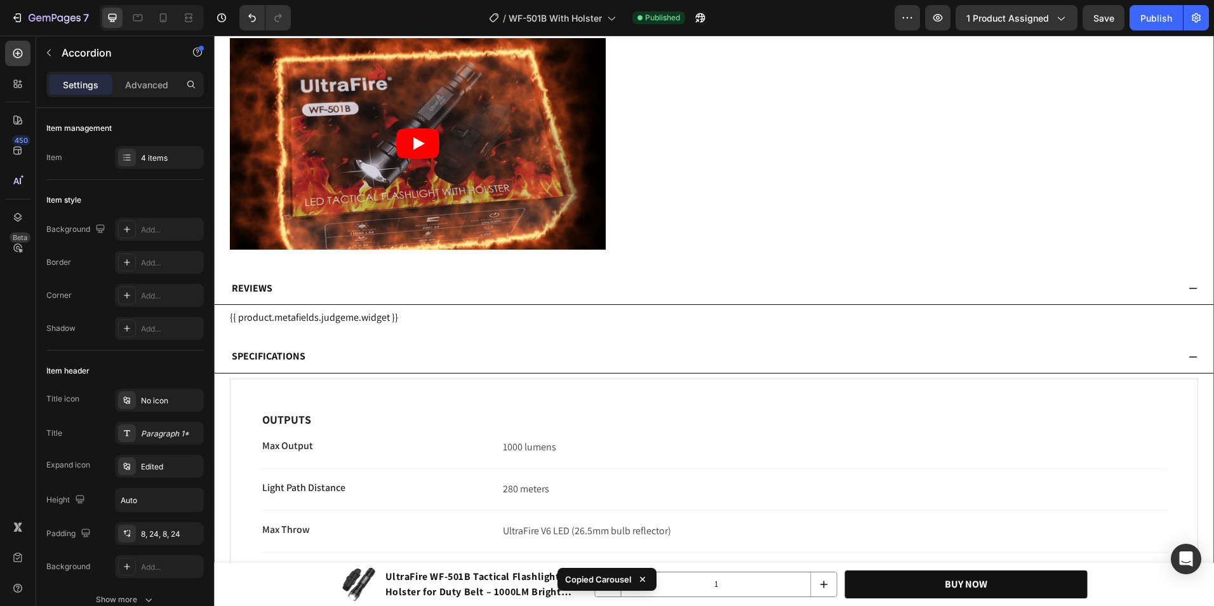
click at [396, 291] on div "Reviews" at bounding box center [704, 288] width 948 height 22
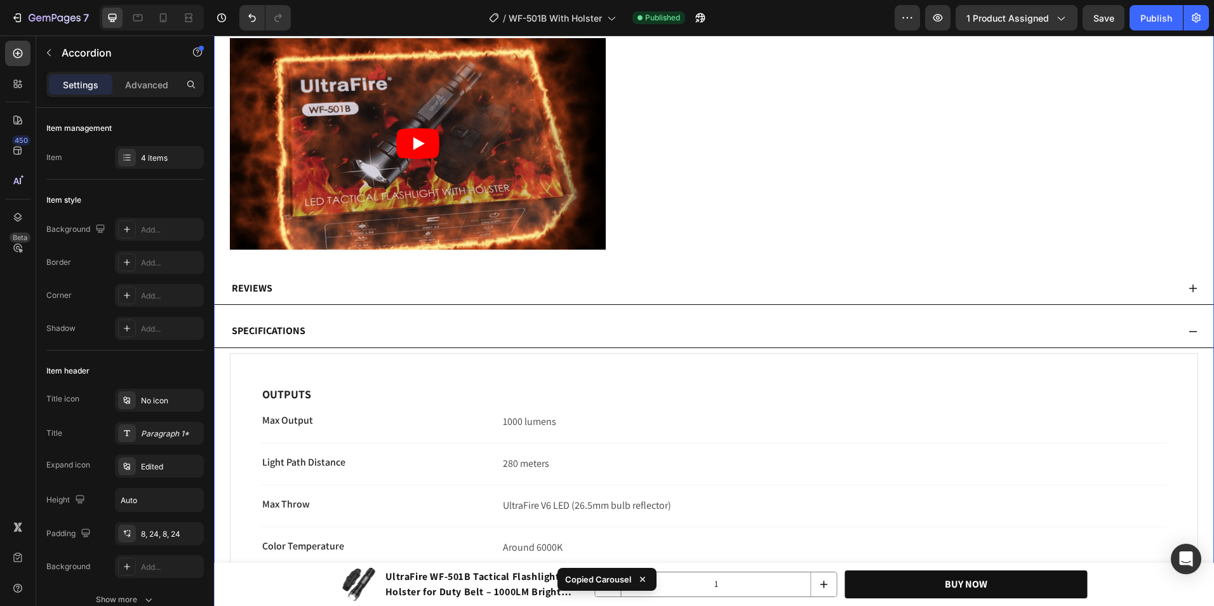
click at [396, 291] on div "Reviews" at bounding box center [704, 288] width 948 height 22
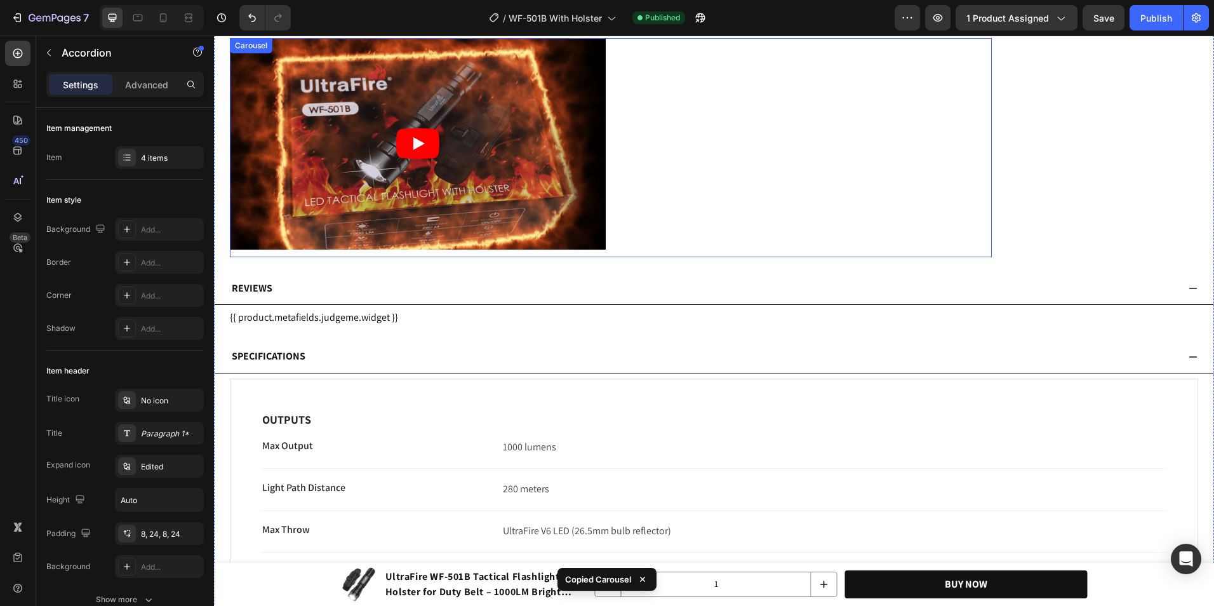
click at [618, 188] on div "Video" at bounding box center [611, 147] width 762 height 219
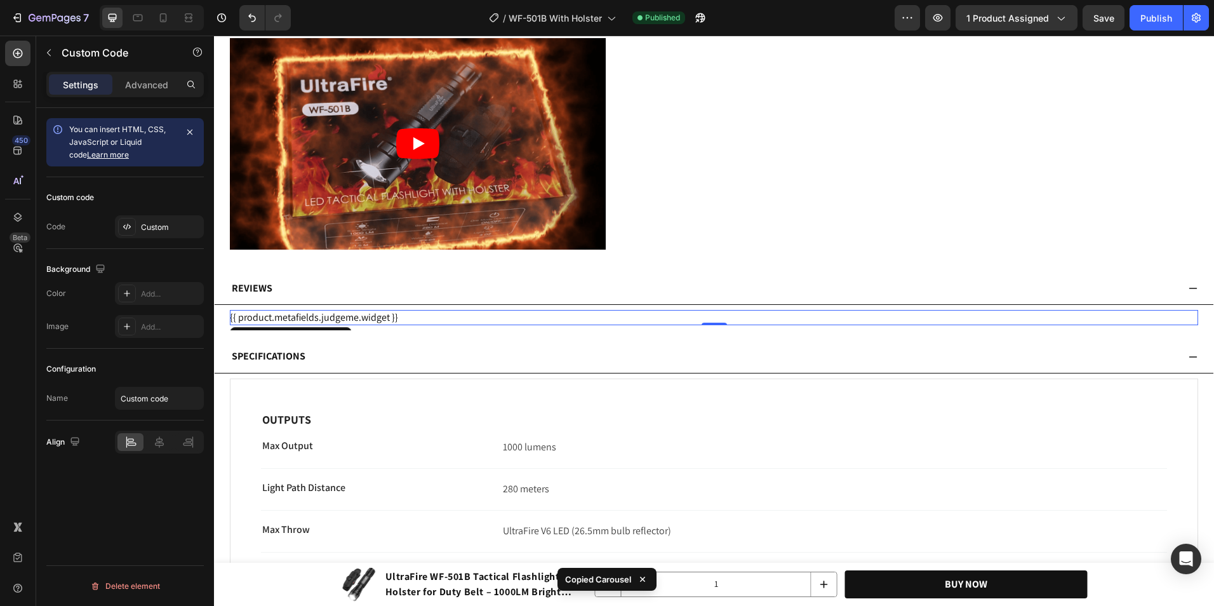
click at [461, 319] on div "{{ product.metafields.judgeme.widget }}" at bounding box center [714, 317] width 968 height 15
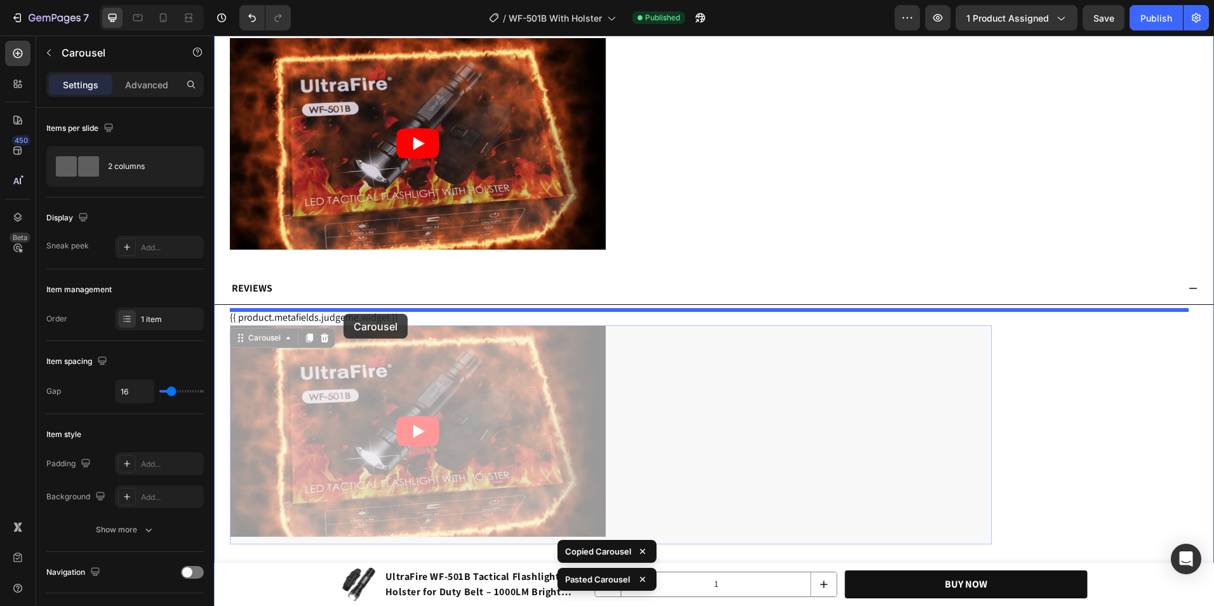
drag, startPoint x: 274, startPoint y: 341, endPoint x: 343, endPoint y: 314, distance: 75.2
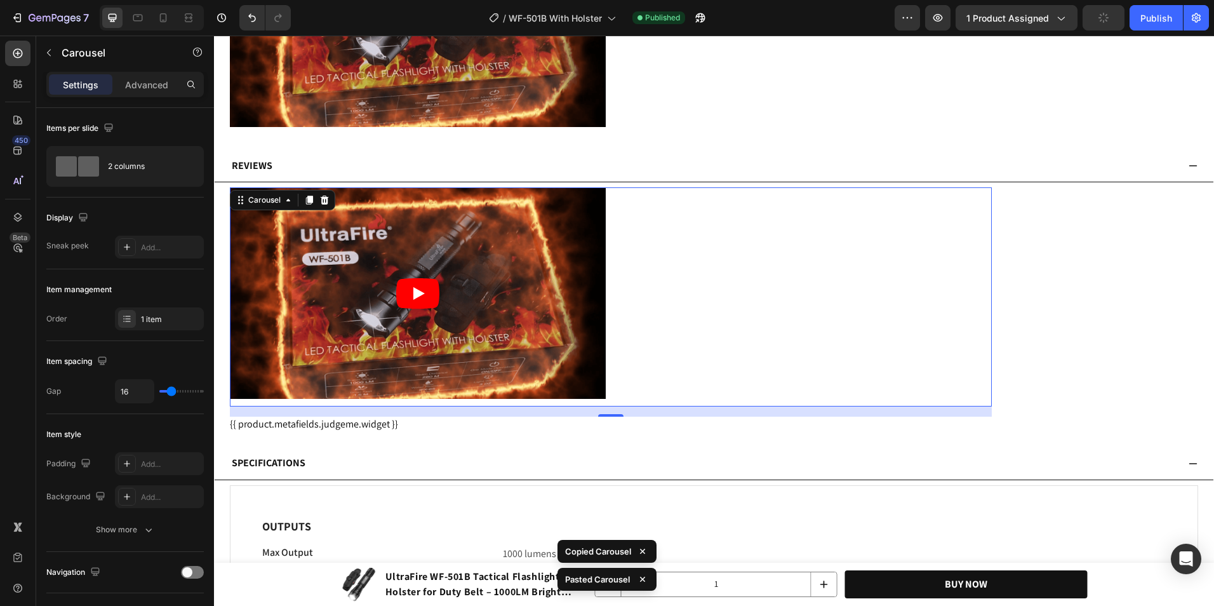
scroll to position [5147, 0]
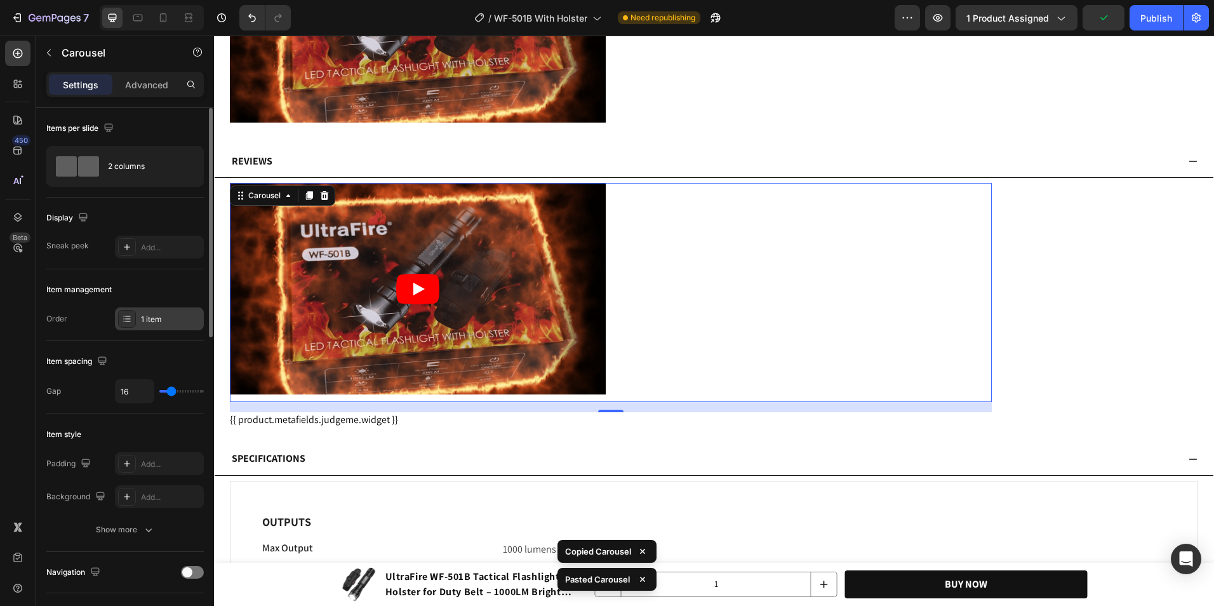
drag, startPoint x: 159, startPoint y: 311, endPoint x: 1, endPoint y: 302, distance: 158.3
click at [159, 311] on div "1 item" at bounding box center [159, 318] width 89 height 23
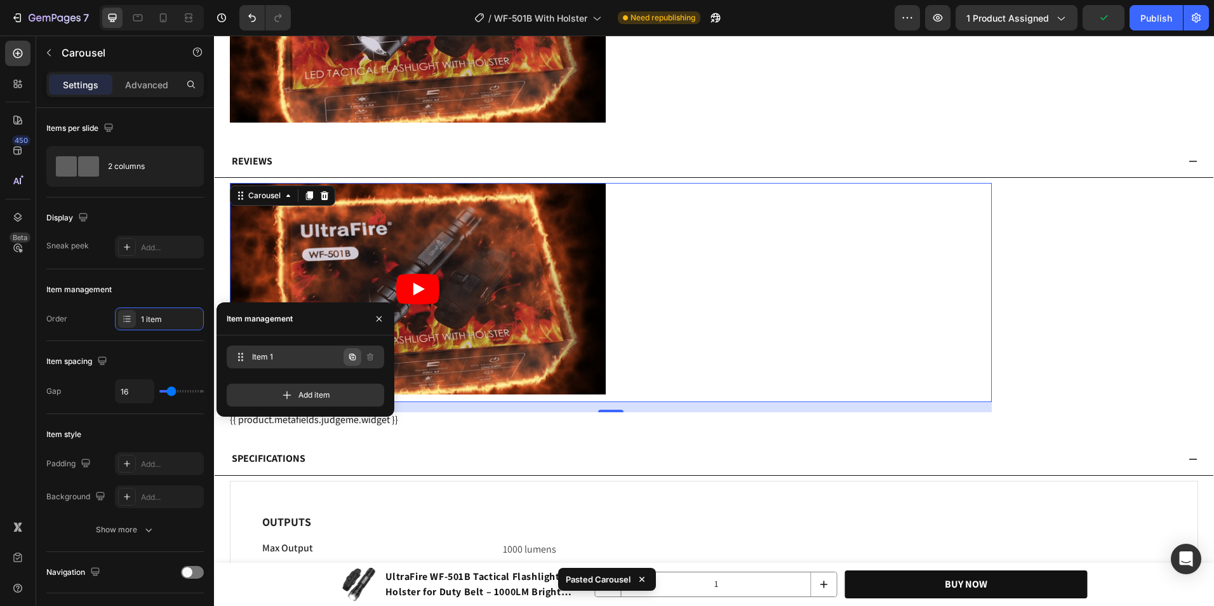
click at [348, 358] on icon "button" at bounding box center [352, 357] width 10 height 10
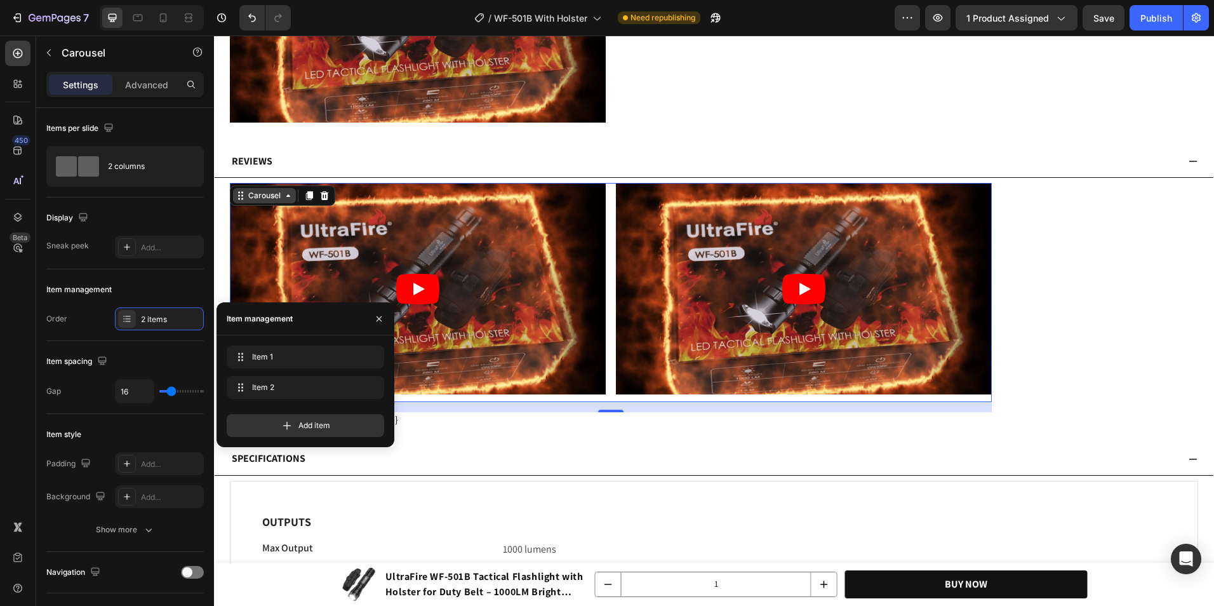
click at [257, 194] on div "Carousel" at bounding box center [264, 195] width 37 height 11
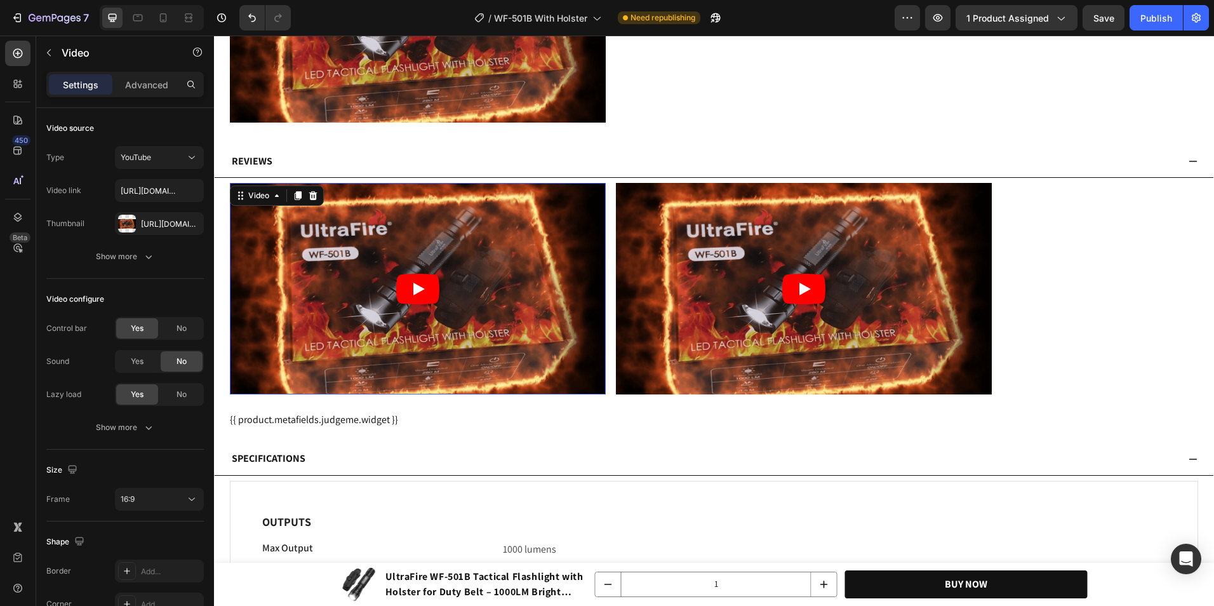
click at [350, 219] on article at bounding box center [418, 288] width 376 height 211
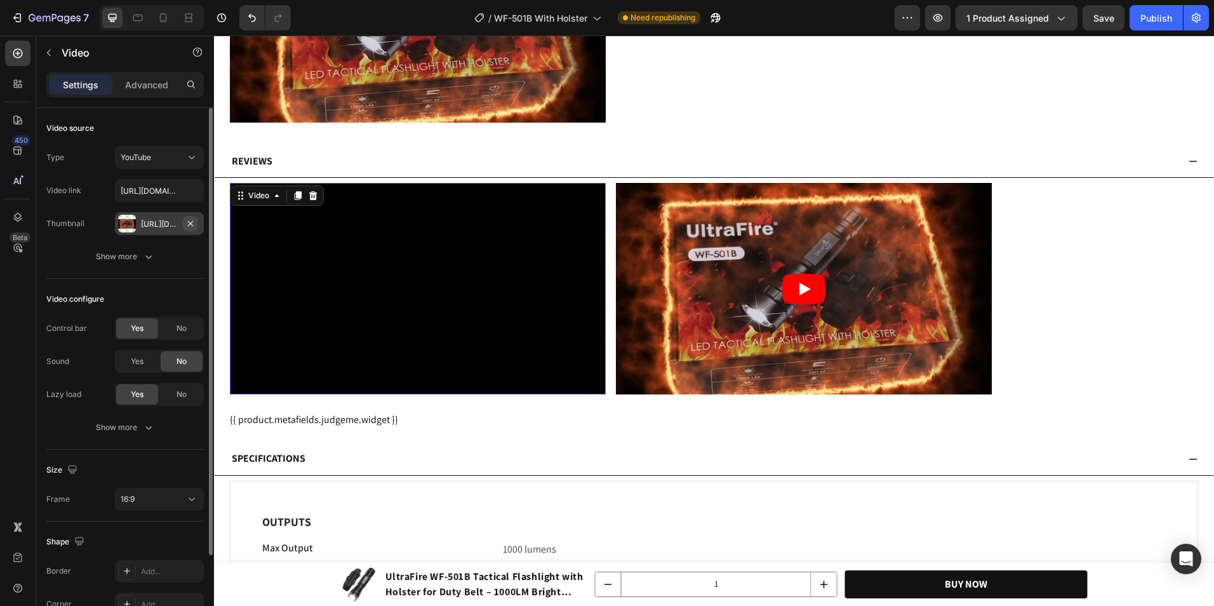
click at [188, 222] on icon "button" at bounding box center [190, 223] width 10 height 10
click at [162, 189] on input "https://youtu.be/LPoHoKn4N2Y" at bounding box center [159, 190] width 89 height 23
paste input "Sbh4yo6QO_s?si=NBsgg3foEzKuAssk"
type input "https://youtu.be/Sbh4yo6QO_s?si=NBsgg3foEzKuAssk"
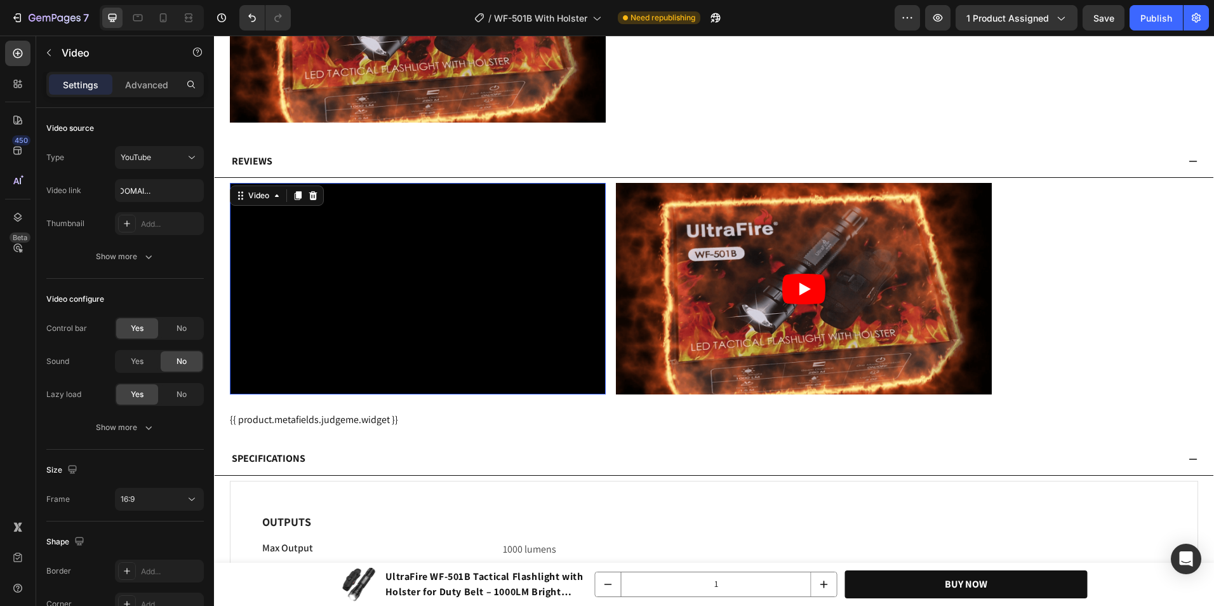
scroll to position [0, 0]
click at [180, 124] on div "Video source" at bounding box center [124, 128] width 157 height 20
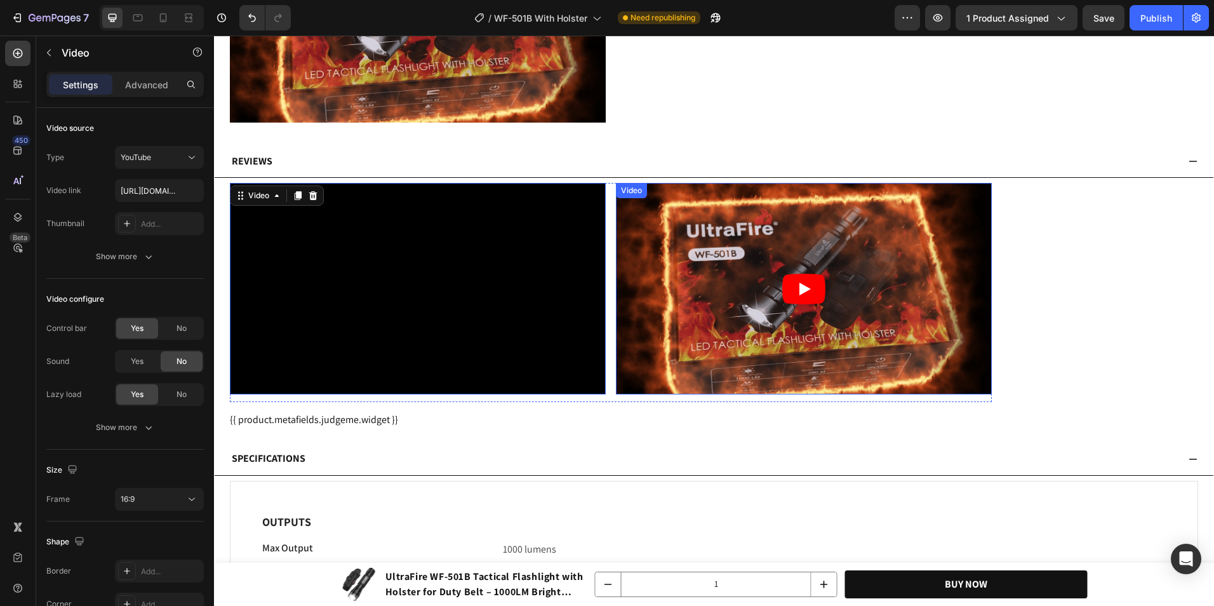
click at [680, 227] on article at bounding box center [804, 288] width 376 height 211
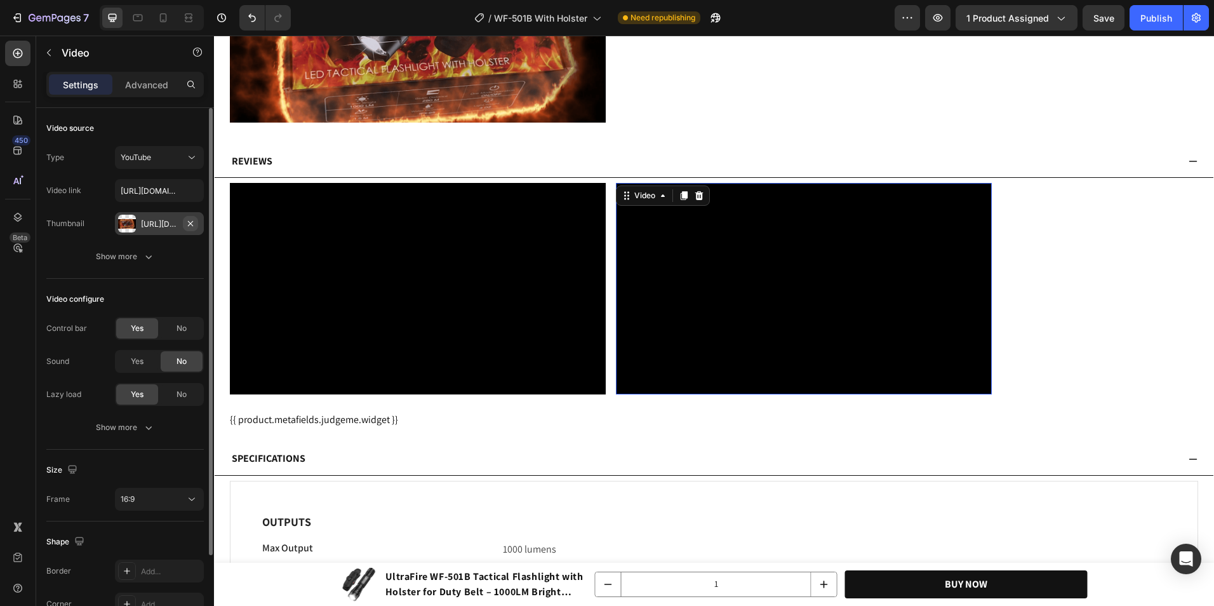
click at [196, 225] on button "button" at bounding box center [190, 223] width 15 height 15
click at [161, 196] on input "https://youtu.be/LPoHoKn4N2Y" at bounding box center [159, 190] width 89 height 23
paste input "RFDIiFqYxu4?si=OOut69Jqzrea7gZ6"
type input "https://youtu.be/RFDIiFqYxu4?si=OOut69Jqzrea7gZ6"
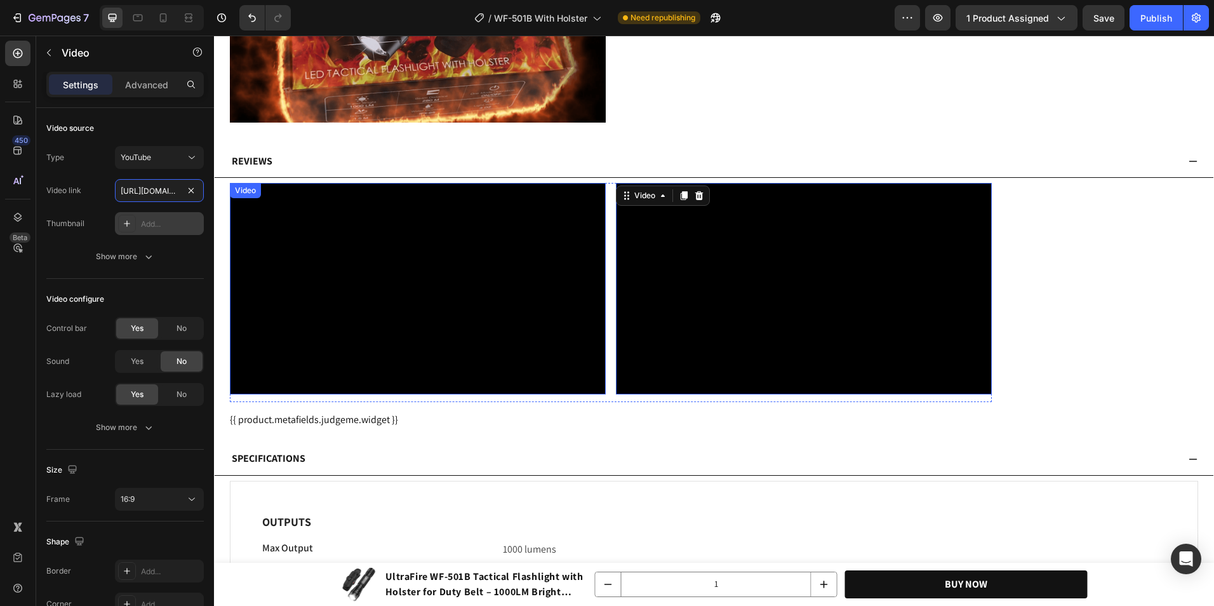
scroll to position [0, 135]
click at [611, 202] on div "Video Video 12" at bounding box center [611, 292] width 762 height 219
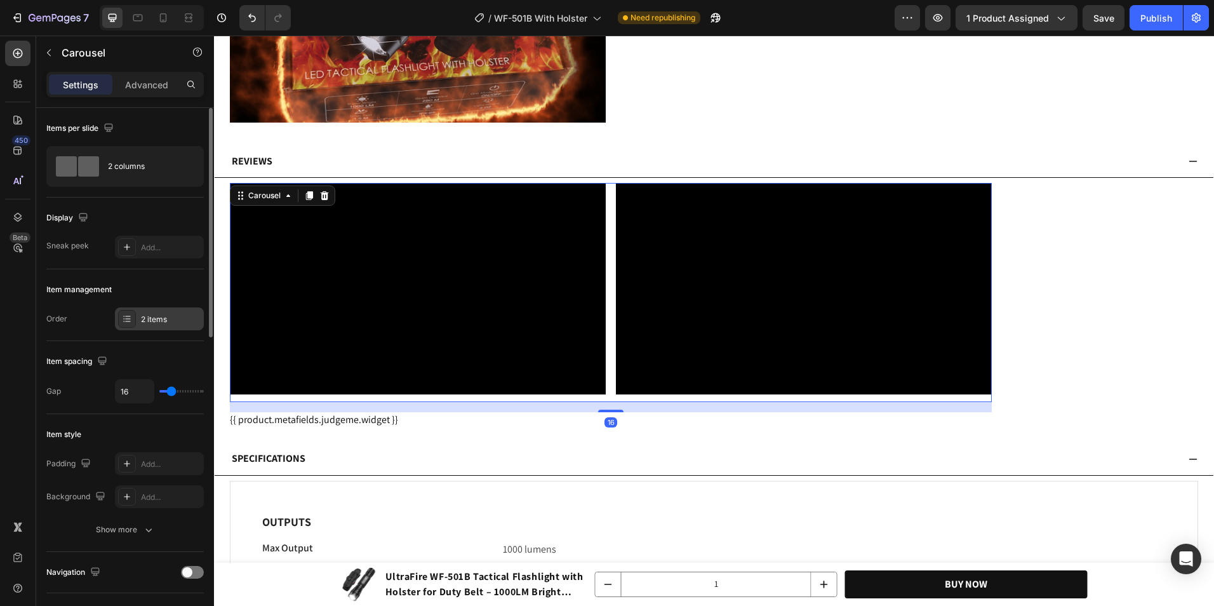
click at [144, 316] on div "2 items" at bounding box center [171, 319] width 60 height 11
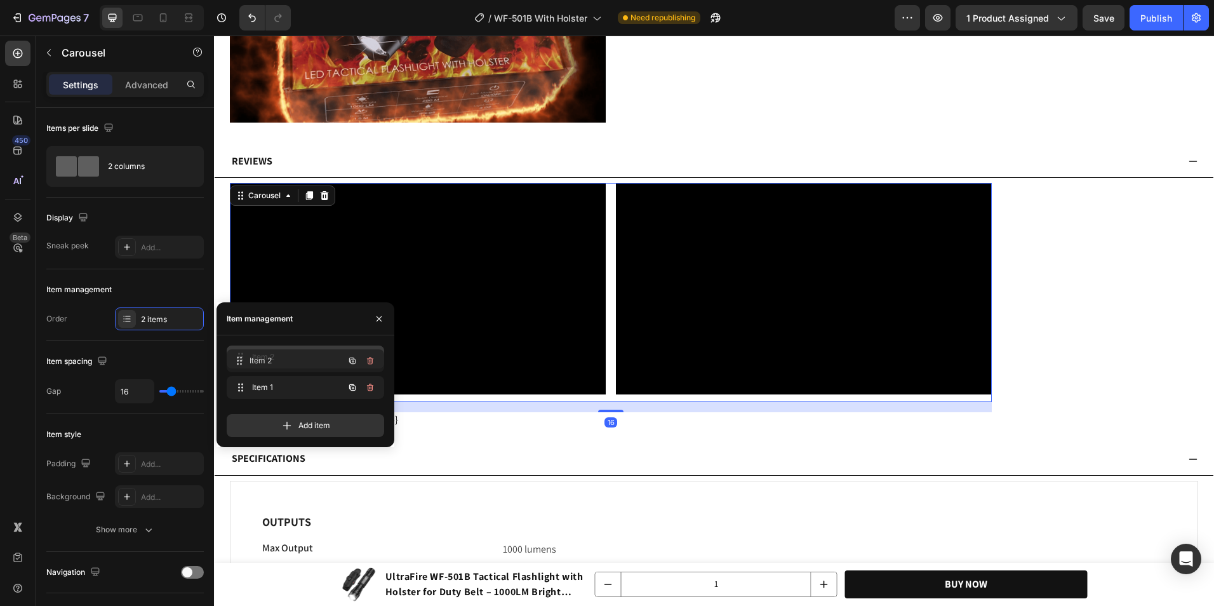
drag, startPoint x: 251, startPoint y: 385, endPoint x: 251, endPoint y: 357, distance: 27.9
click at [1016, 263] on div "Video Video Carousel 16" at bounding box center [714, 297] width 968 height 229
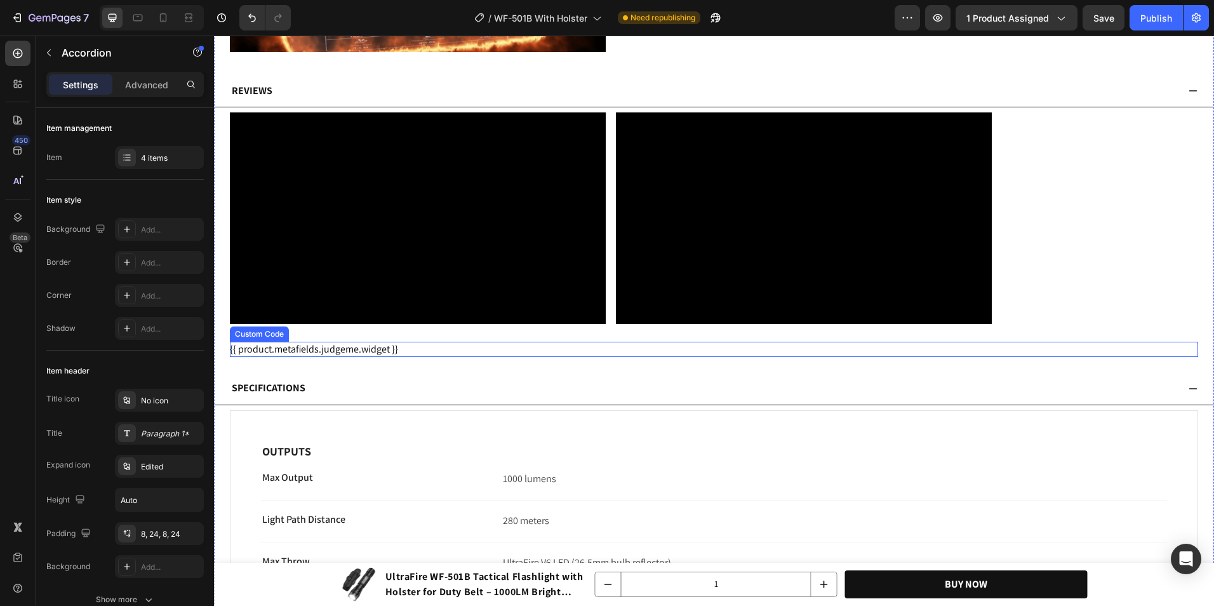
scroll to position [5274, 0]
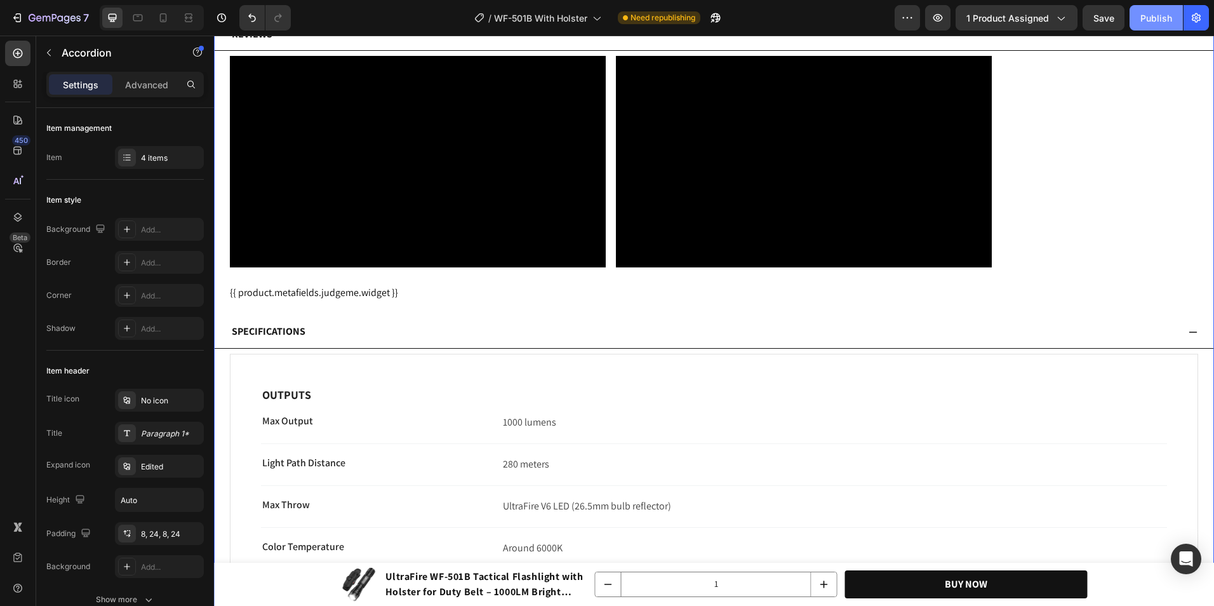
drag, startPoint x: 1170, startPoint y: 19, endPoint x: 913, endPoint y: 9, distance: 257.9
click at [1170, 19] on div "Publish" at bounding box center [1156, 17] width 32 height 13
click at [149, 13] on div at bounding box center [152, 17] width 104 height 25
click at [146, 15] on div at bounding box center [138, 18] width 20 height 20
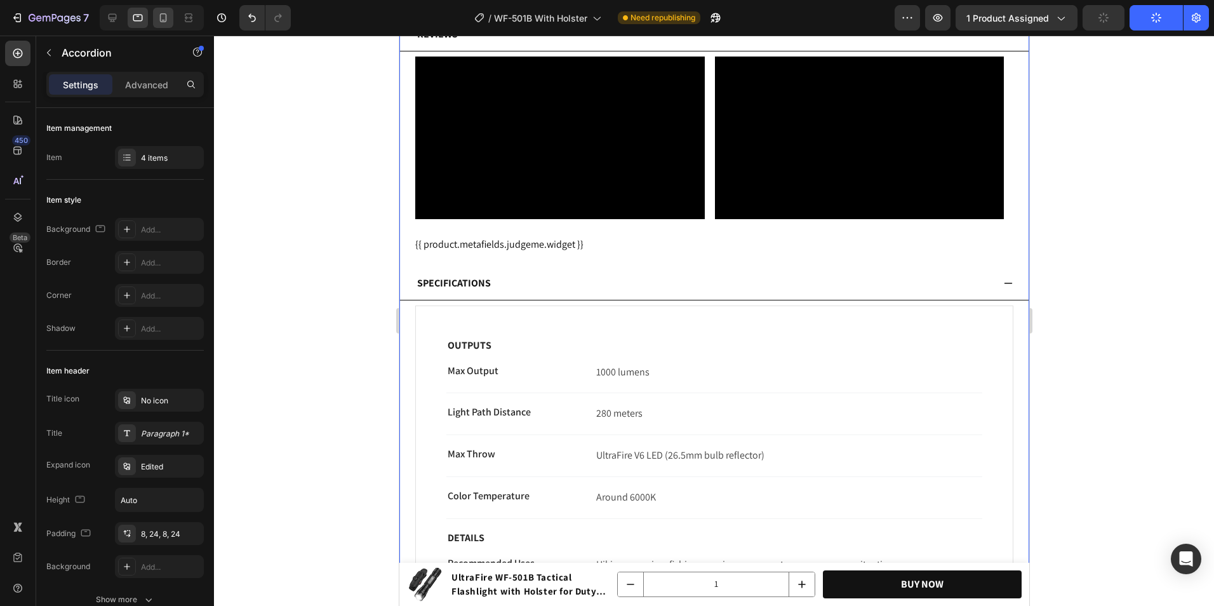
click at [159, 18] on icon at bounding box center [163, 17] width 13 height 13
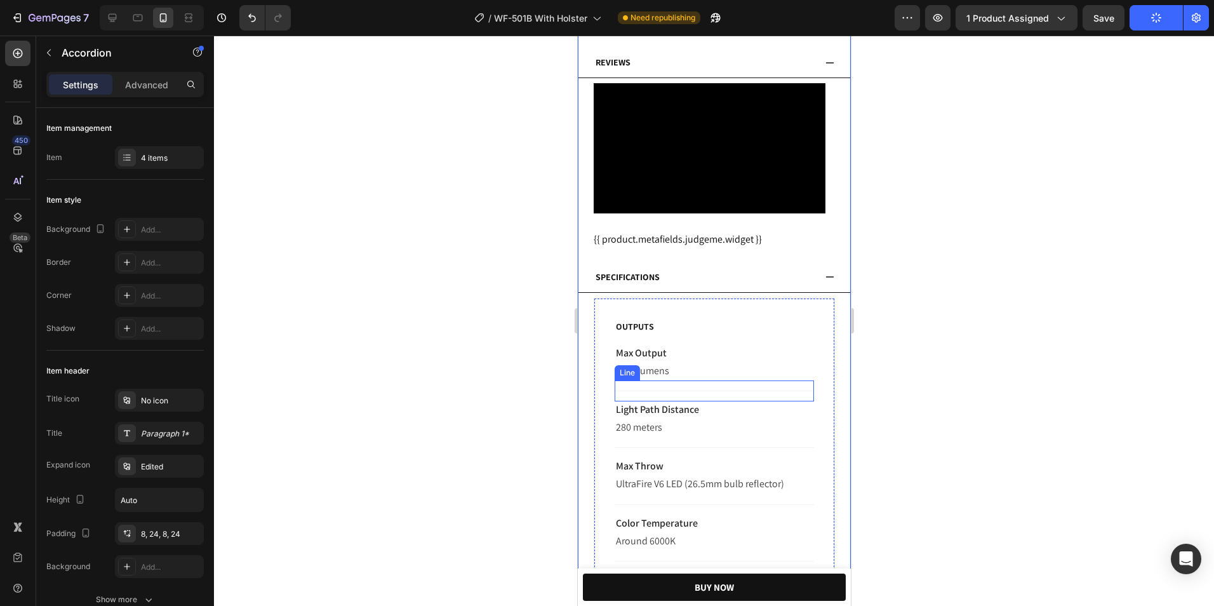
scroll to position [4115, 0]
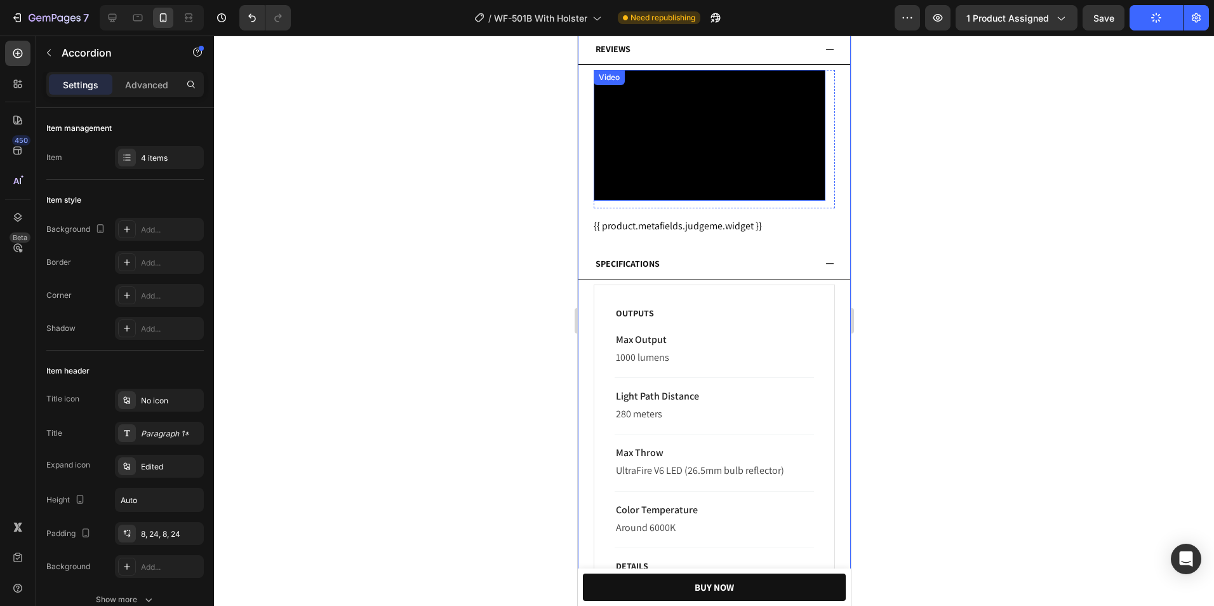
click at [724, 200] on div "Video" at bounding box center [709, 135] width 232 height 130
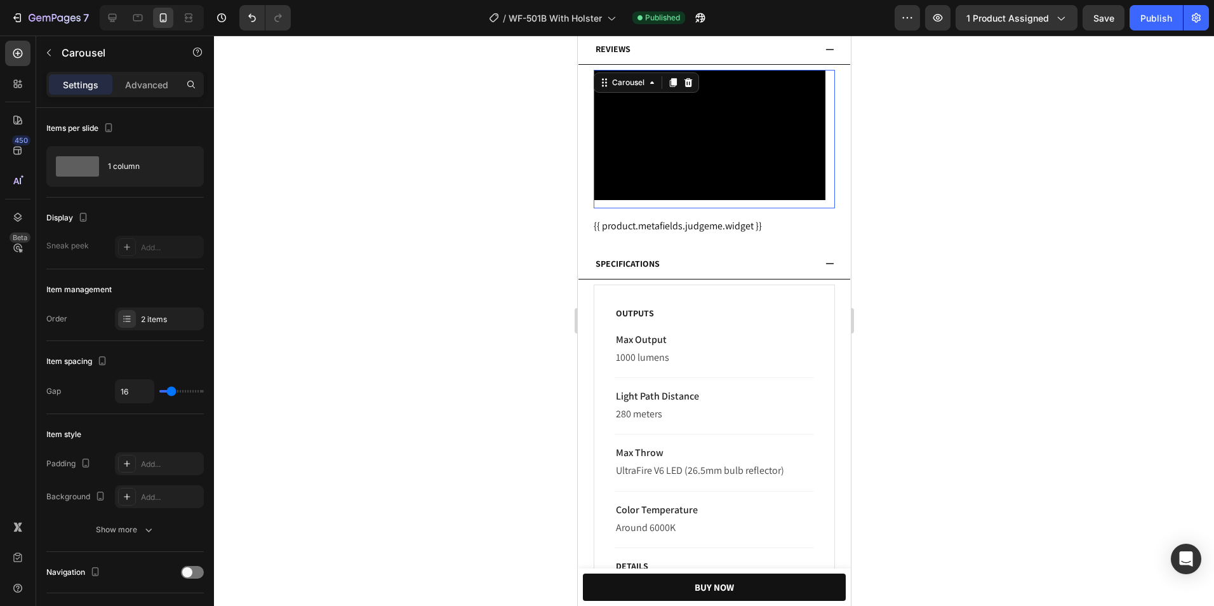
click at [723, 204] on div "Video" at bounding box center [709, 139] width 232 height 138
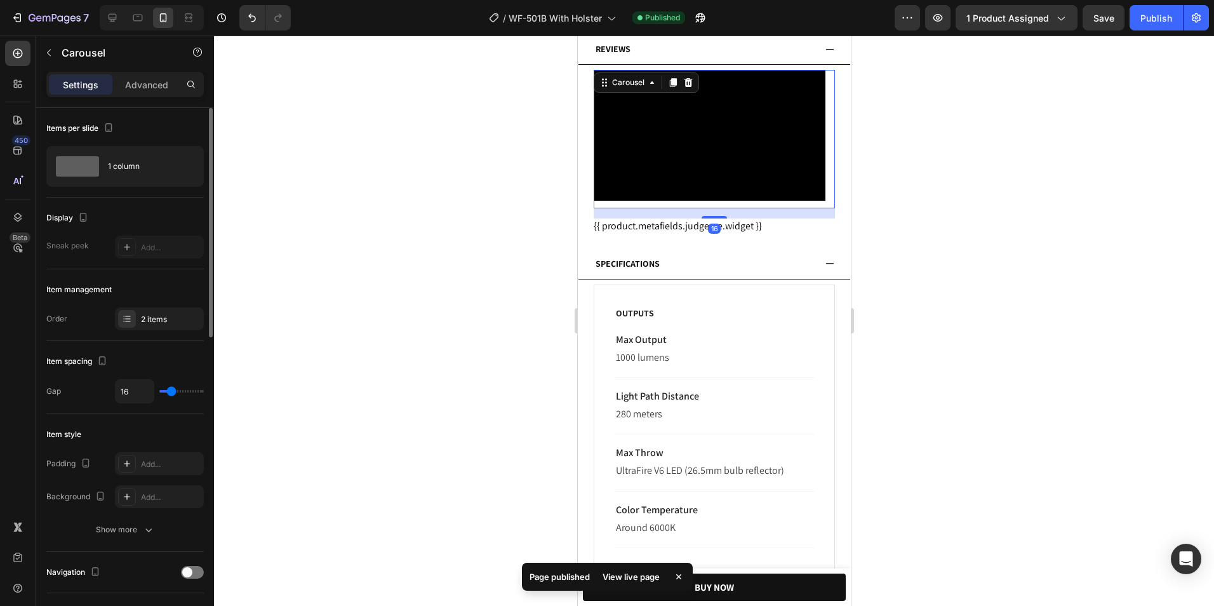
scroll to position [254, 0]
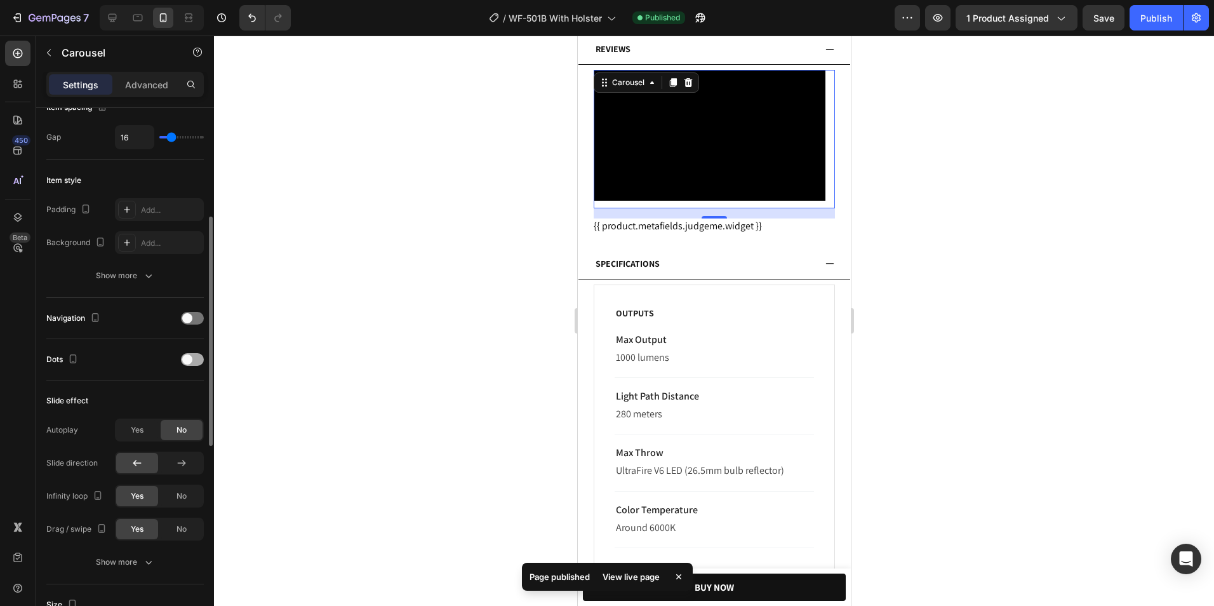
click at [190, 357] on span at bounding box center [187, 359] width 10 height 10
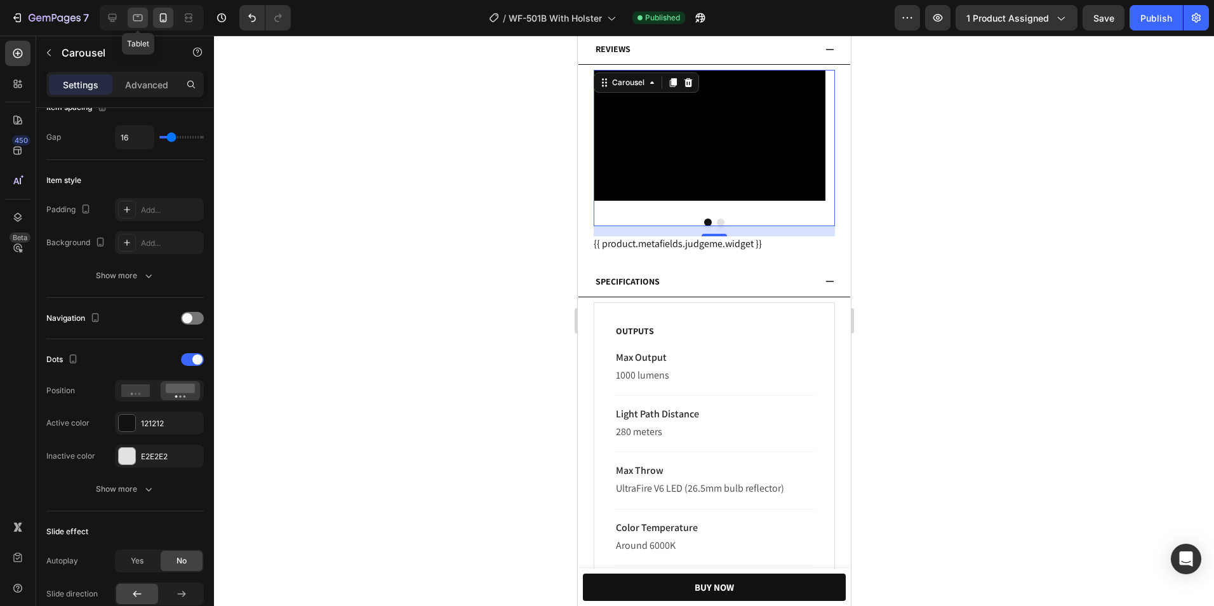
click at [143, 20] on icon at bounding box center [137, 17] width 13 height 13
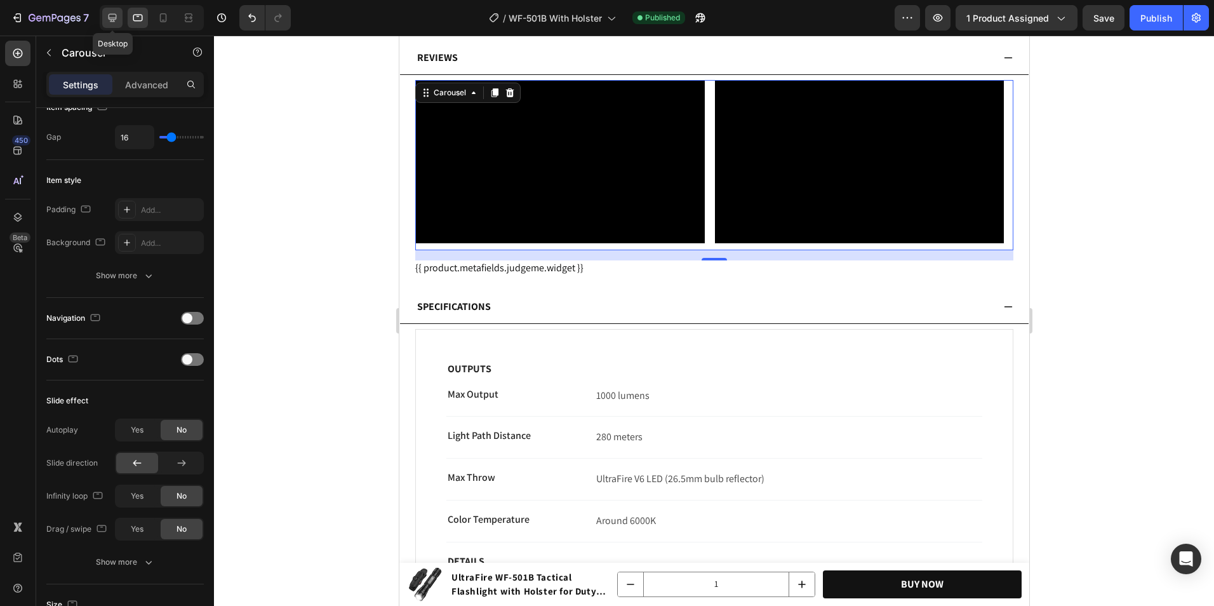
click at [117, 20] on icon at bounding box center [112, 17] width 13 height 13
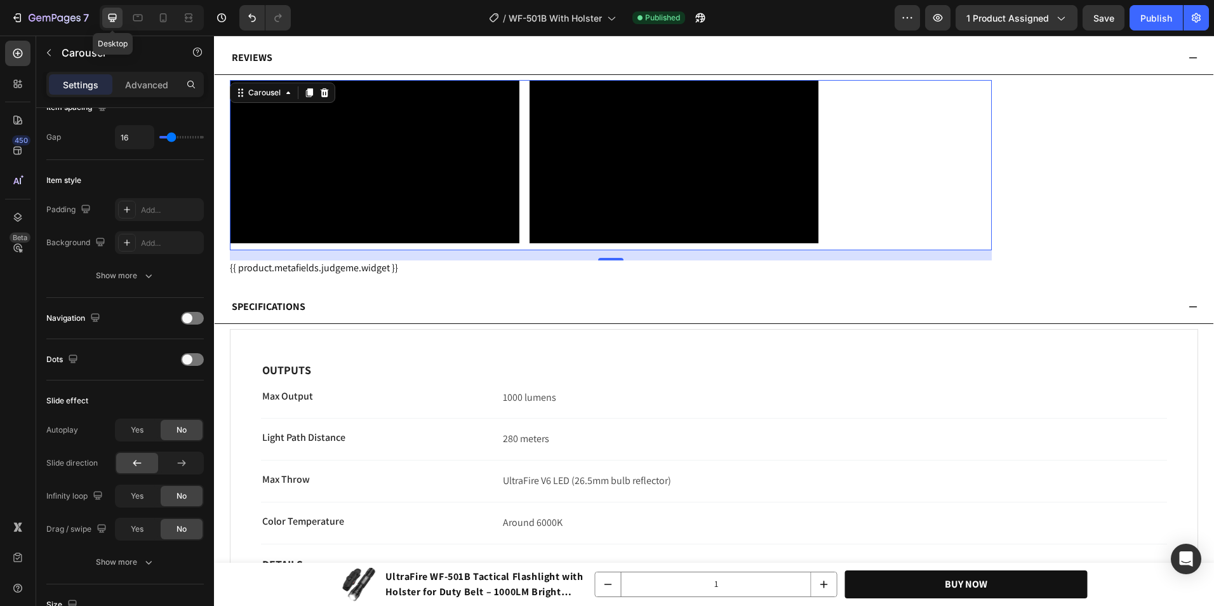
type input "1200"
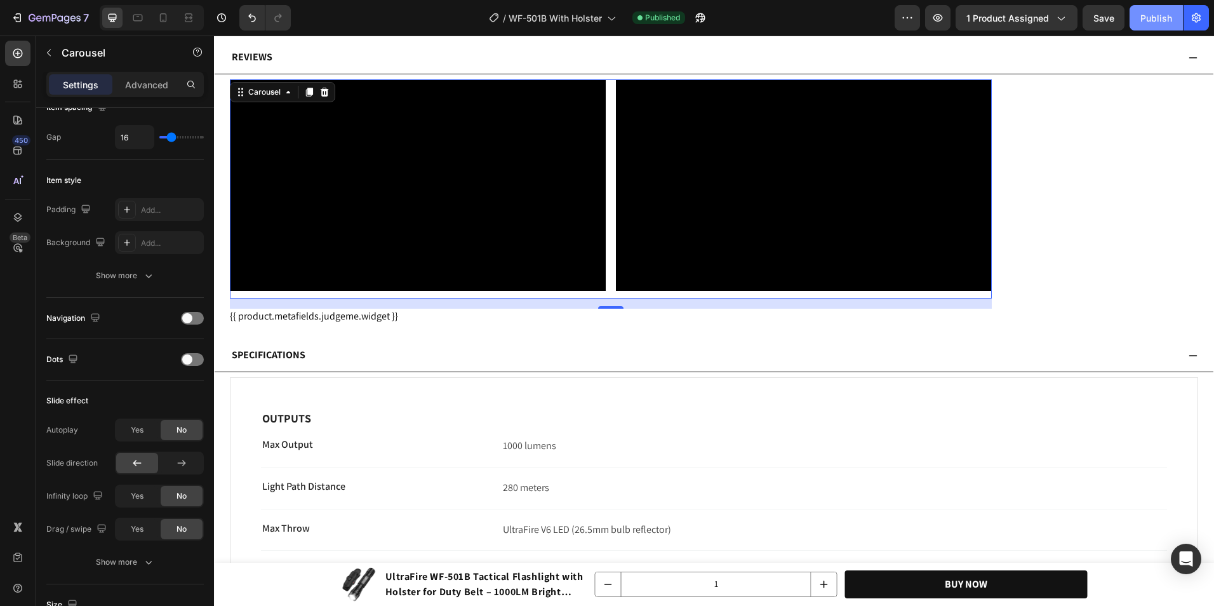
scroll to position [4191, 0]
click at [1181, 15] on button "Publish" at bounding box center [1155, 17] width 53 height 25
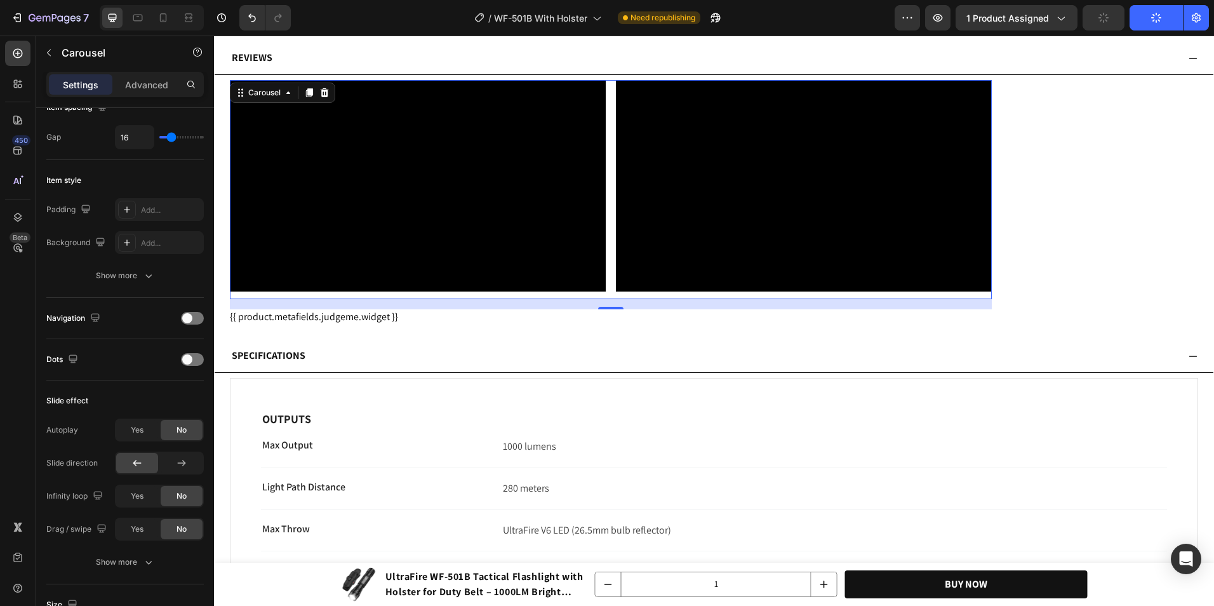
click at [610, 288] on div "Video Video" at bounding box center [611, 189] width 762 height 219
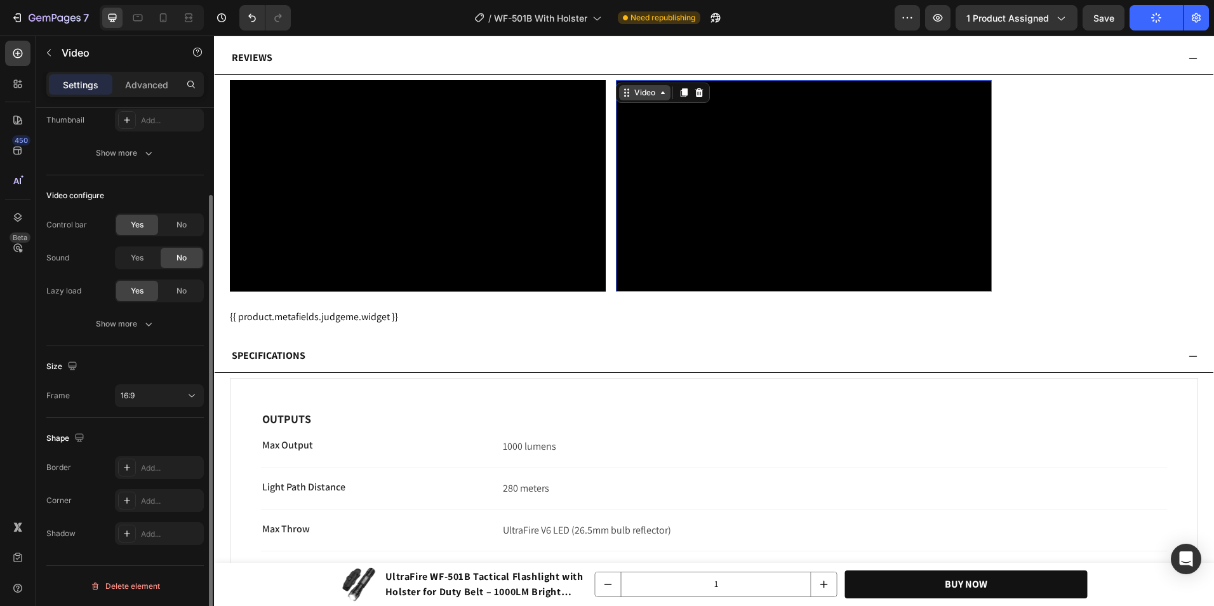
click at [635, 93] on div "Video" at bounding box center [645, 92] width 26 height 11
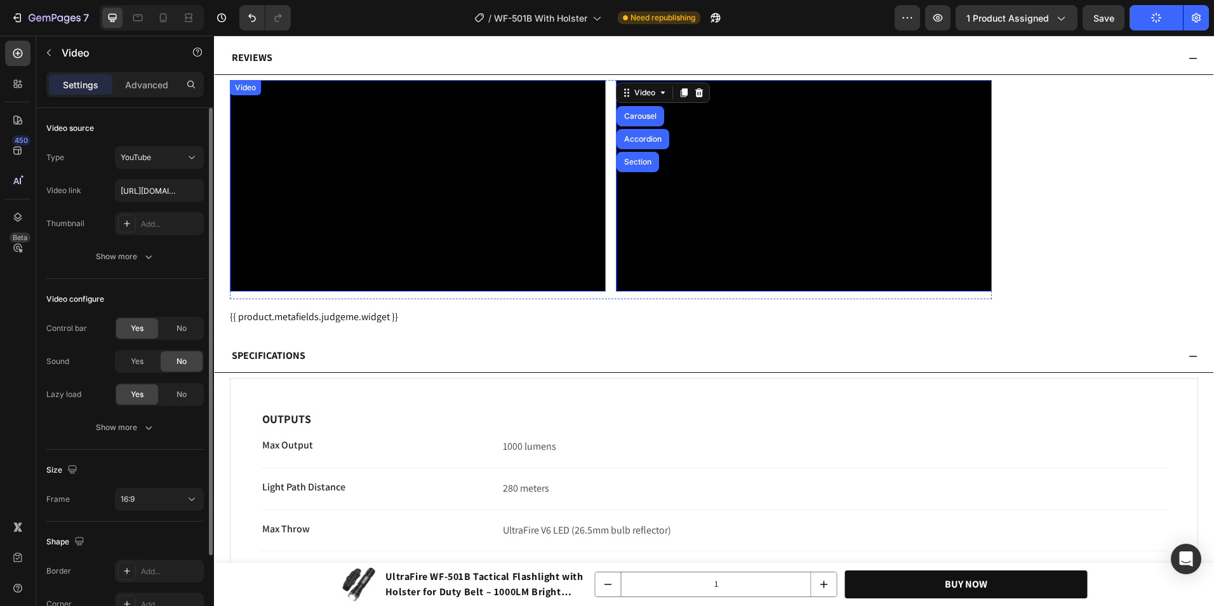
click at [251, 85] on div "Video" at bounding box center [245, 87] width 26 height 11
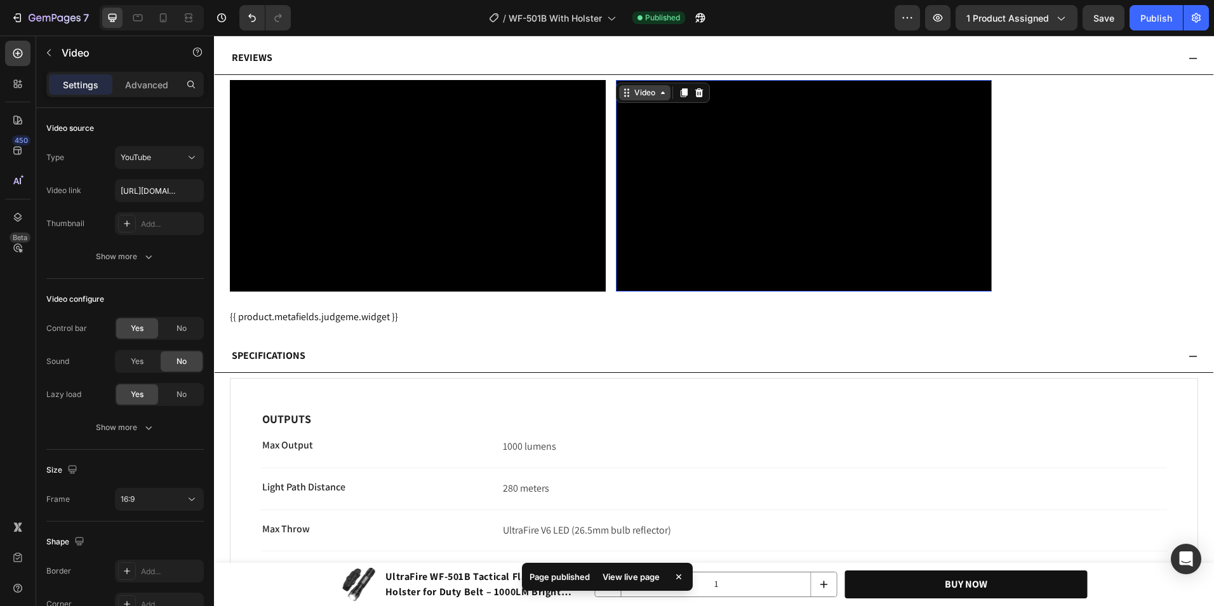
click at [629, 83] on div "Video" at bounding box center [663, 93] width 94 height 20
click at [609, 98] on div "Video Video 12" at bounding box center [611, 189] width 762 height 219
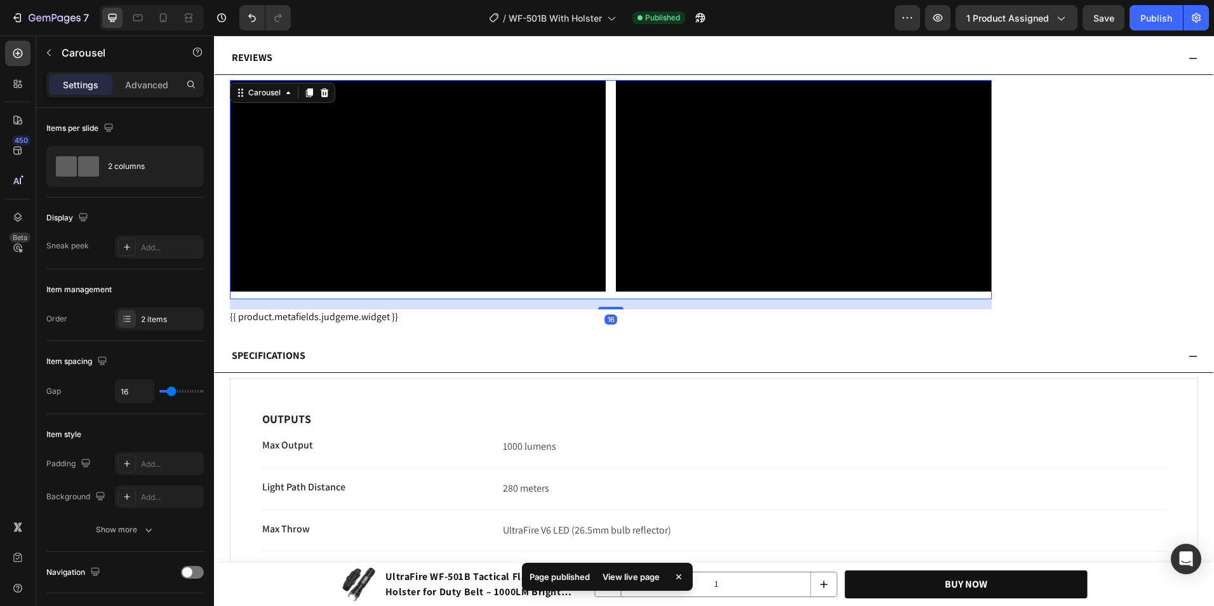
click at [615, 261] on div "Video Video" at bounding box center [611, 189] width 762 height 219
click at [255, 93] on div "Carousel" at bounding box center [264, 92] width 37 height 11
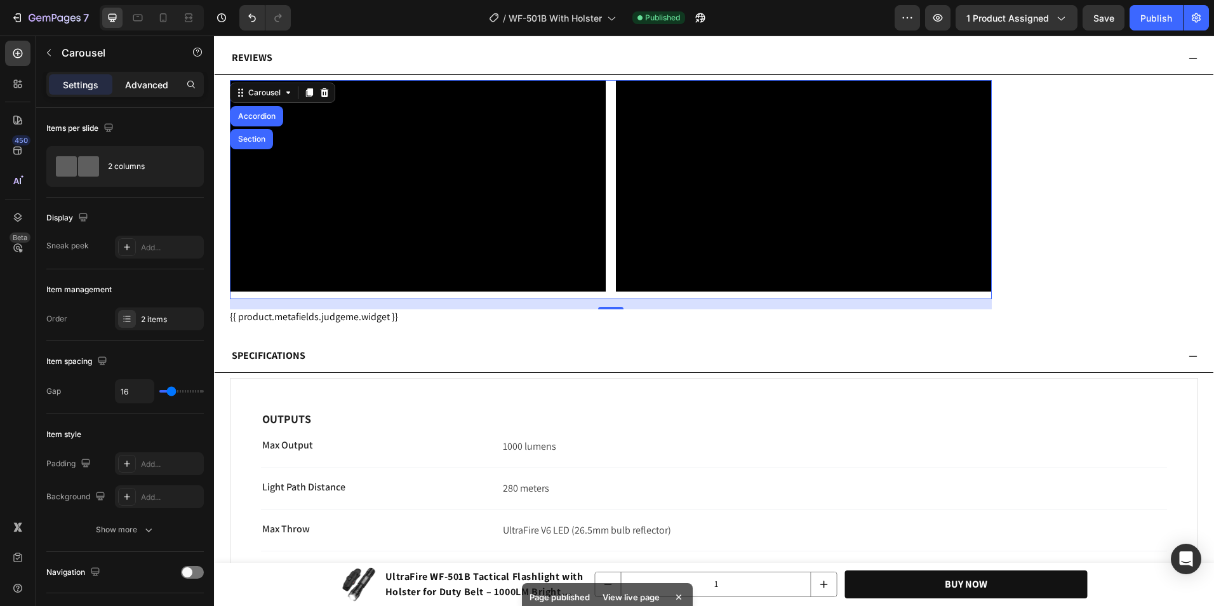
click at [162, 94] on div "Advanced" at bounding box center [146, 84] width 63 height 20
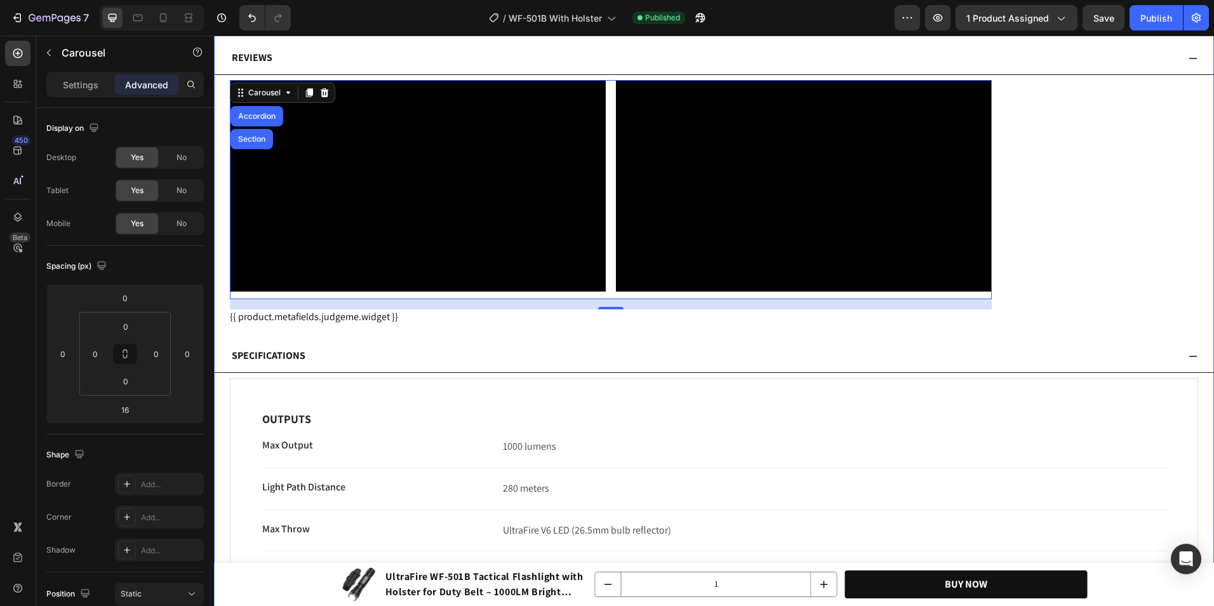
click at [218, 285] on div "Video Video Carousel Accordion Section 16 {{ product.metafields.judgeme.widget …" at bounding box center [714, 202] width 998 height 255
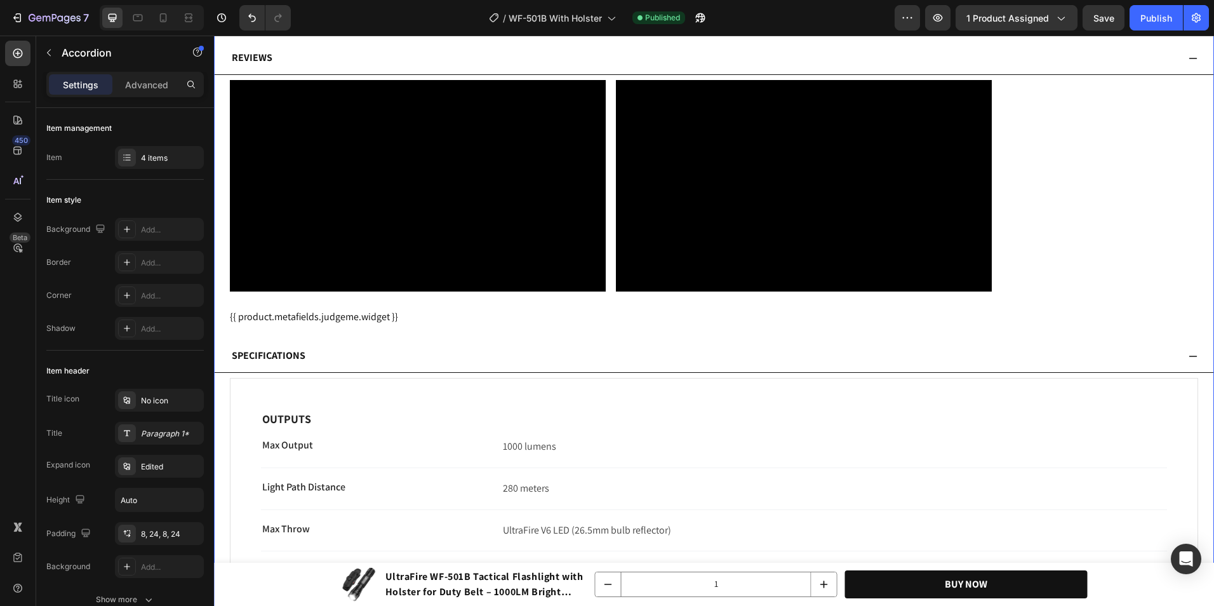
click at [144, 98] on div "Settings Advanced" at bounding box center [125, 90] width 178 height 36
drag, startPoint x: 145, startPoint y: 91, endPoint x: 13, endPoint y: 55, distance: 136.9
click at [145, 91] on p "Advanced" at bounding box center [146, 84] width 43 height 13
type input "100%"
type input "100"
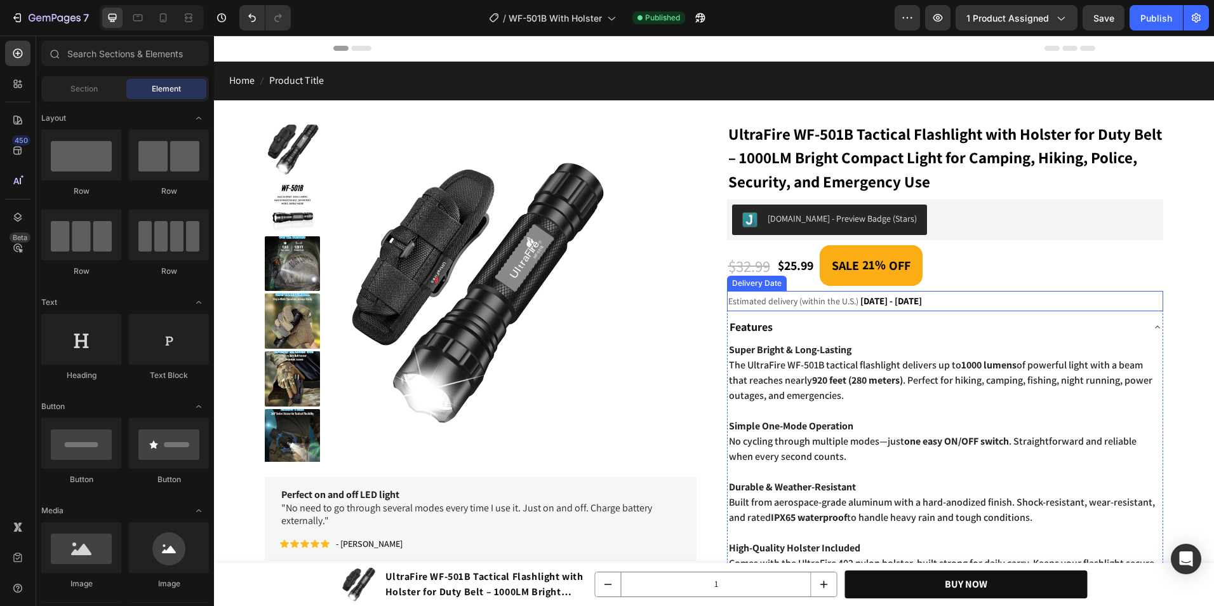
click at [866, 307] on span "Sep 30 - Oct 07" at bounding box center [891, 301] width 62 height 12
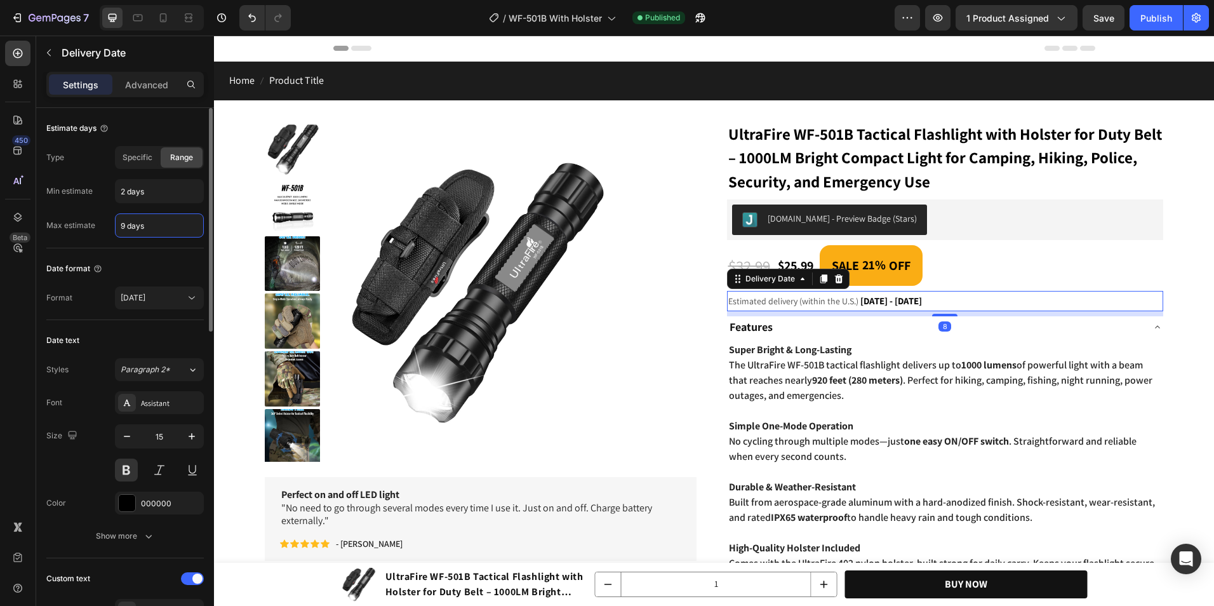
click at [122, 222] on input "9 days" at bounding box center [160, 225] width 88 height 23
type input "7 days"
click at [1194, 18] on icon "button" at bounding box center [1196, 17] width 13 height 13
drag, startPoint x: 1143, startPoint y: 19, endPoint x: 761, endPoint y: 34, distance: 382.4
click at [1143, 19] on div "Publish" at bounding box center [1156, 17] width 32 height 13
